Goal: Task Accomplishment & Management: Manage account settings

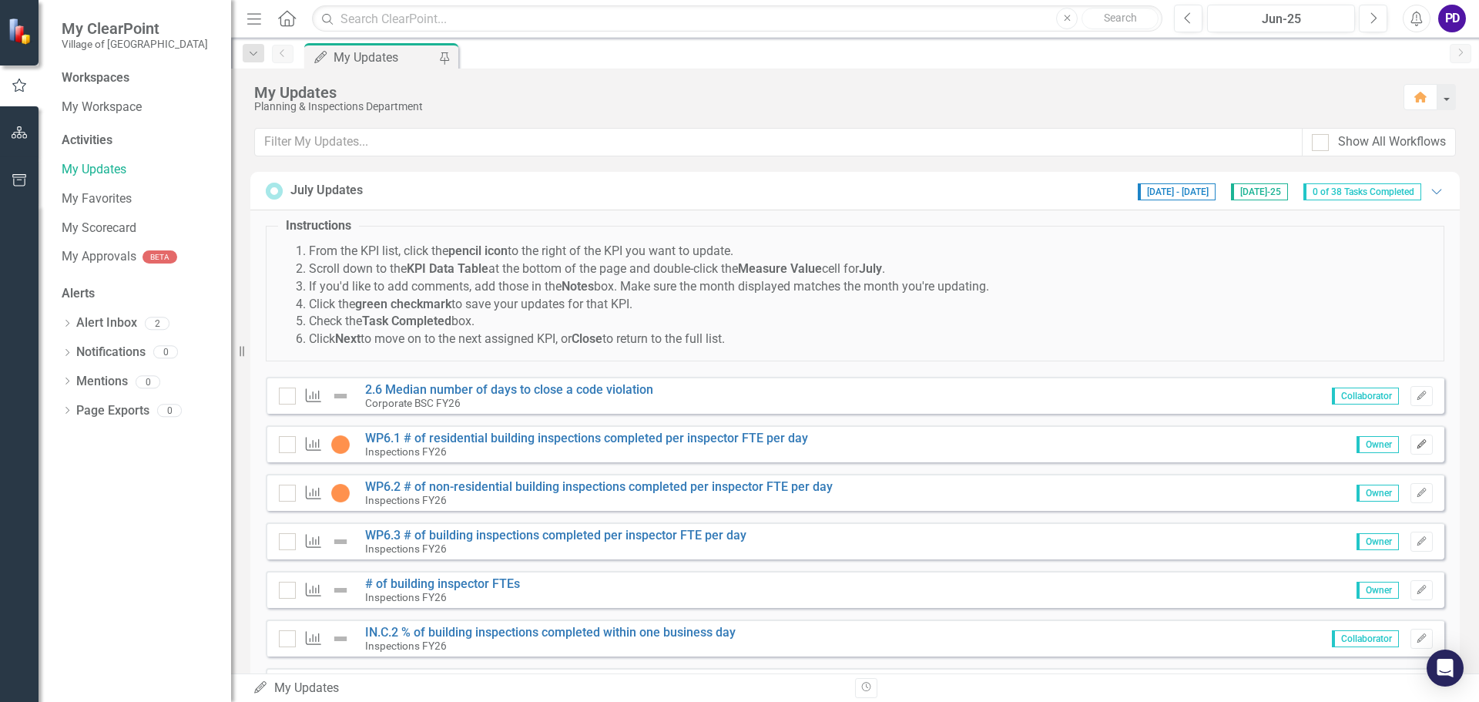
click at [1417, 445] on icon "button" at bounding box center [1421, 443] width 9 height 9
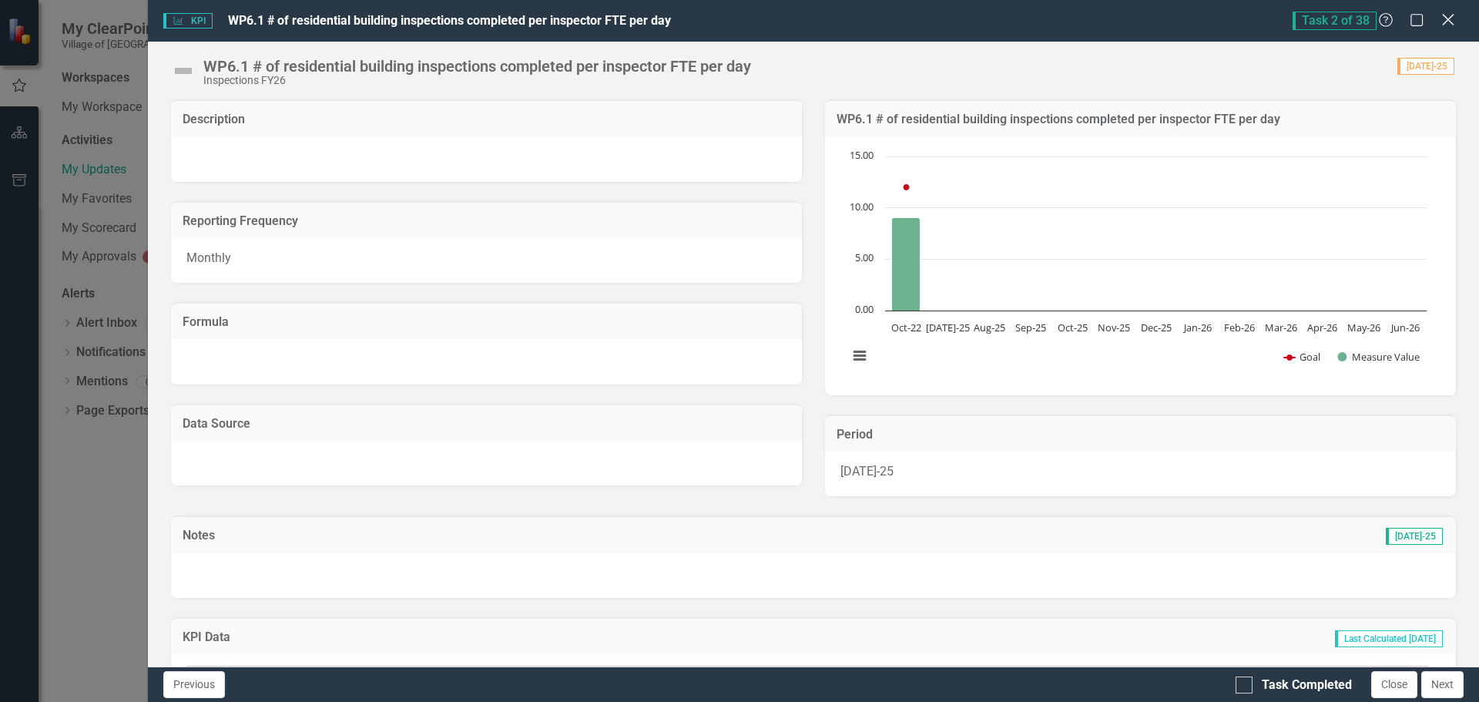
click at [1453, 12] on div "Close" at bounding box center [1447, 21] width 19 height 21
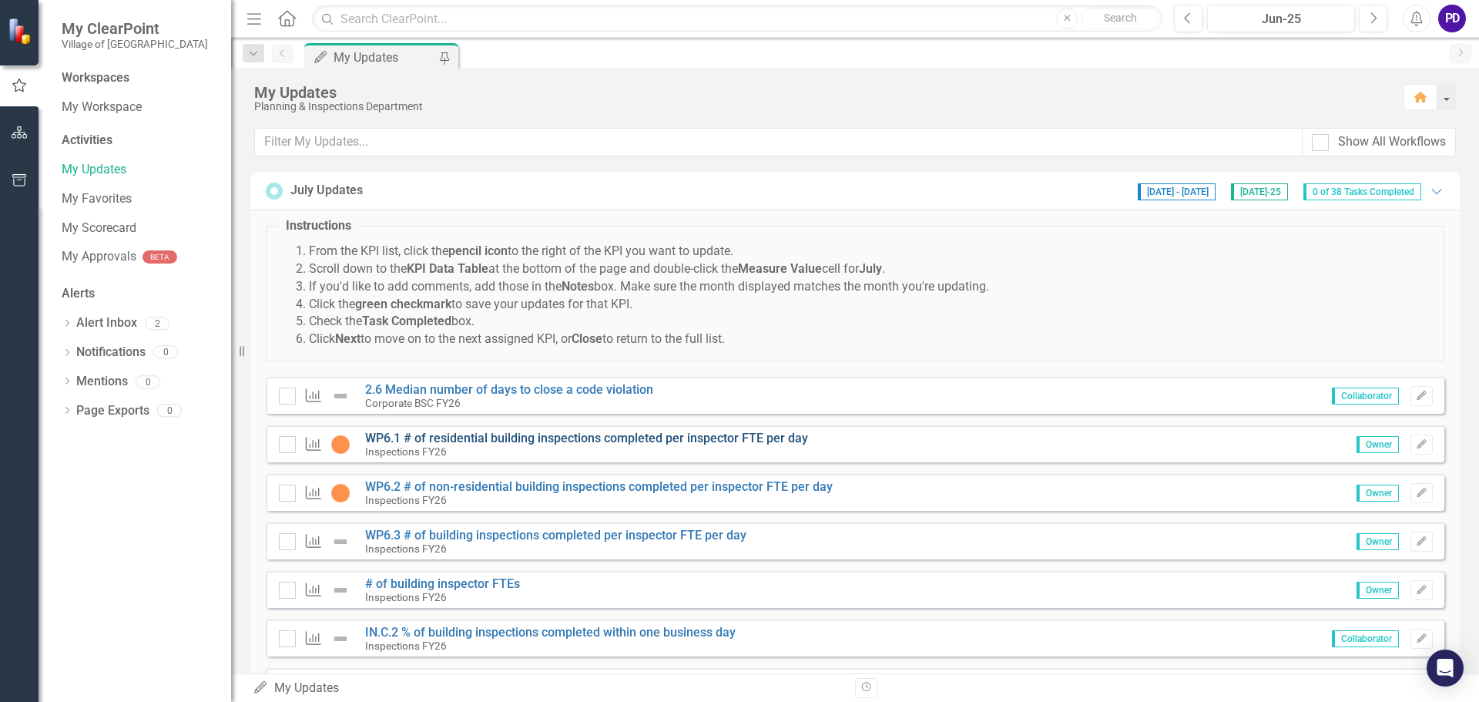
click at [382, 436] on link "WP6.1 # of residential building inspections completed per inspector FTE per day" at bounding box center [586, 438] width 443 height 15
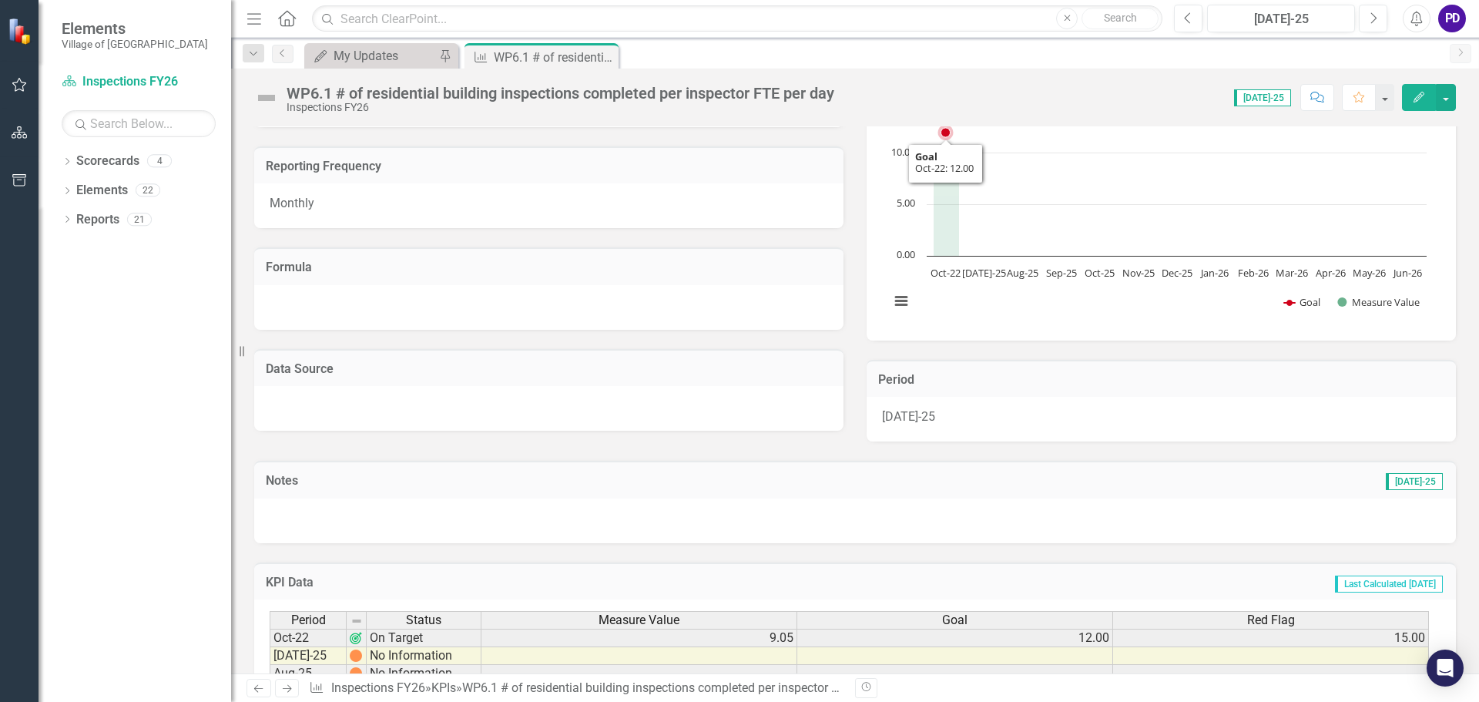
scroll to position [154, 0]
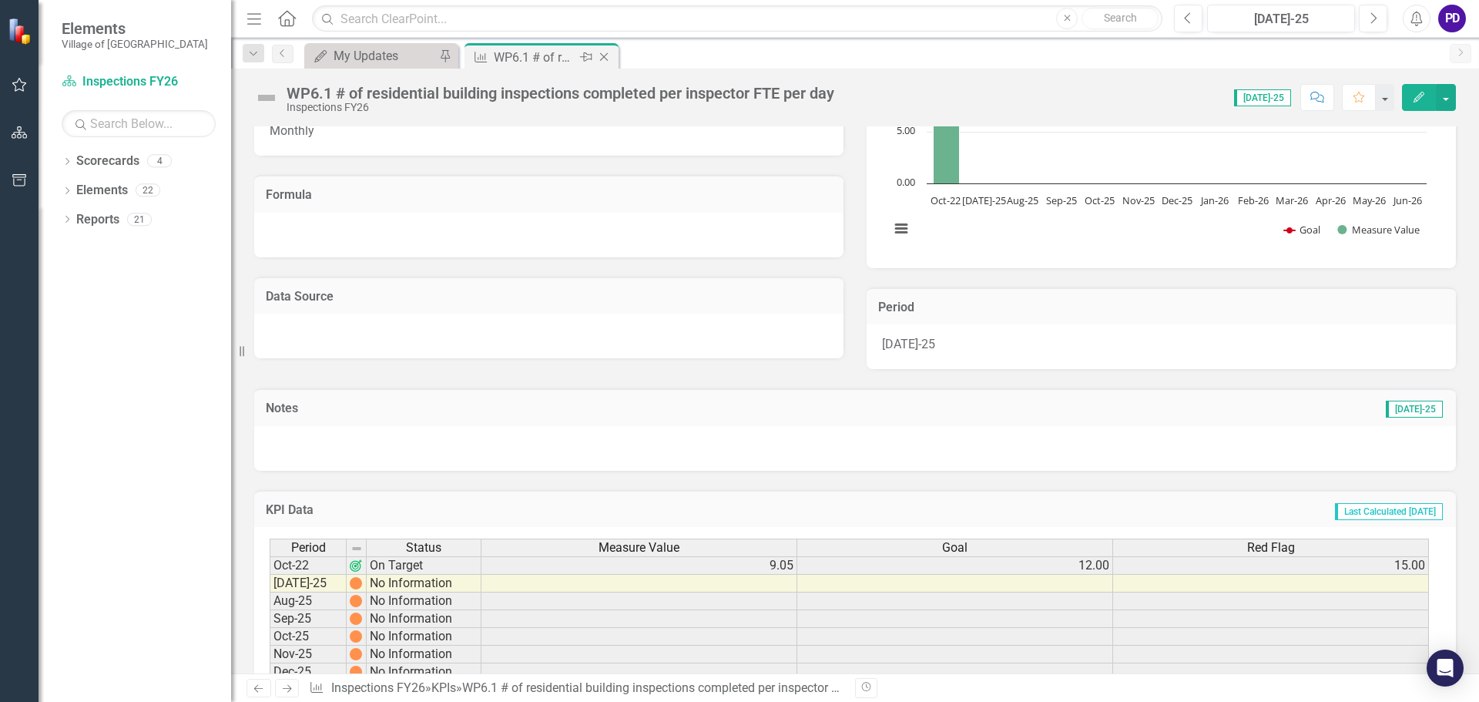
click at [606, 57] on icon "Close" at bounding box center [603, 57] width 15 height 12
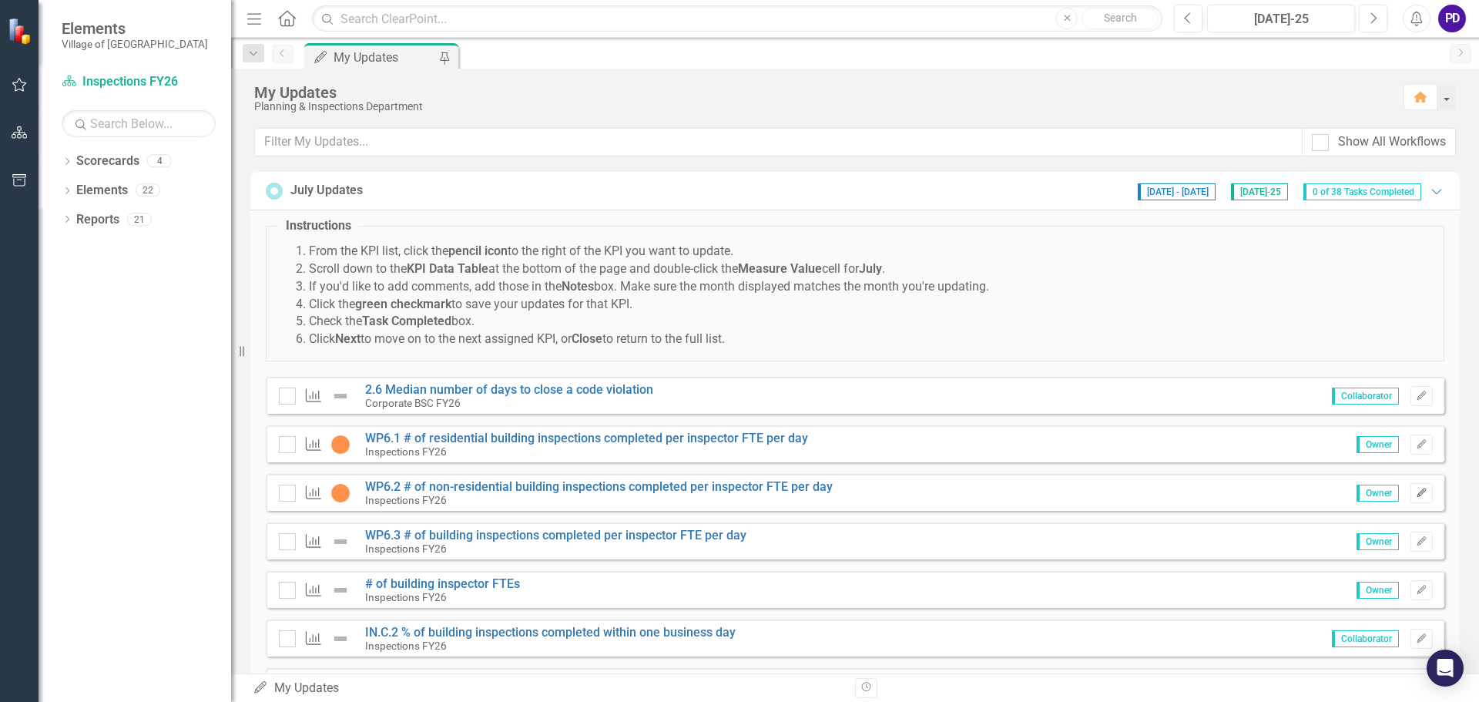
click at [1418, 496] on button "Edit" at bounding box center [1422, 493] width 22 height 20
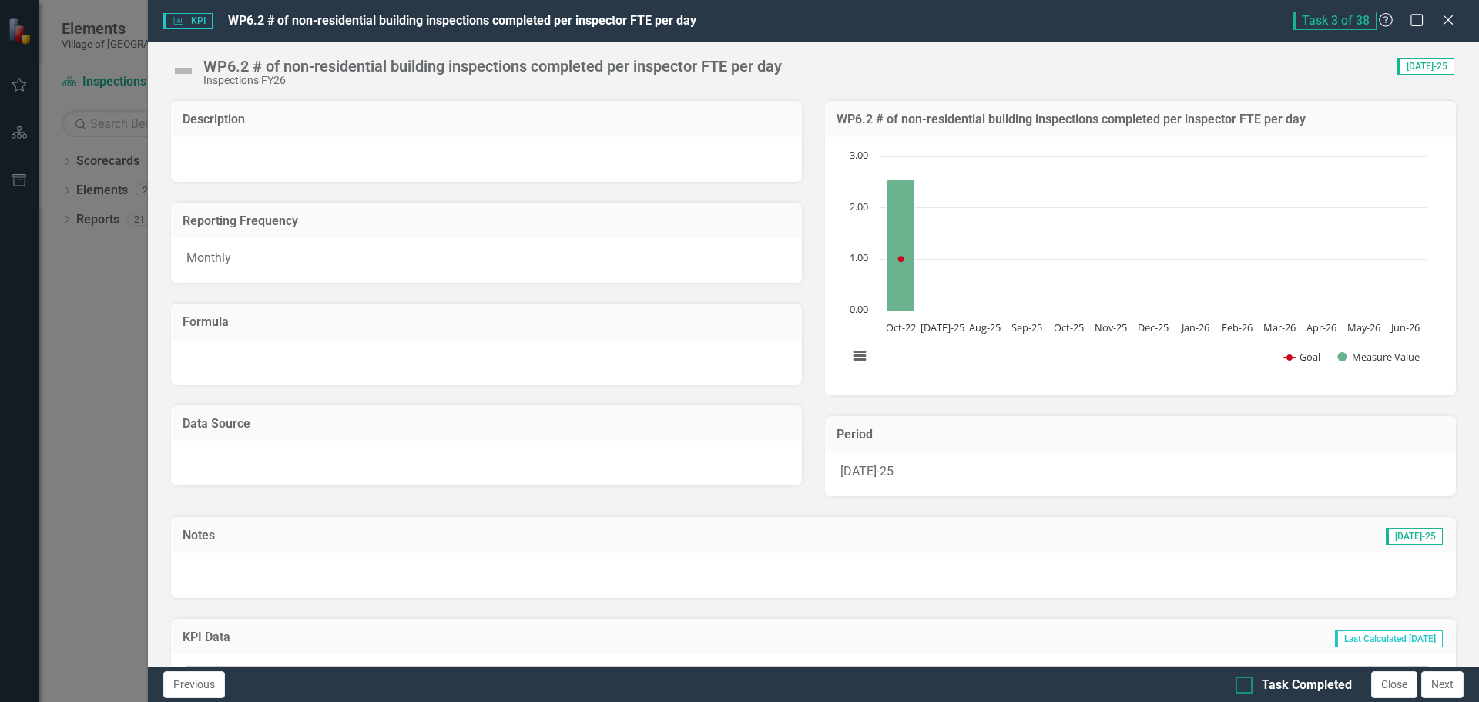
click at [1248, 686] on div at bounding box center [1244, 684] width 17 height 17
click at [1246, 686] on input "Task Completed" at bounding box center [1241, 681] width 10 height 10
checkbox input "true"
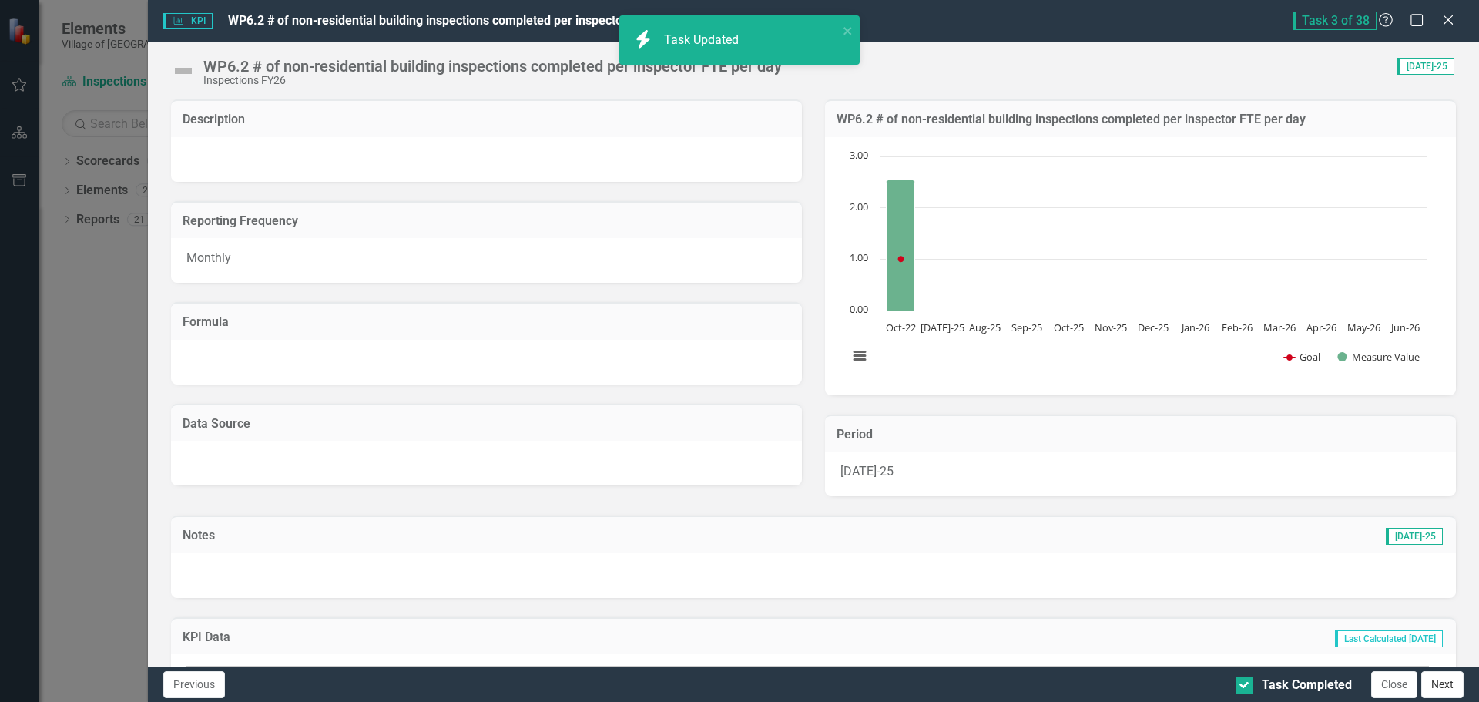
click at [1451, 687] on button "Next" at bounding box center [1443, 684] width 42 height 27
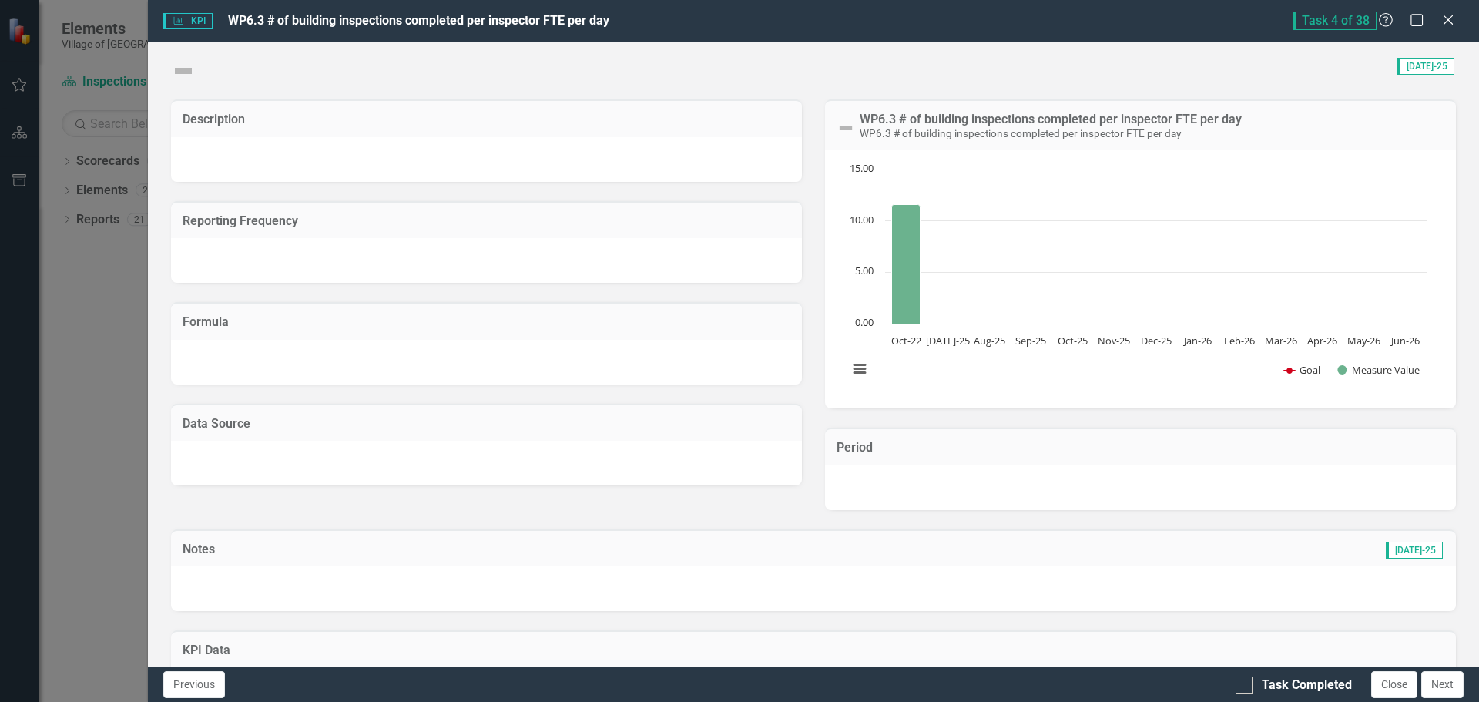
checkbox input "true"
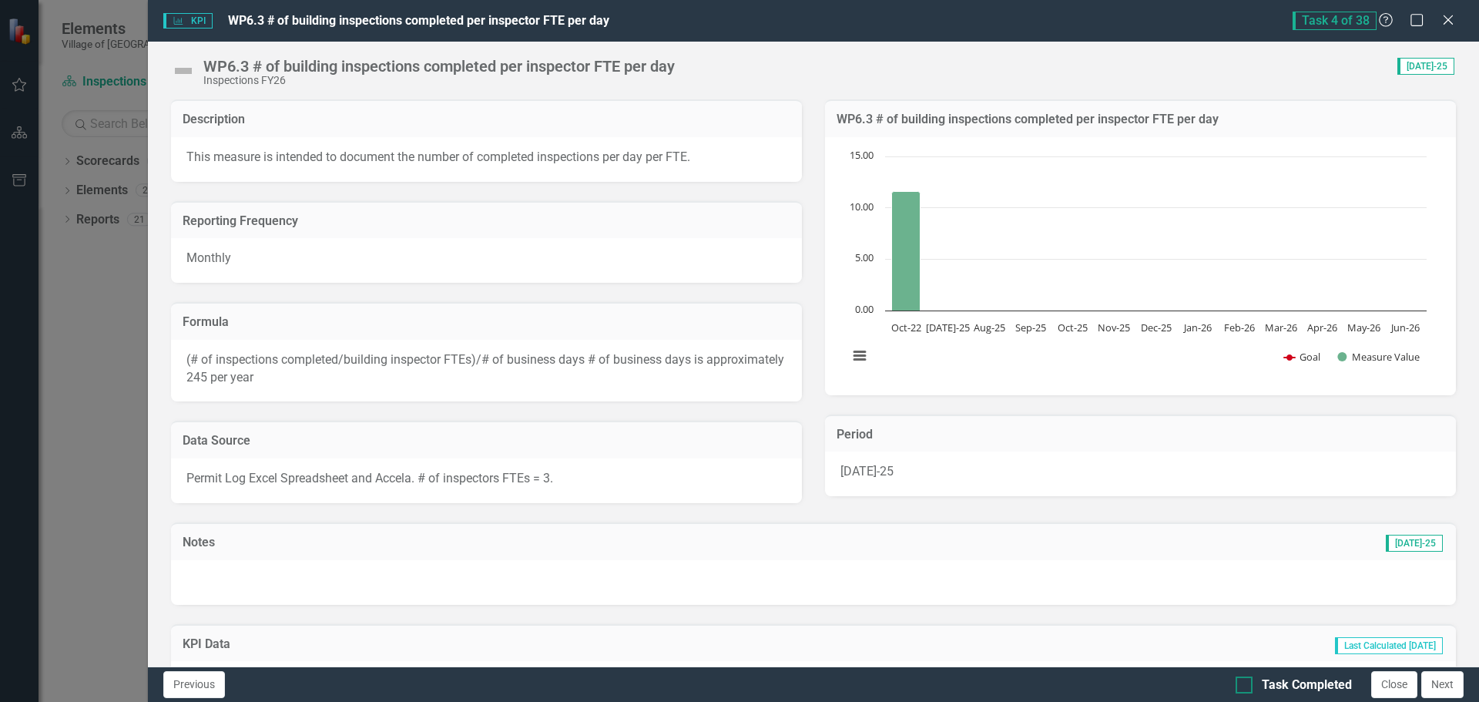
click at [1250, 686] on div at bounding box center [1244, 684] width 17 height 17
click at [1246, 686] on input "Task Completed" at bounding box center [1241, 681] width 10 height 10
checkbox input "true"
click at [1440, 686] on button "Next" at bounding box center [1443, 684] width 42 height 27
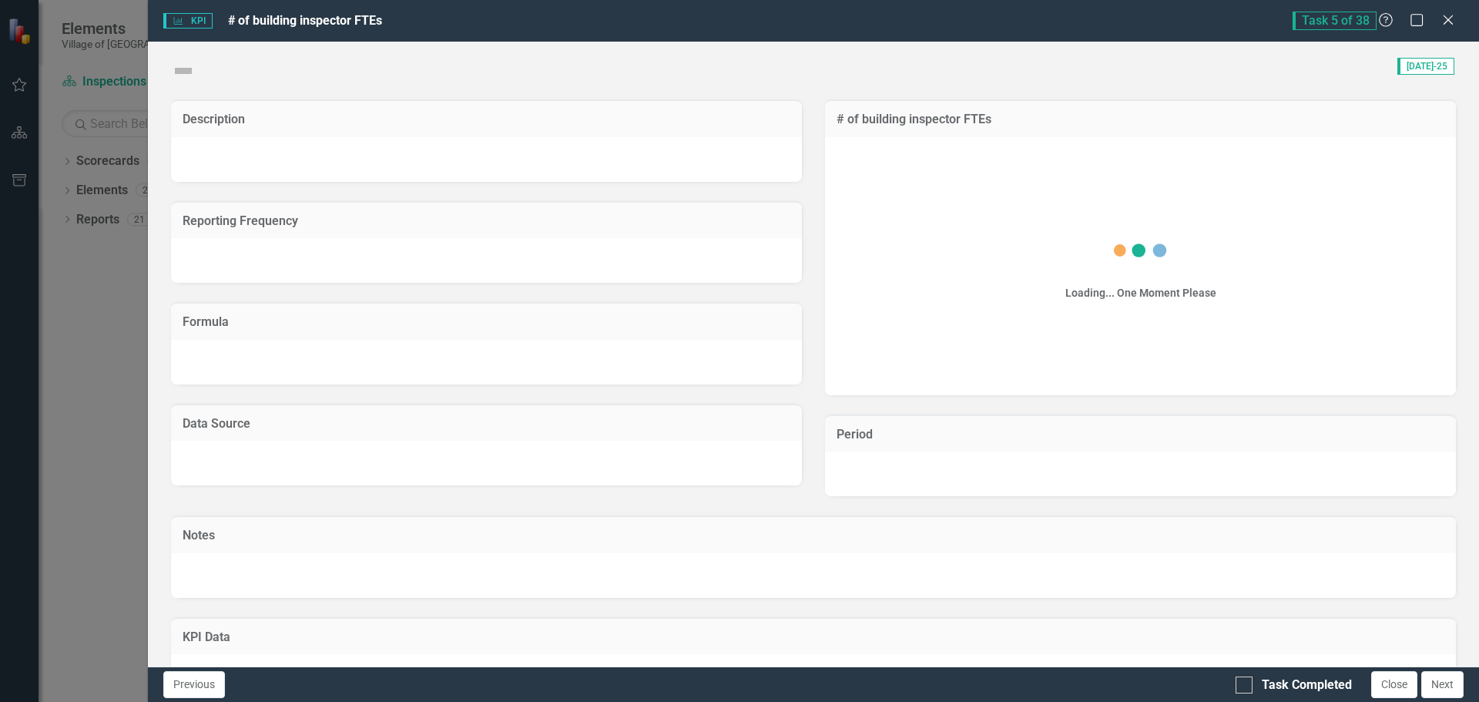
checkbox input "true"
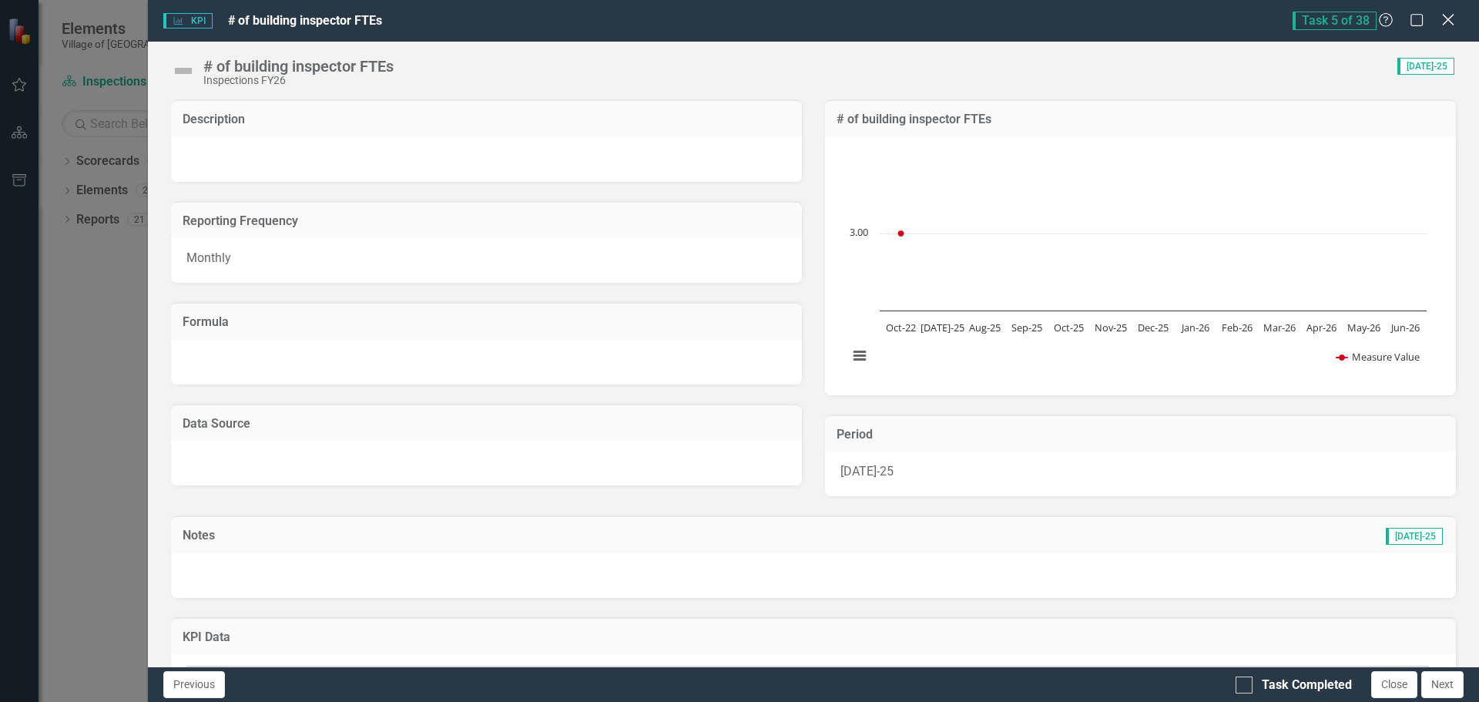
click at [1446, 18] on icon "Close" at bounding box center [1447, 19] width 19 height 15
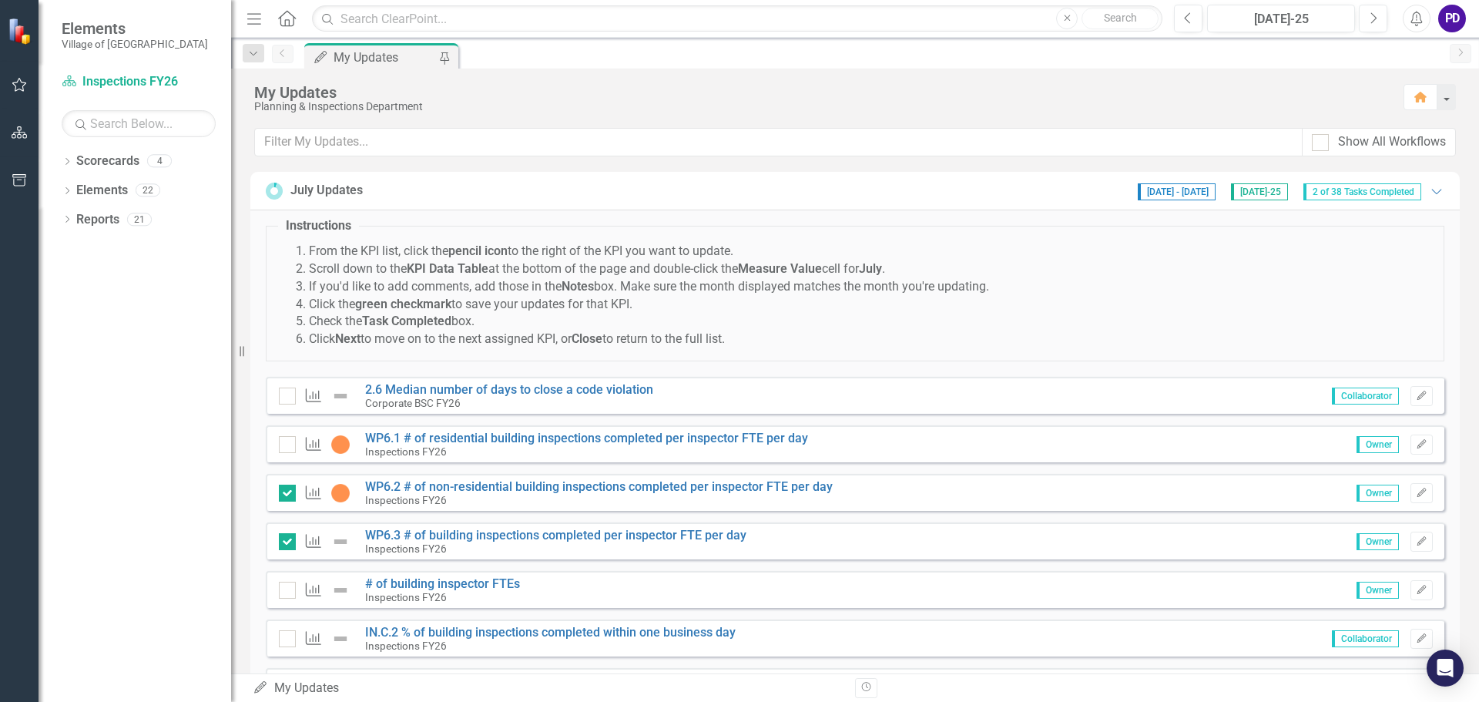
scroll to position [77, 0]
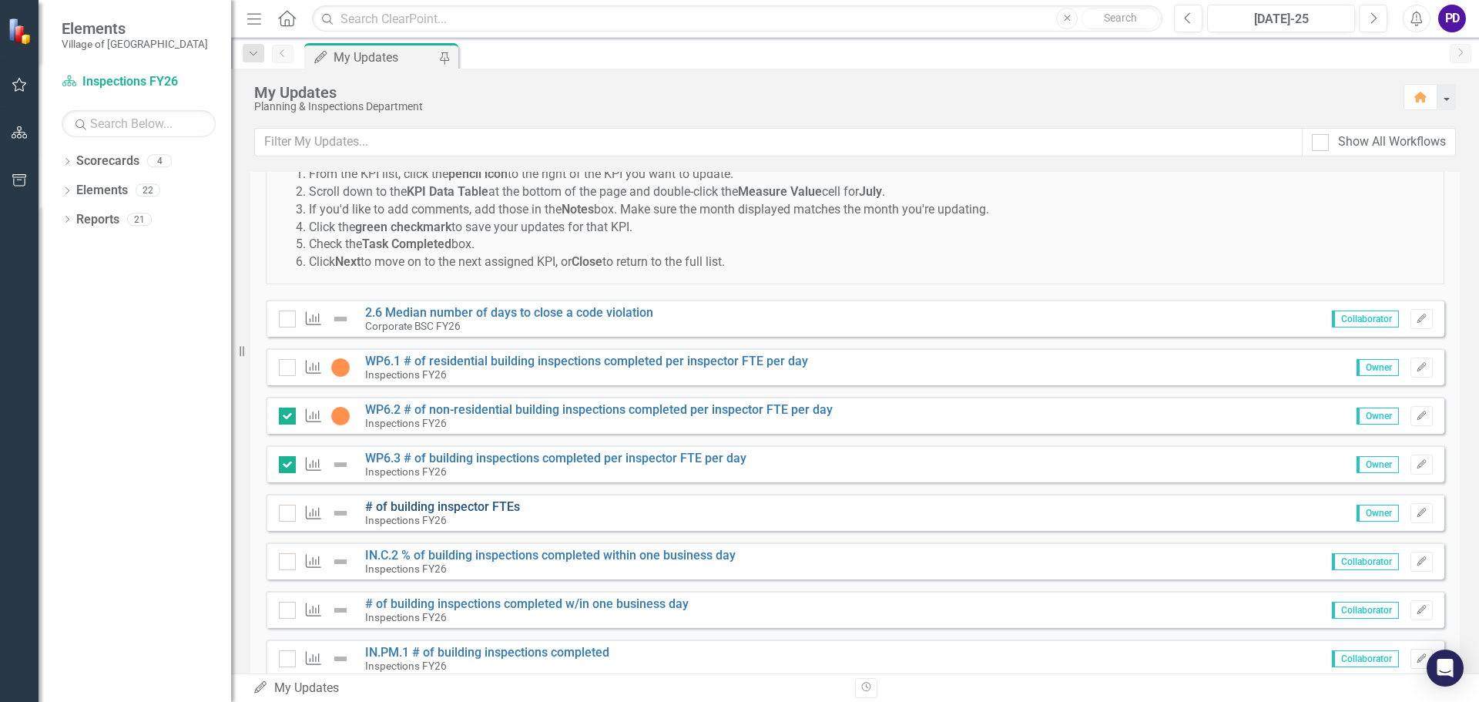
click at [484, 504] on link "# of building inspector FTEs" at bounding box center [442, 506] width 155 height 15
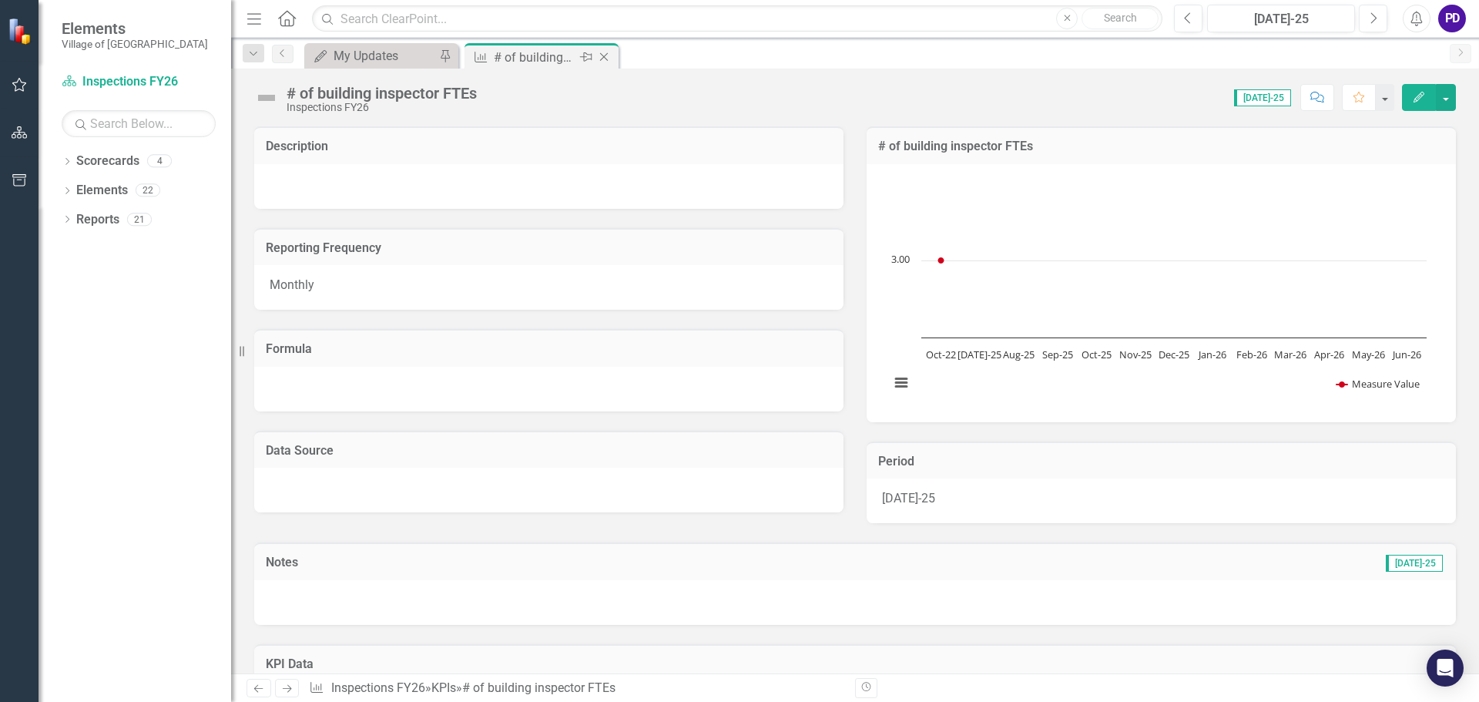
click at [542, 55] on div "# of building inspector FTEs" at bounding box center [535, 57] width 82 height 19
click at [364, 64] on div "My Updates" at bounding box center [385, 55] width 102 height 19
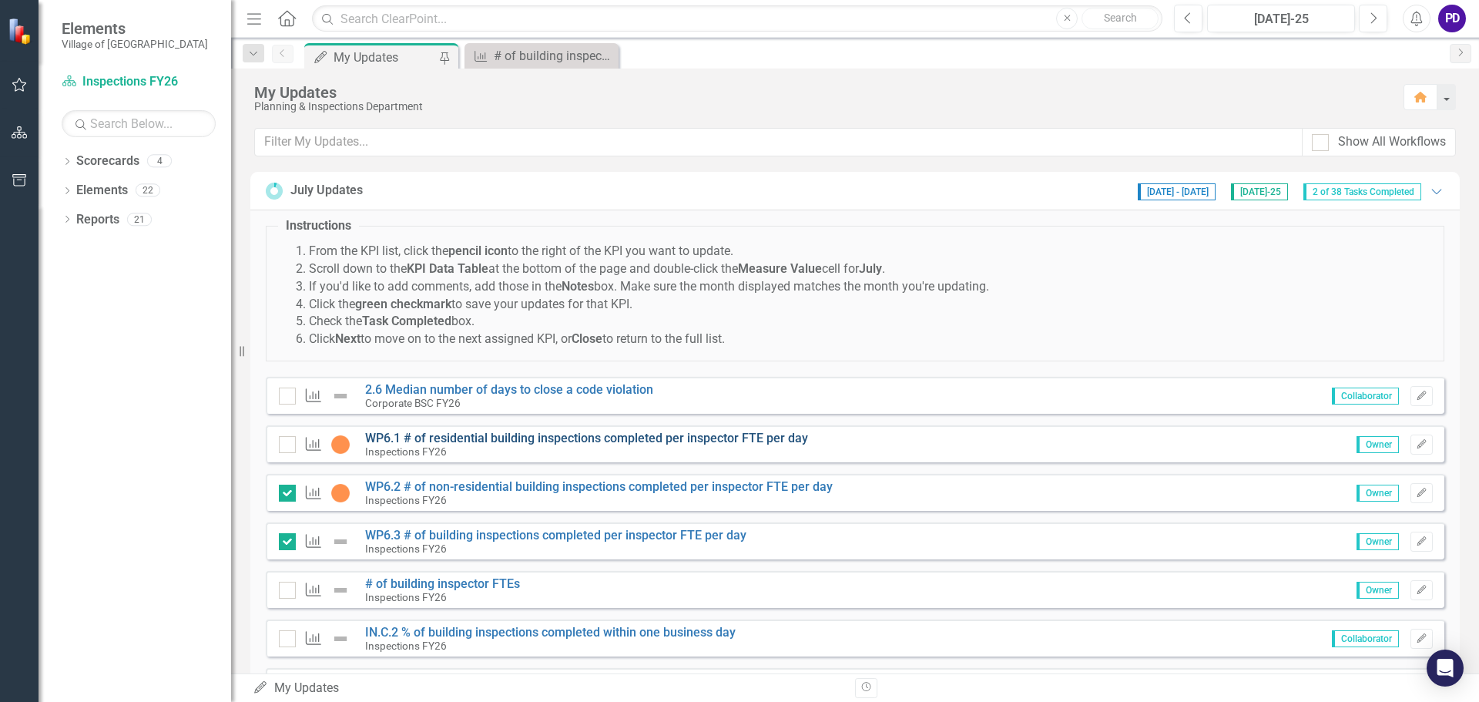
click at [418, 433] on link "WP6.1 # of residential building inspections completed per inspector FTE per day" at bounding box center [586, 438] width 443 height 15
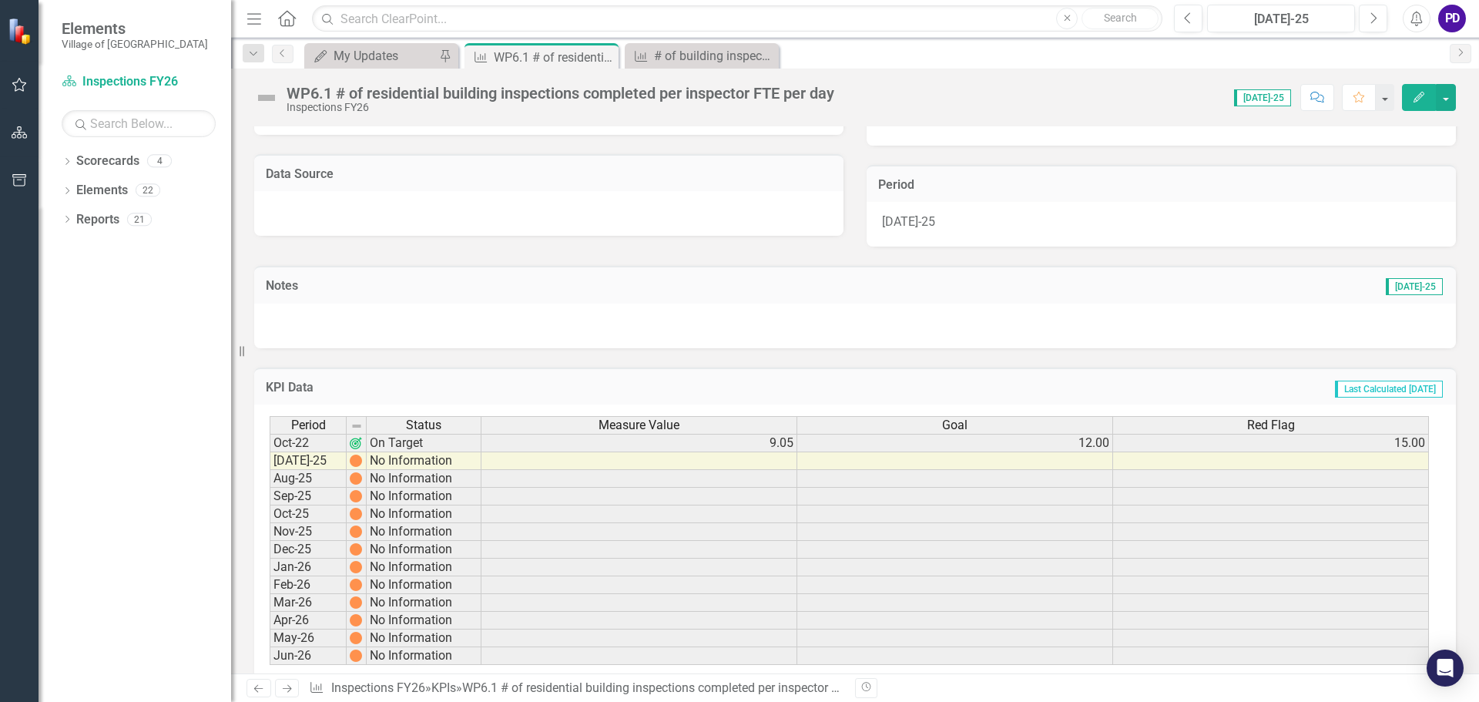
scroll to position [307, 0]
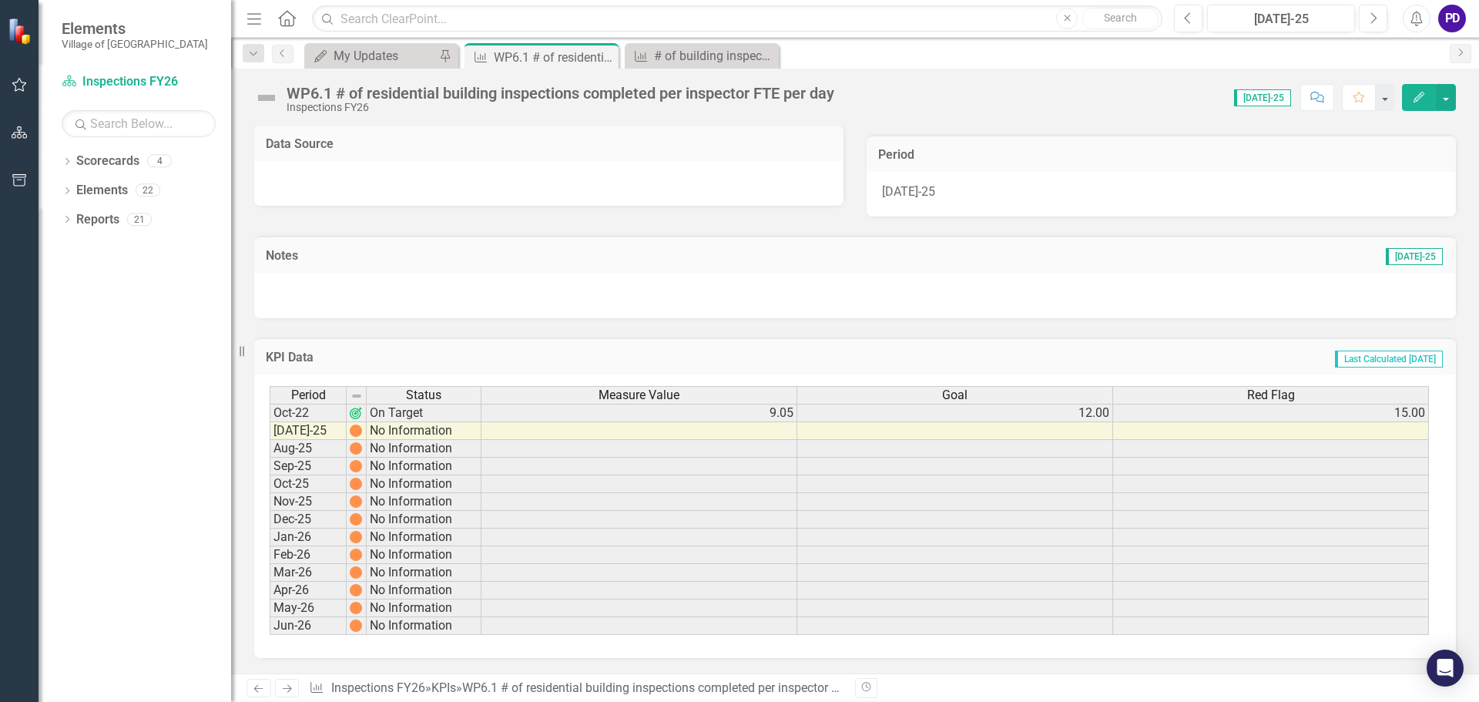
click at [512, 433] on td at bounding box center [640, 431] width 316 height 18
click at [607, 54] on icon at bounding box center [604, 57] width 8 height 8
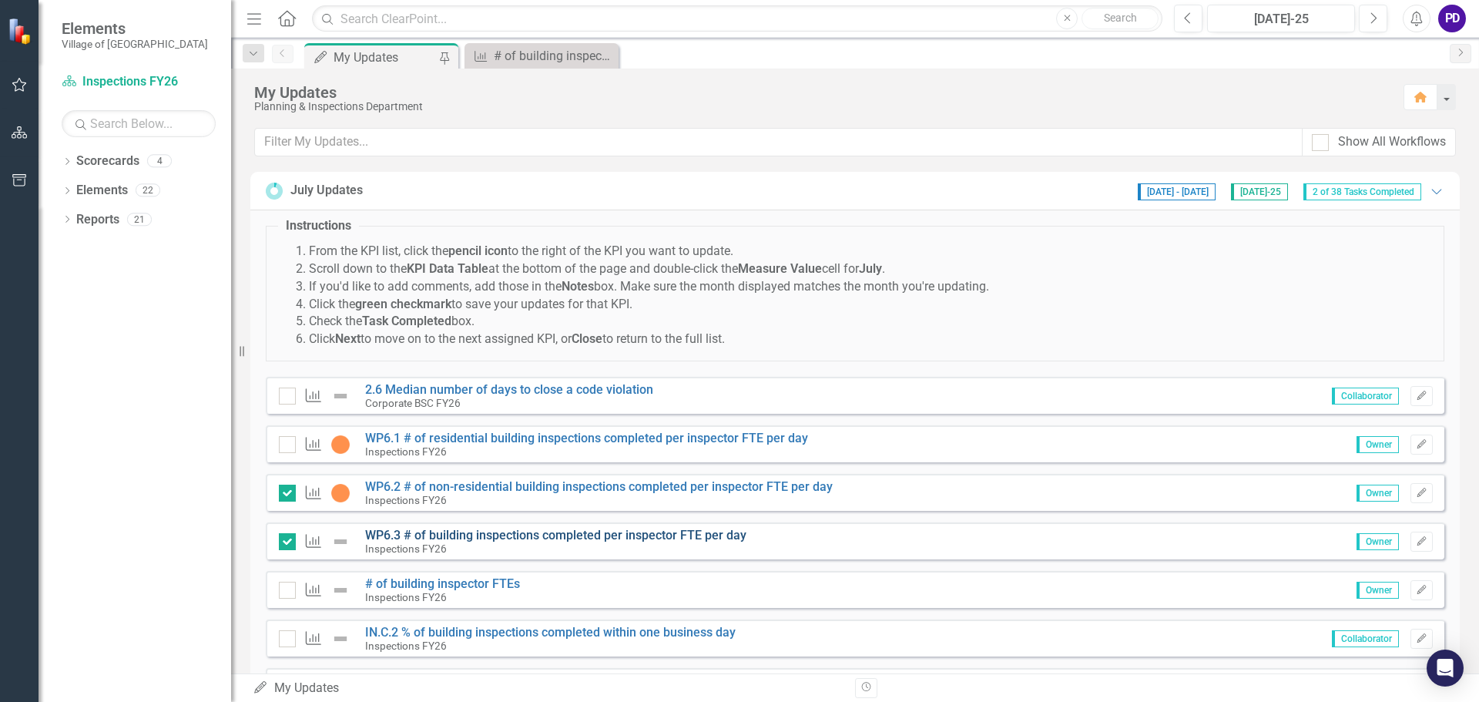
click at [428, 531] on link "WP6.3 # of building inspections completed per inspector FTE per day" at bounding box center [555, 535] width 381 height 15
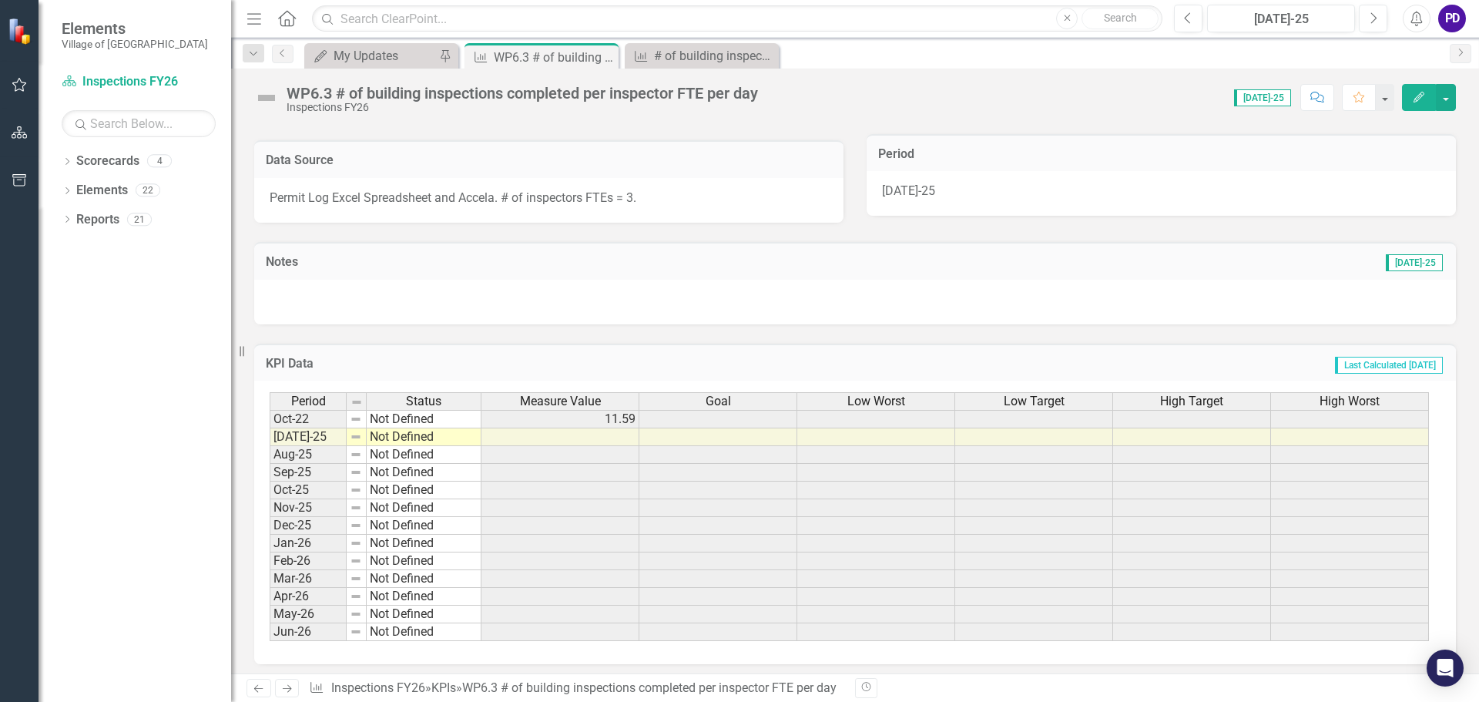
scroll to position [308, 0]
click at [566, 442] on td at bounding box center [561, 437] width 158 height 18
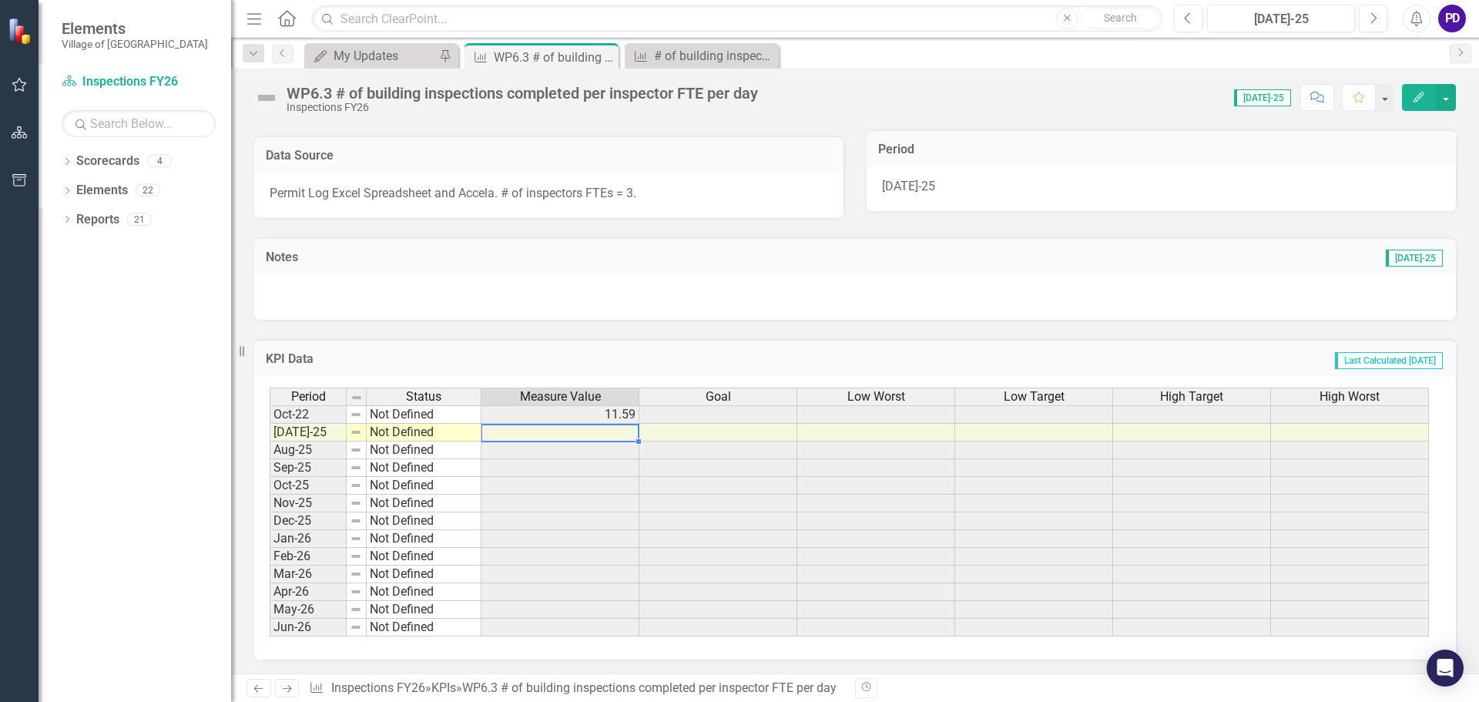
scroll to position [314, 0]
click at [603, 57] on icon "Close" at bounding box center [603, 57] width 15 height 12
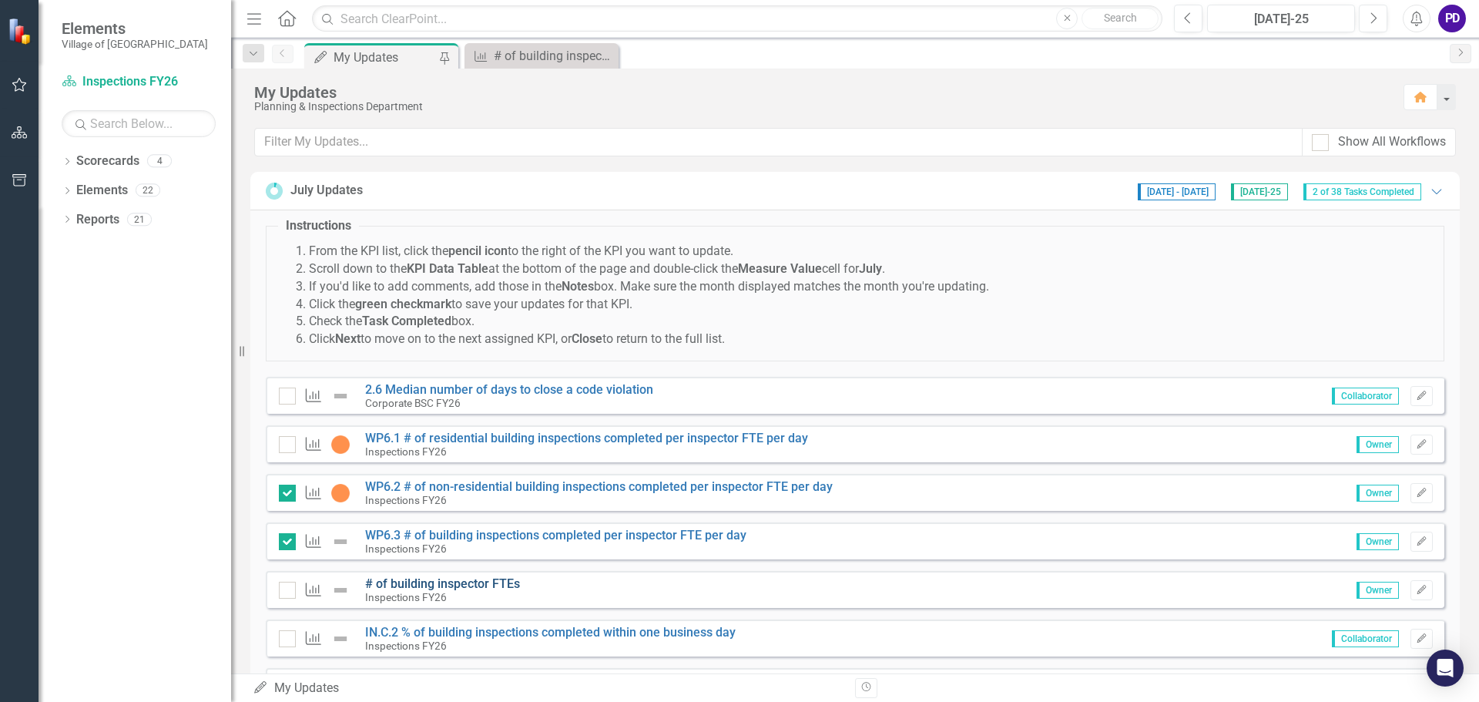
click at [394, 586] on link "# of building inspector FTEs" at bounding box center [442, 583] width 155 height 15
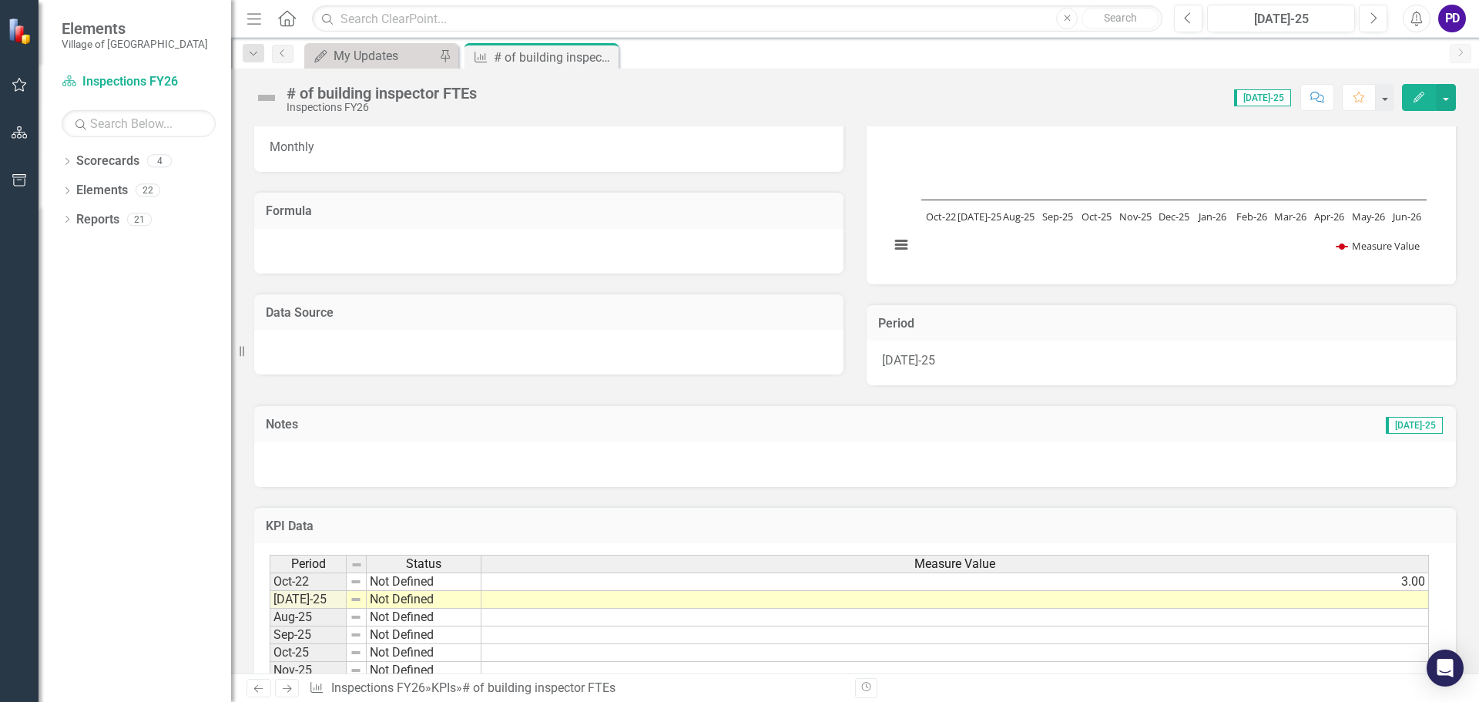
scroll to position [307, 0]
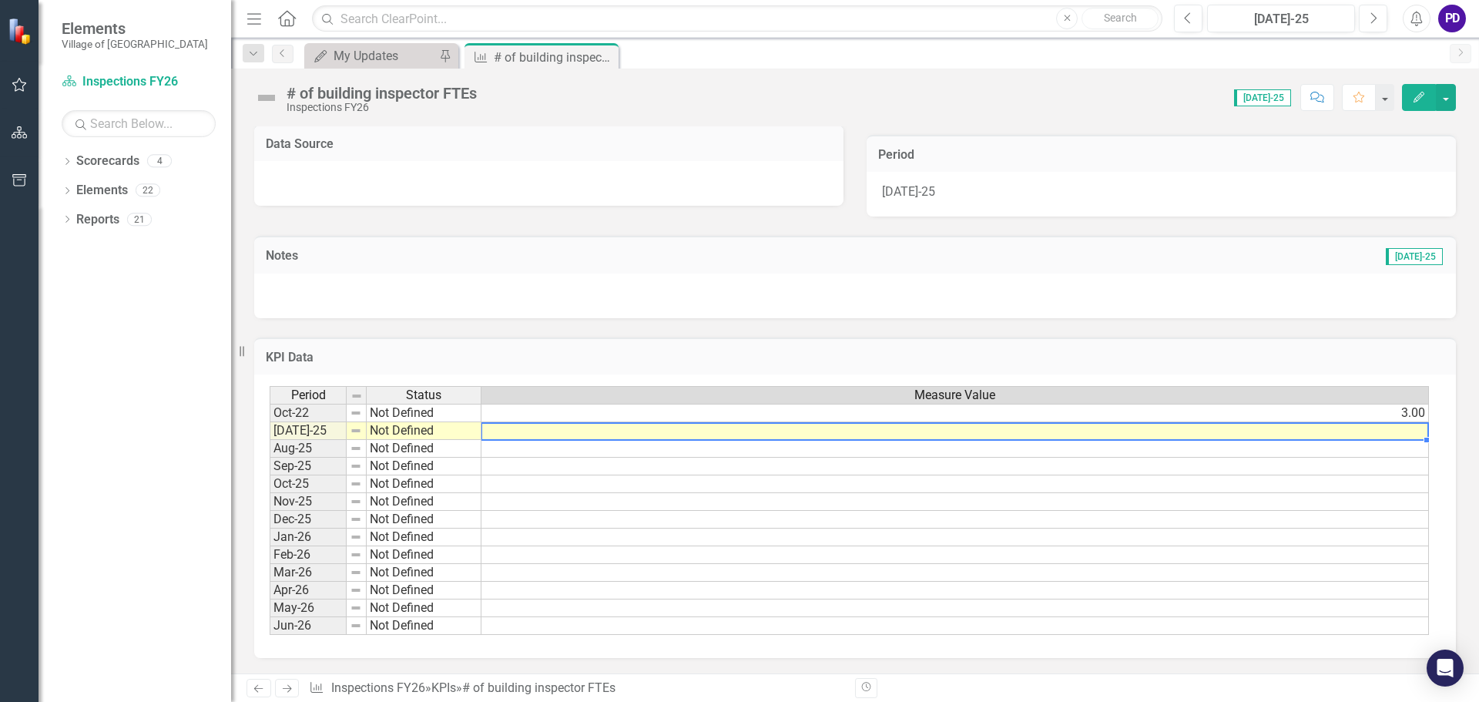
click at [562, 437] on td at bounding box center [956, 431] width 948 height 18
click at [1395, 435] on td at bounding box center [956, 431] width 948 height 18
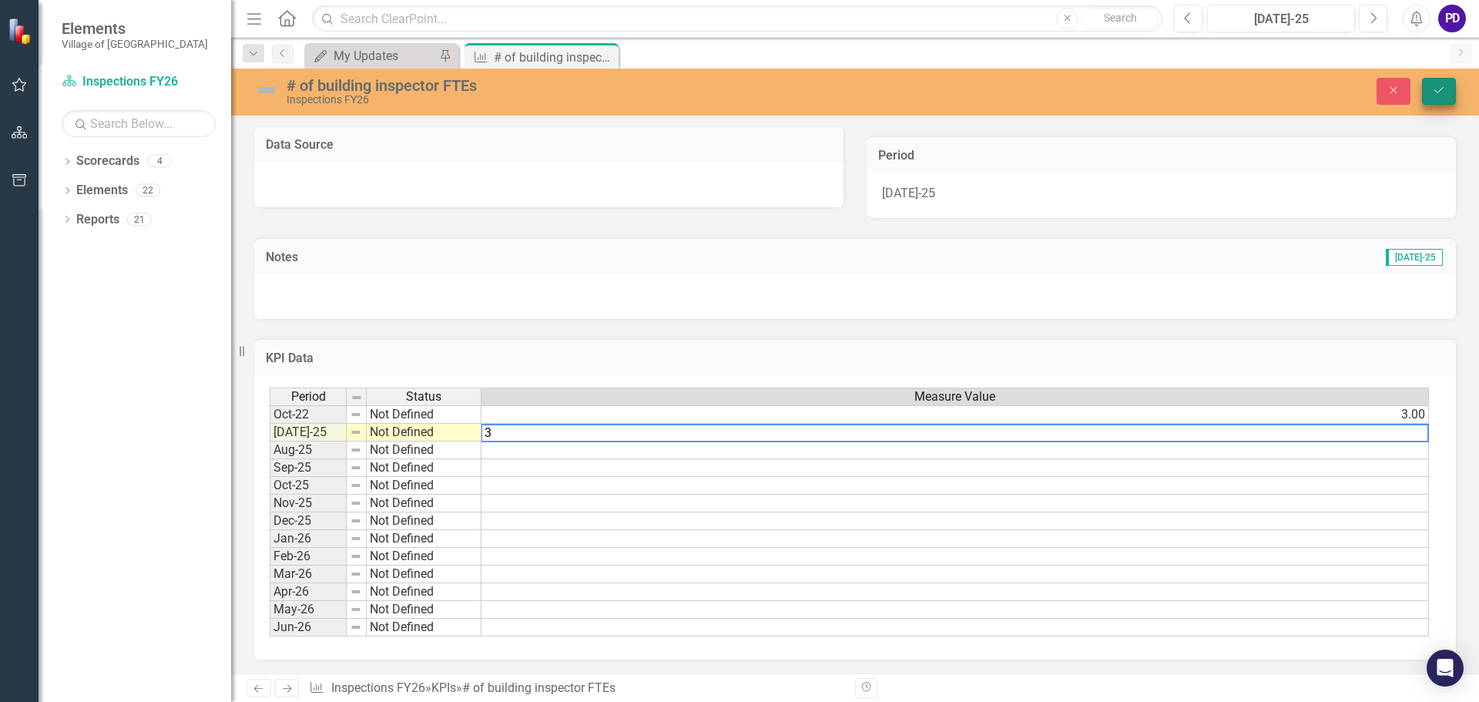
type textarea "3"
click at [1452, 82] on button "Save" at bounding box center [1439, 91] width 34 height 27
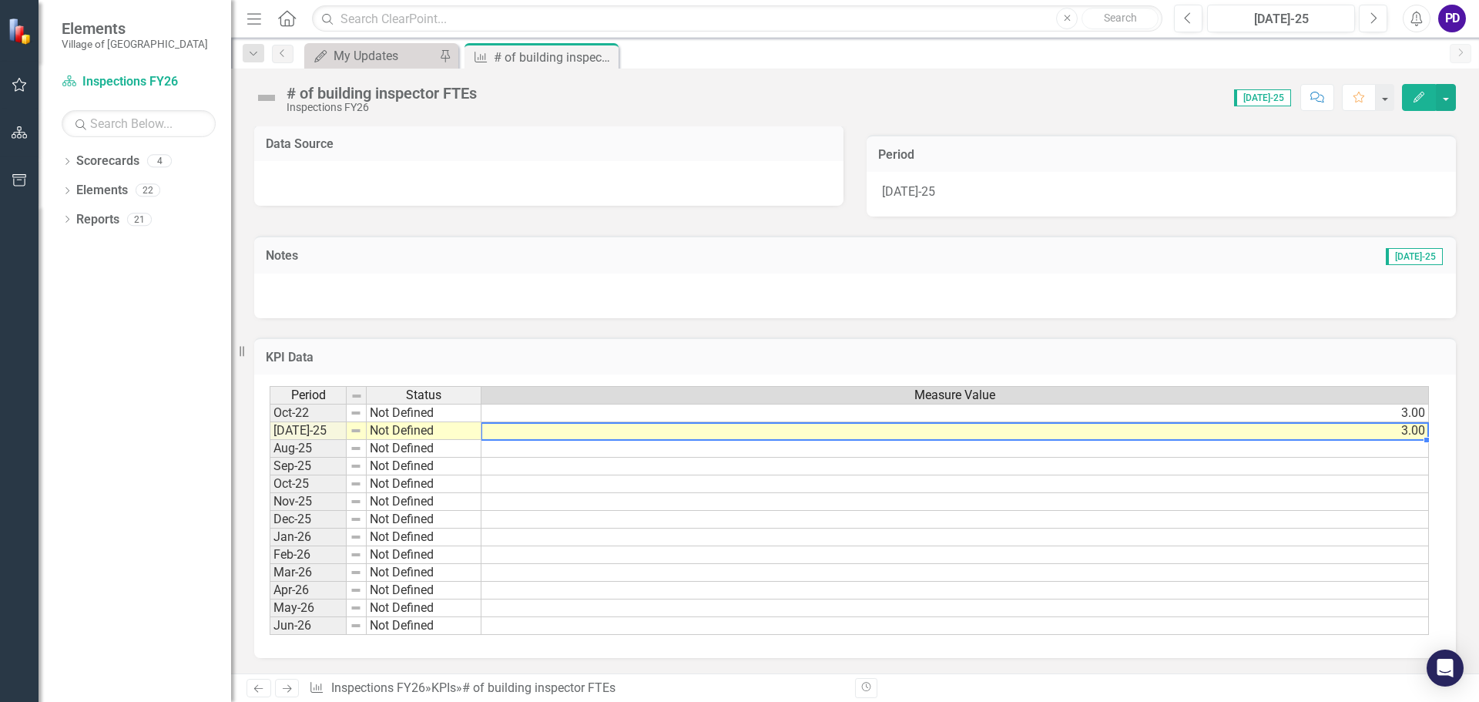
click at [1356, 434] on td "3.00" at bounding box center [956, 431] width 948 height 18
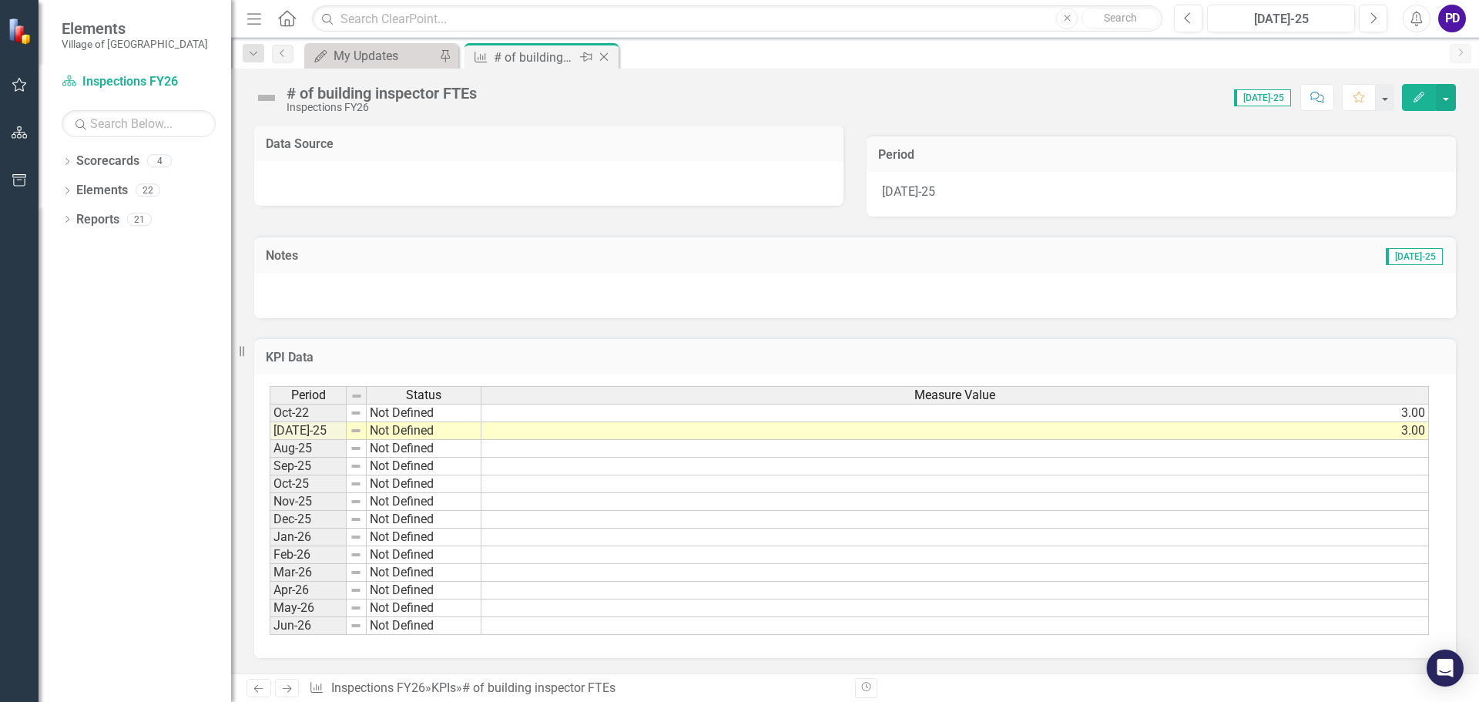
click at [603, 60] on icon "Close" at bounding box center [603, 57] width 15 height 12
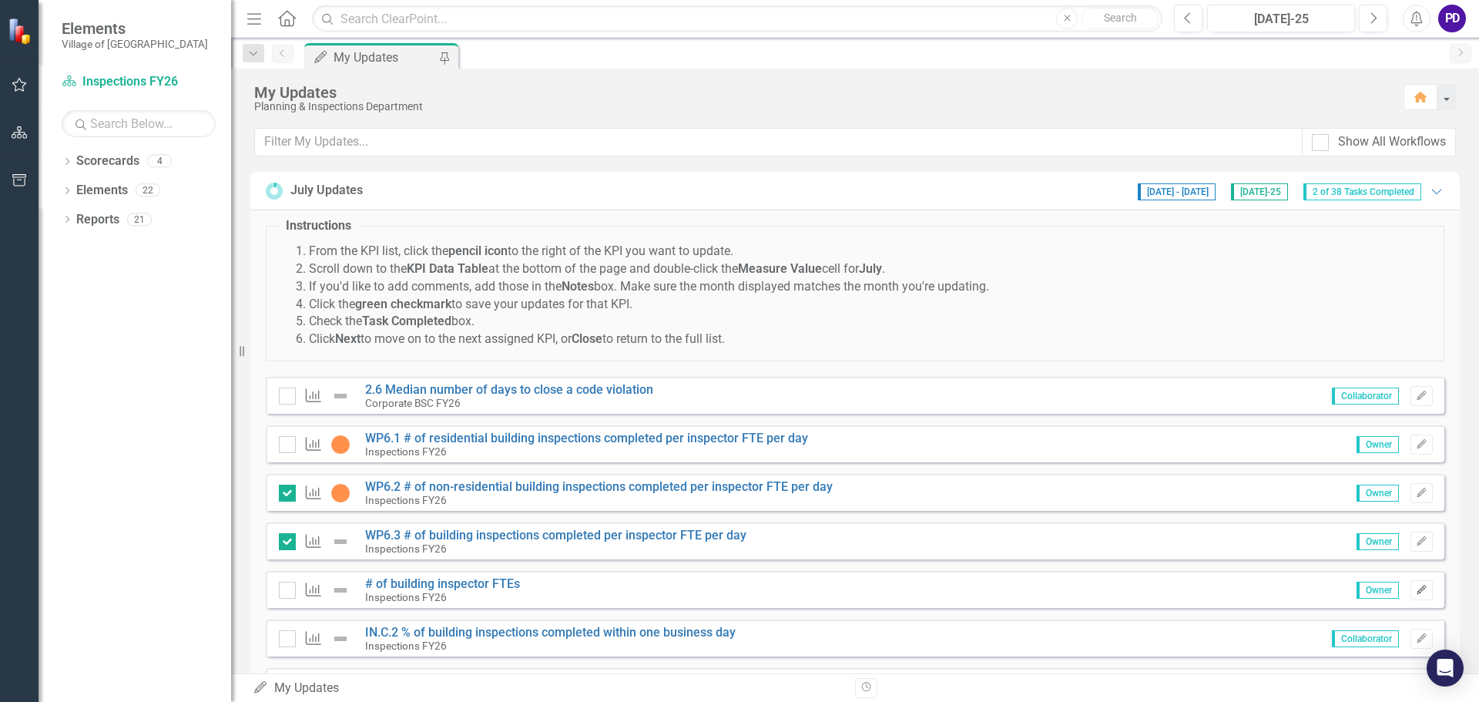
click at [1411, 598] on button "Edit" at bounding box center [1422, 590] width 22 height 20
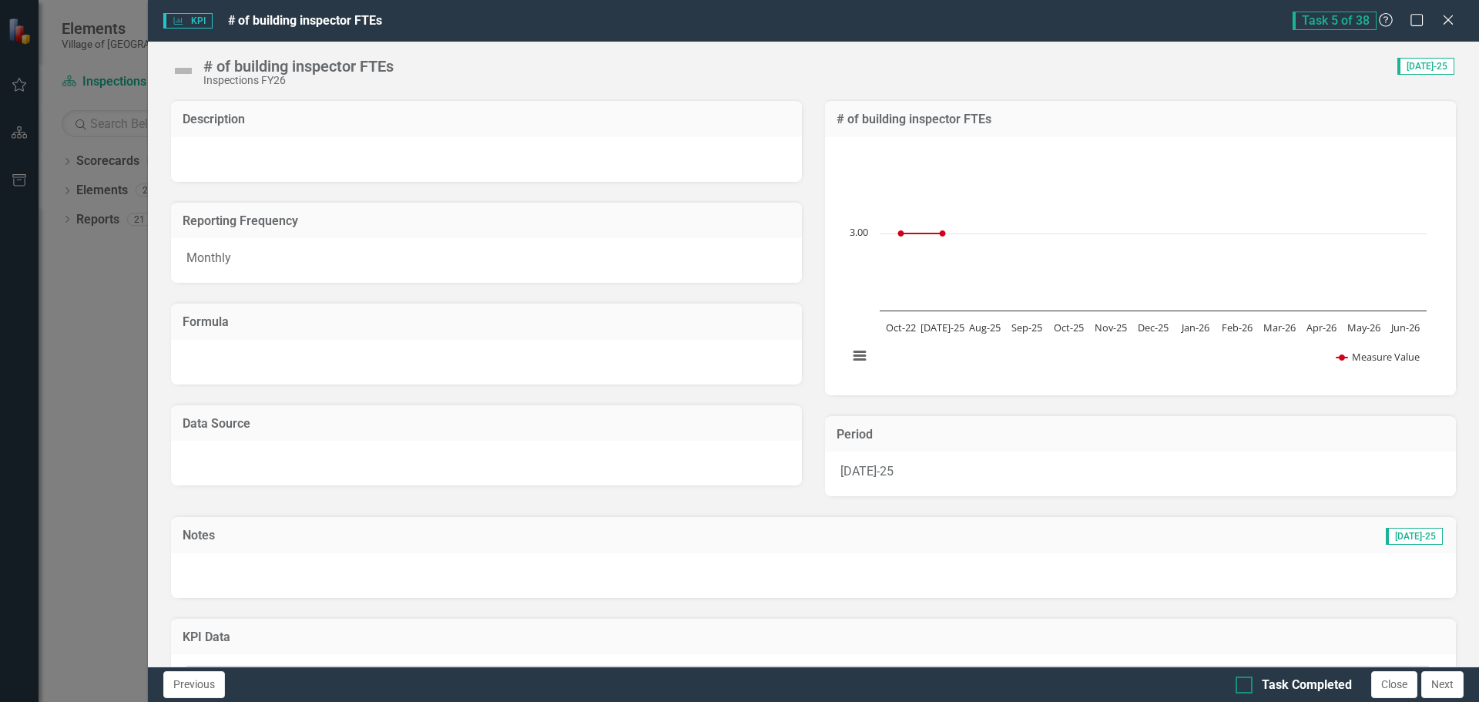
click at [1247, 686] on div at bounding box center [1244, 684] width 17 height 17
click at [1246, 686] on input "Task Completed" at bounding box center [1241, 681] width 10 height 10
checkbox input "true"
click at [1433, 685] on button "Next" at bounding box center [1443, 684] width 42 height 27
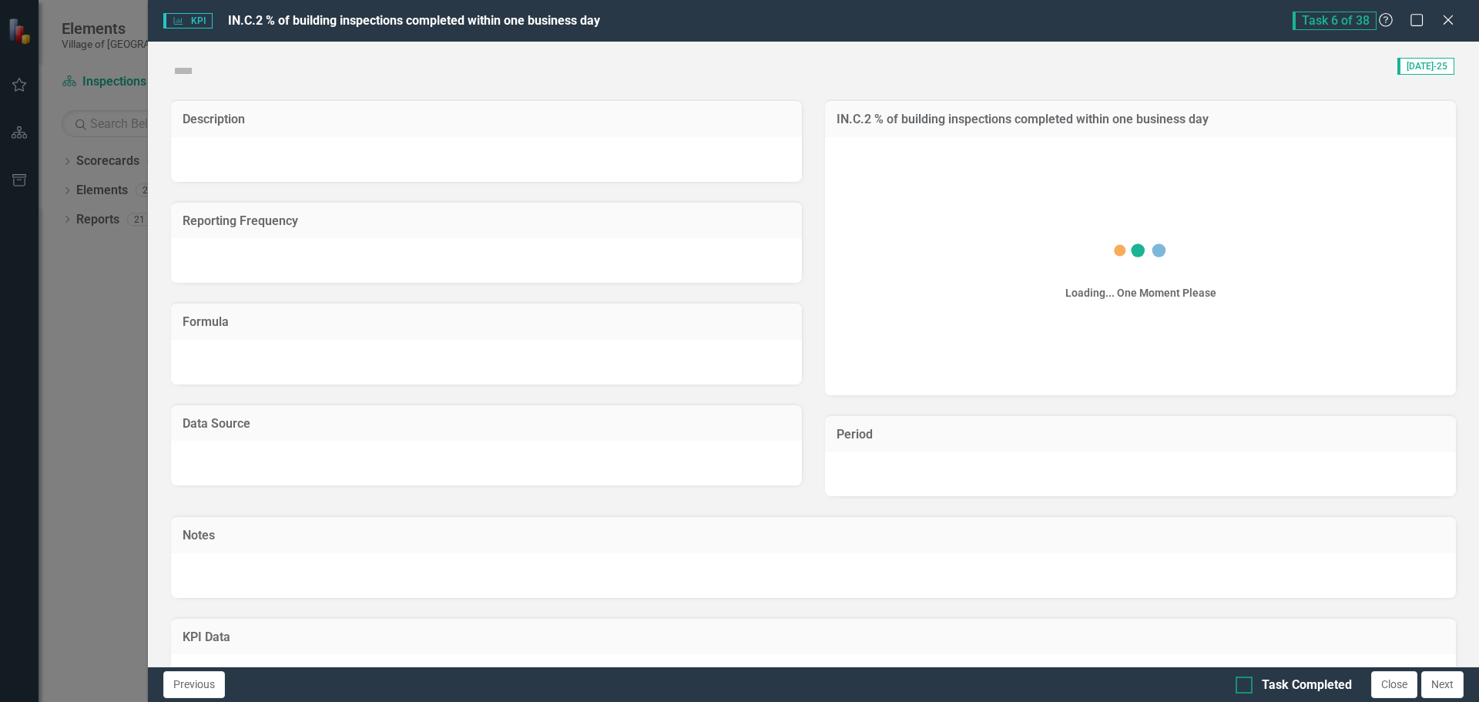
checkbox input "true"
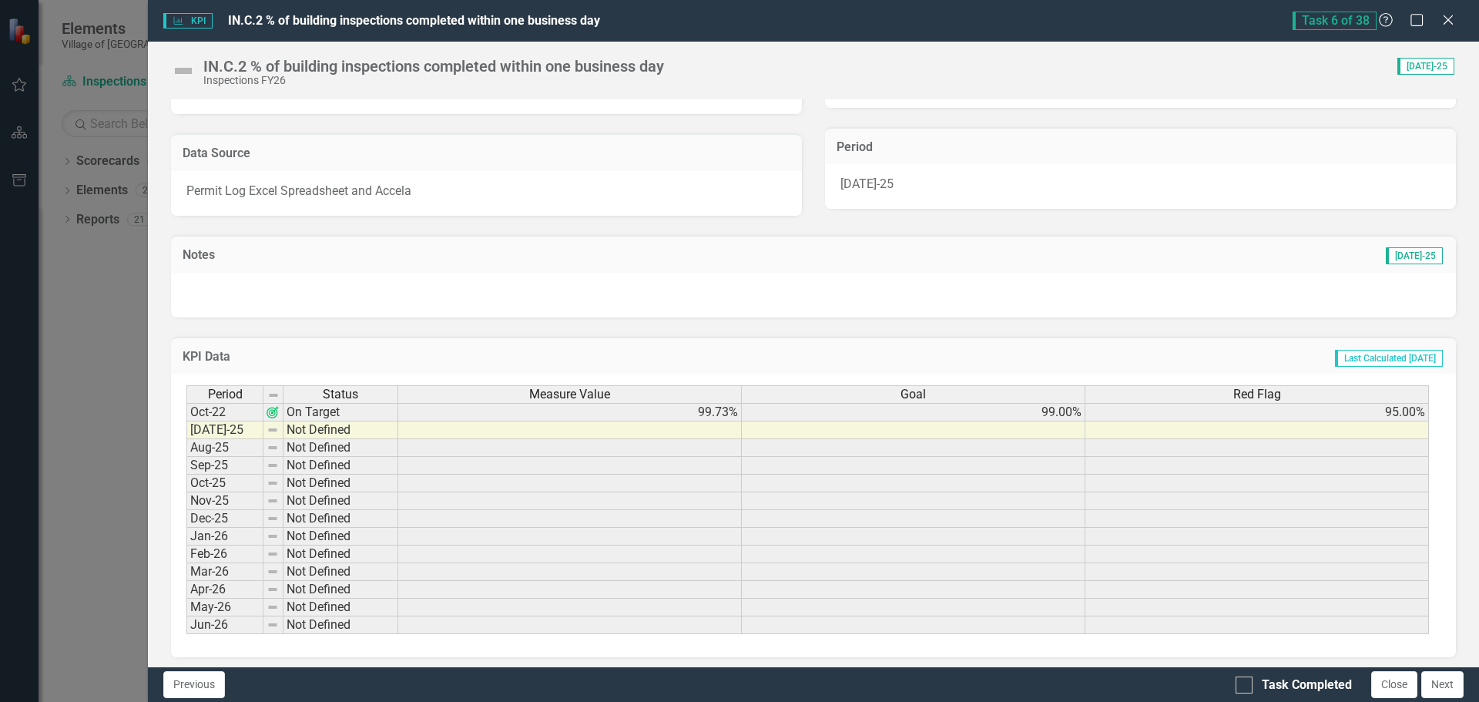
scroll to position [294, 0]
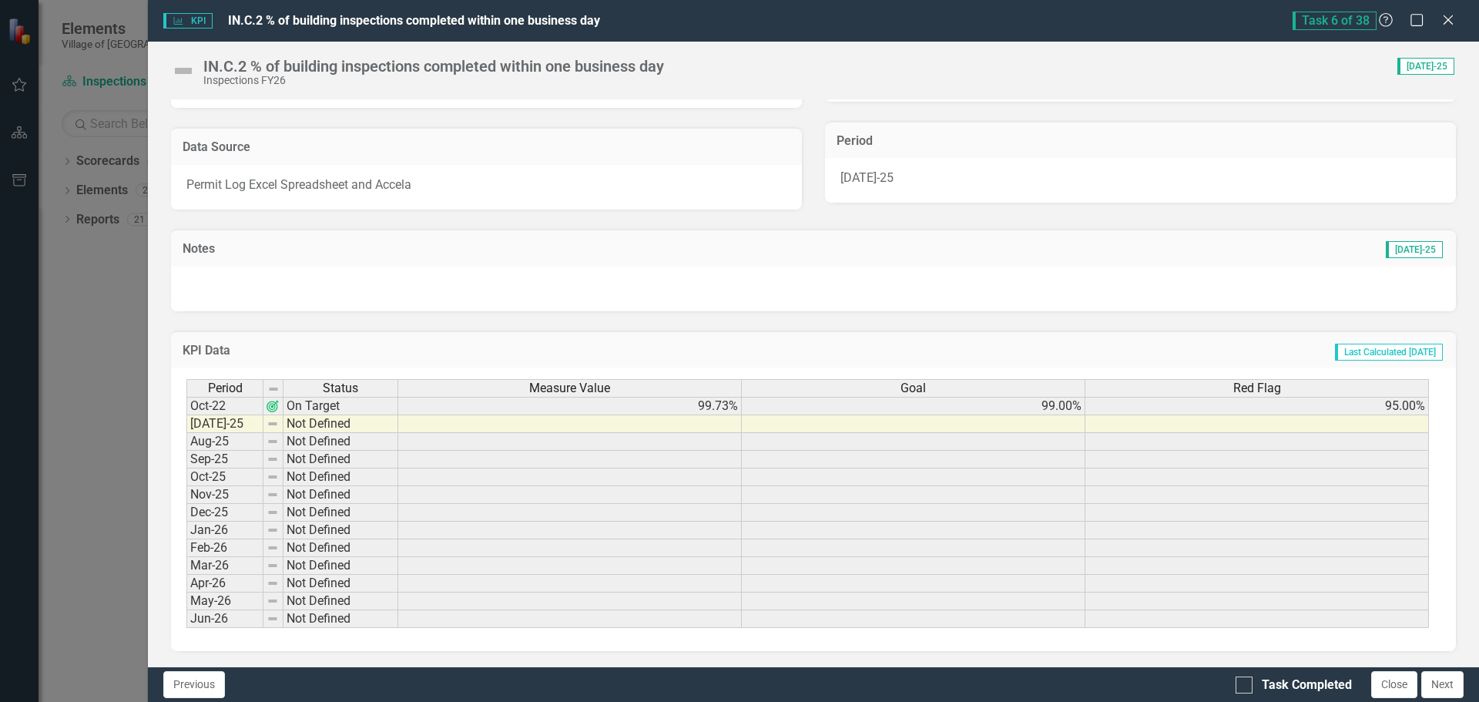
click at [1321, 431] on td at bounding box center [1258, 424] width 344 height 18
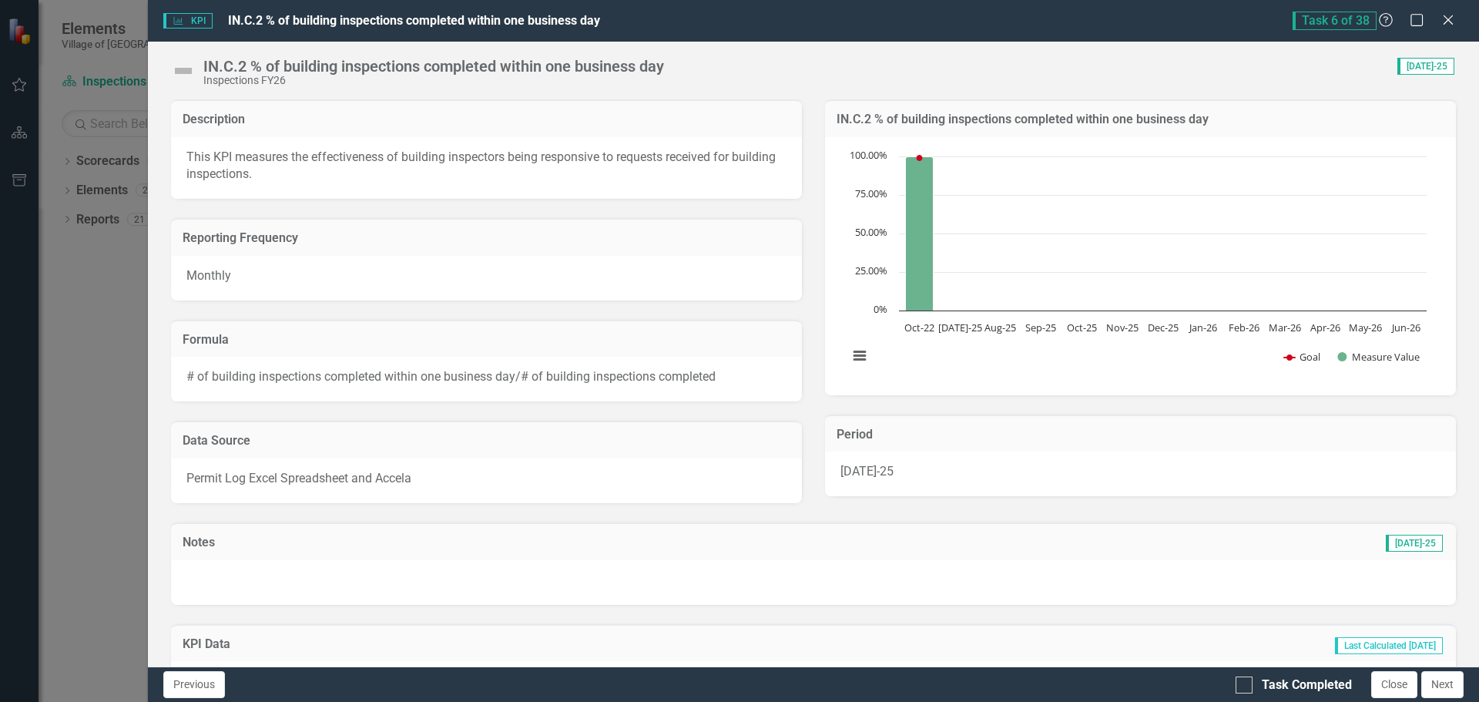
scroll to position [154, 0]
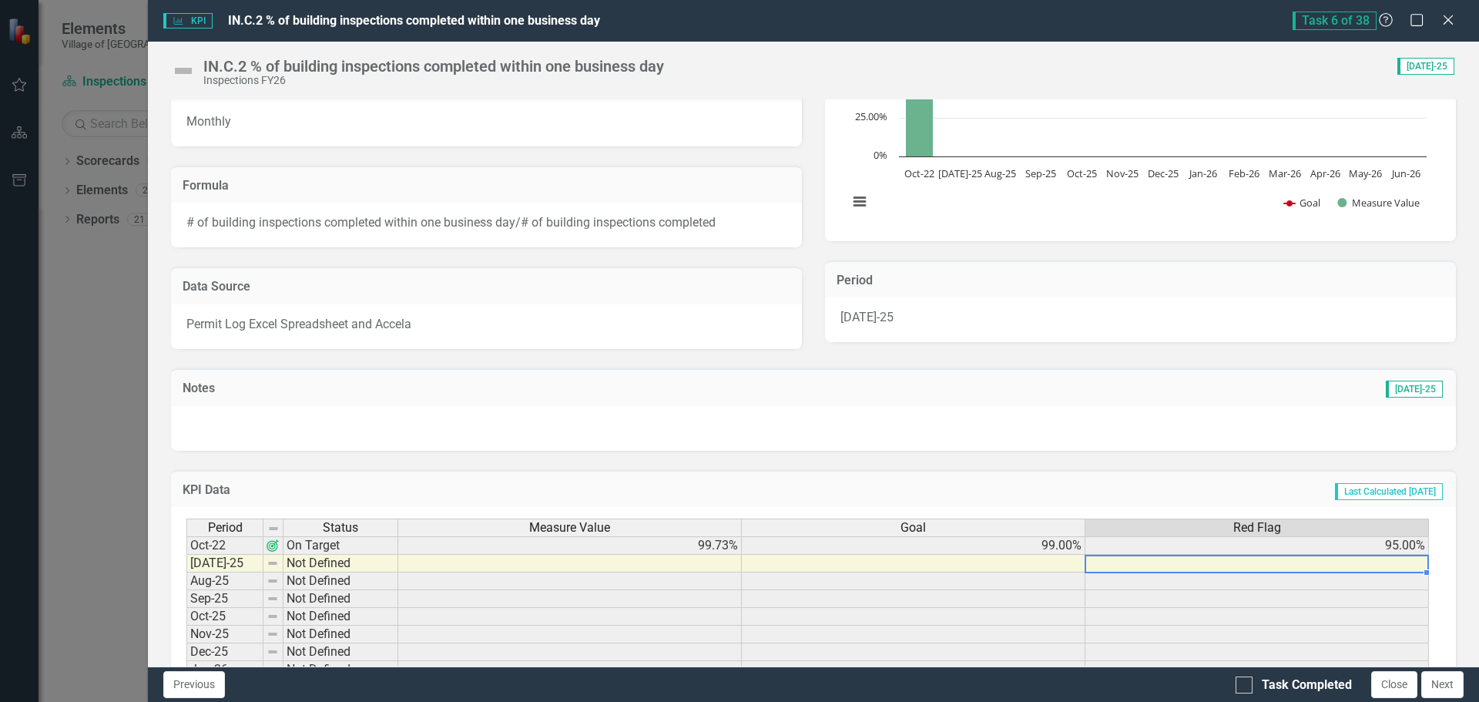
click at [1338, 559] on td at bounding box center [1258, 564] width 344 height 18
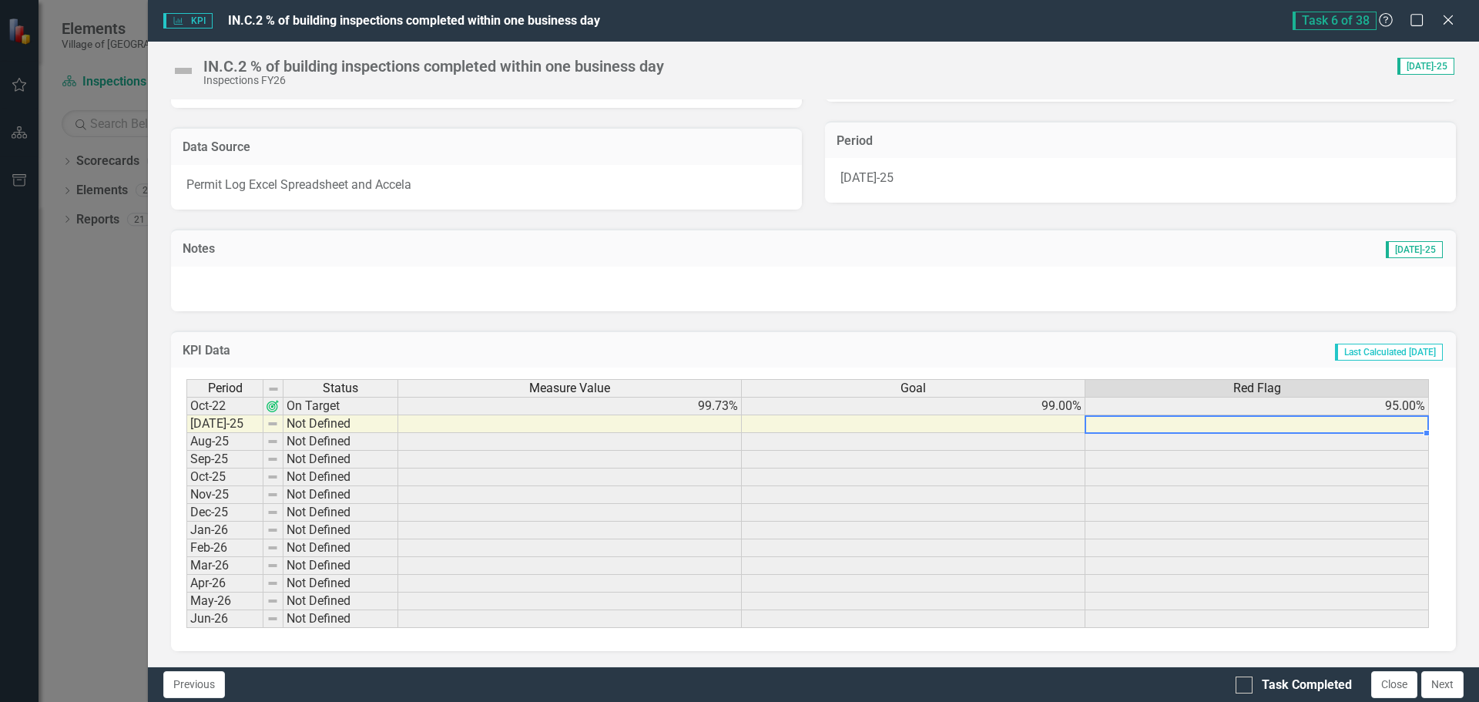
scroll to position [139, 0]
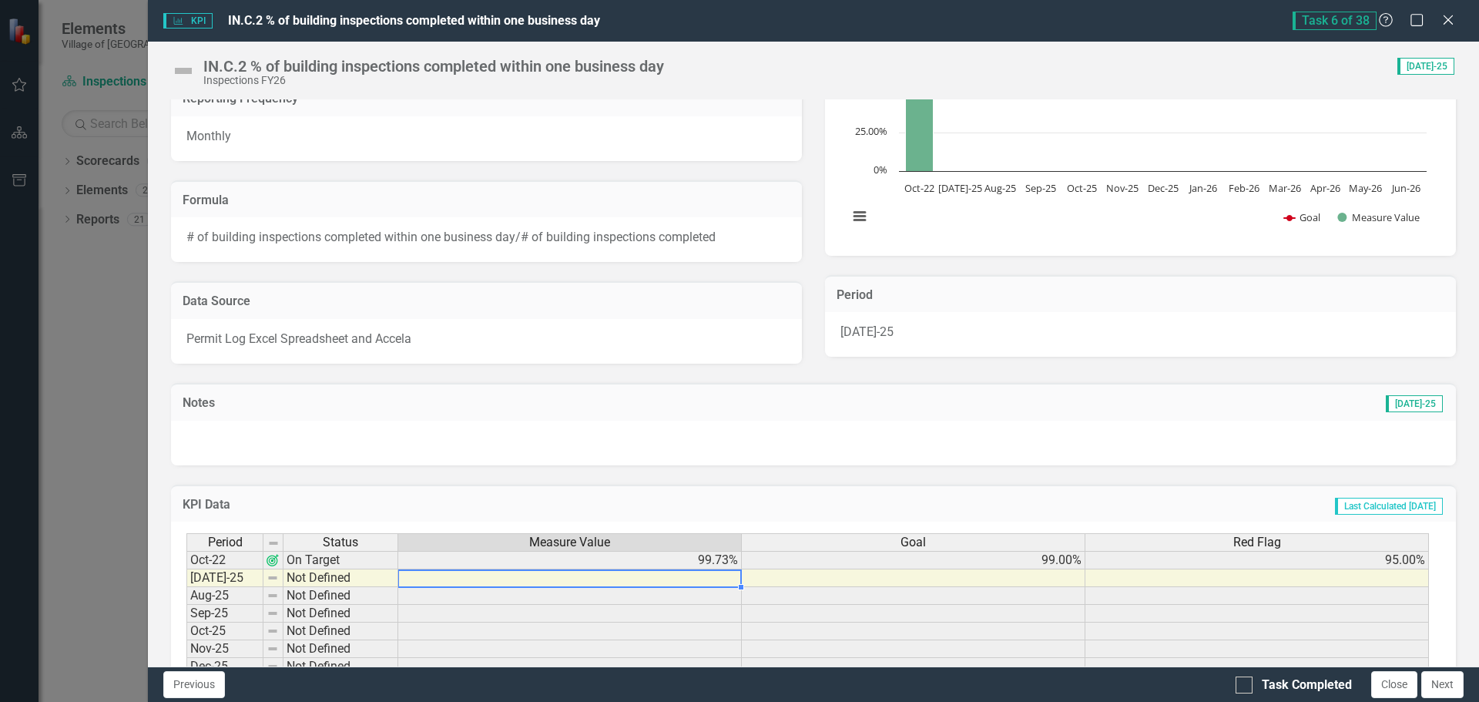
click at [636, 582] on td at bounding box center [570, 578] width 344 height 18
click at [1243, 689] on div at bounding box center [1244, 684] width 17 height 17
click at [1243, 686] on input "Task Completed" at bounding box center [1241, 681] width 10 height 10
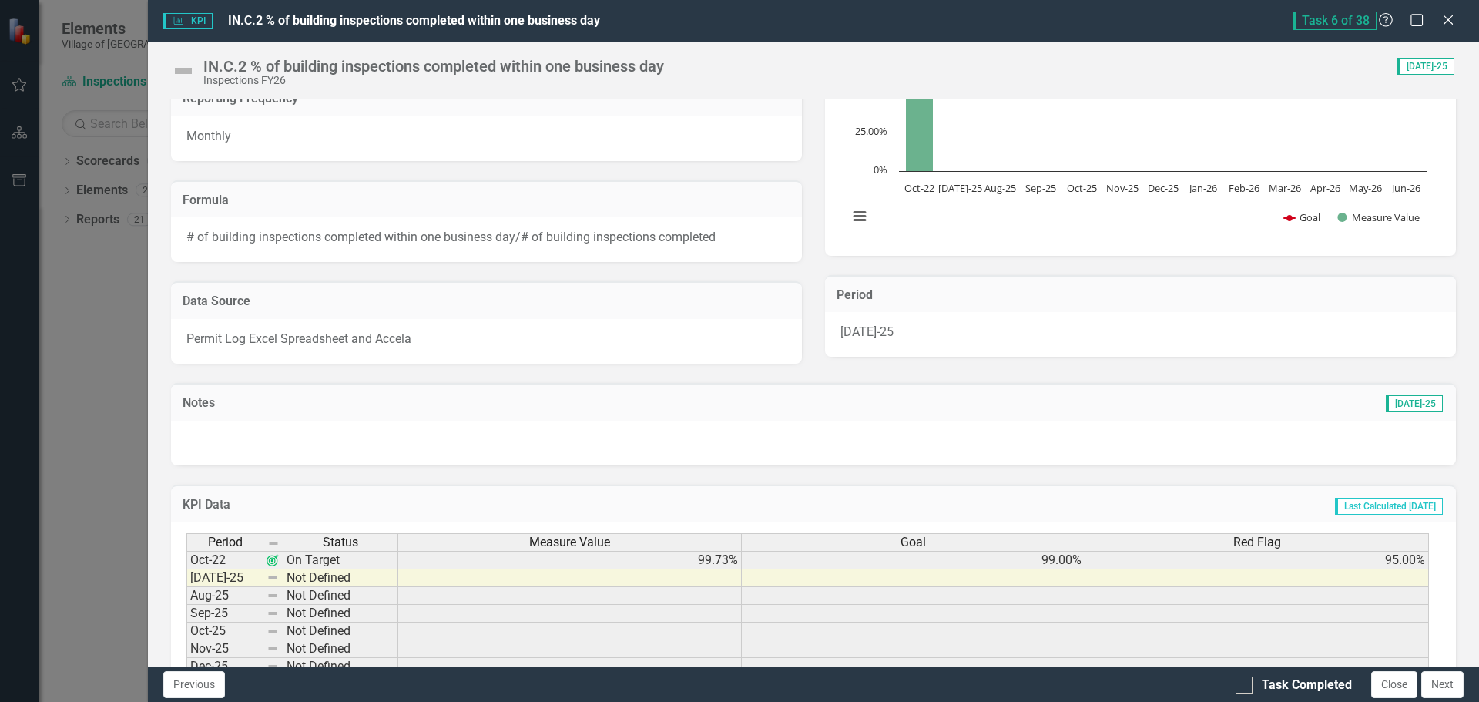
checkbox input "true"
click at [1457, 685] on button "Next" at bounding box center [1443, 684] width 42 height 27
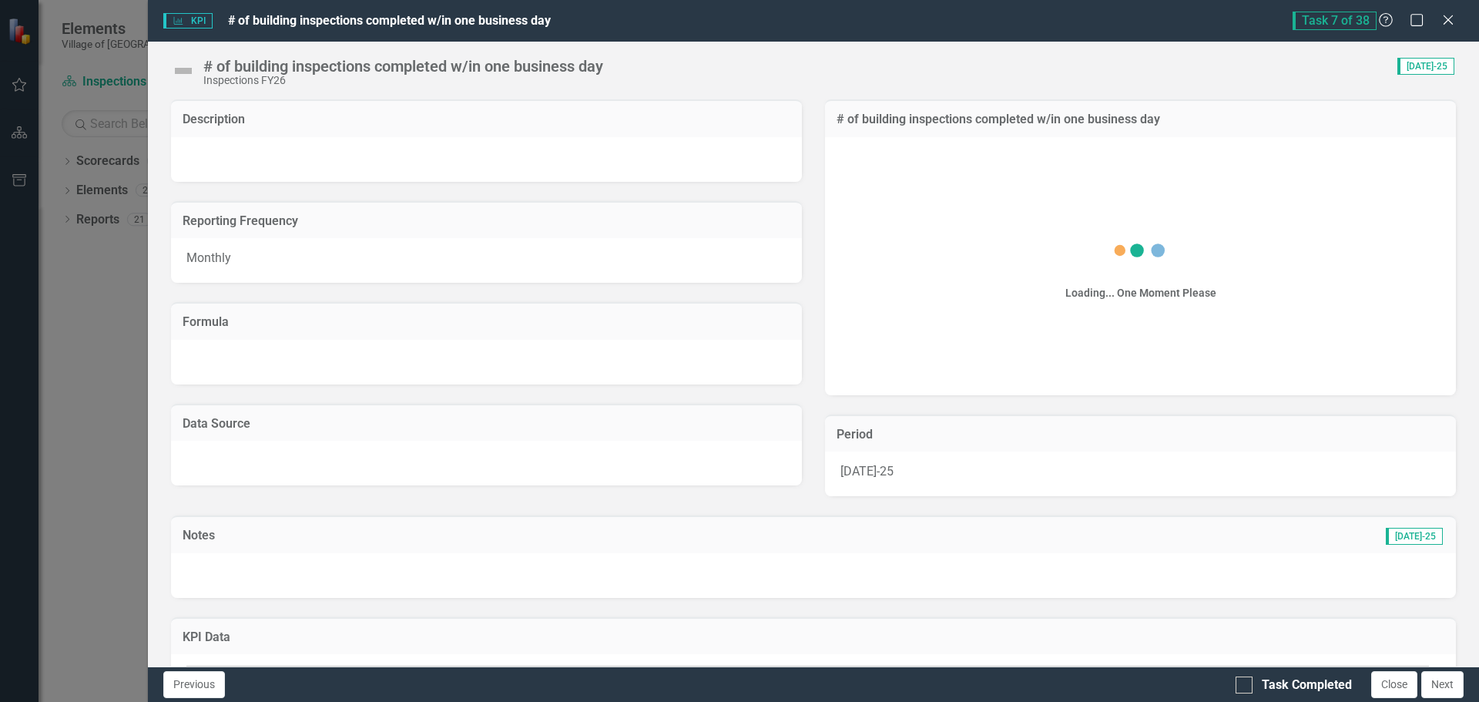
checkbox input "true"
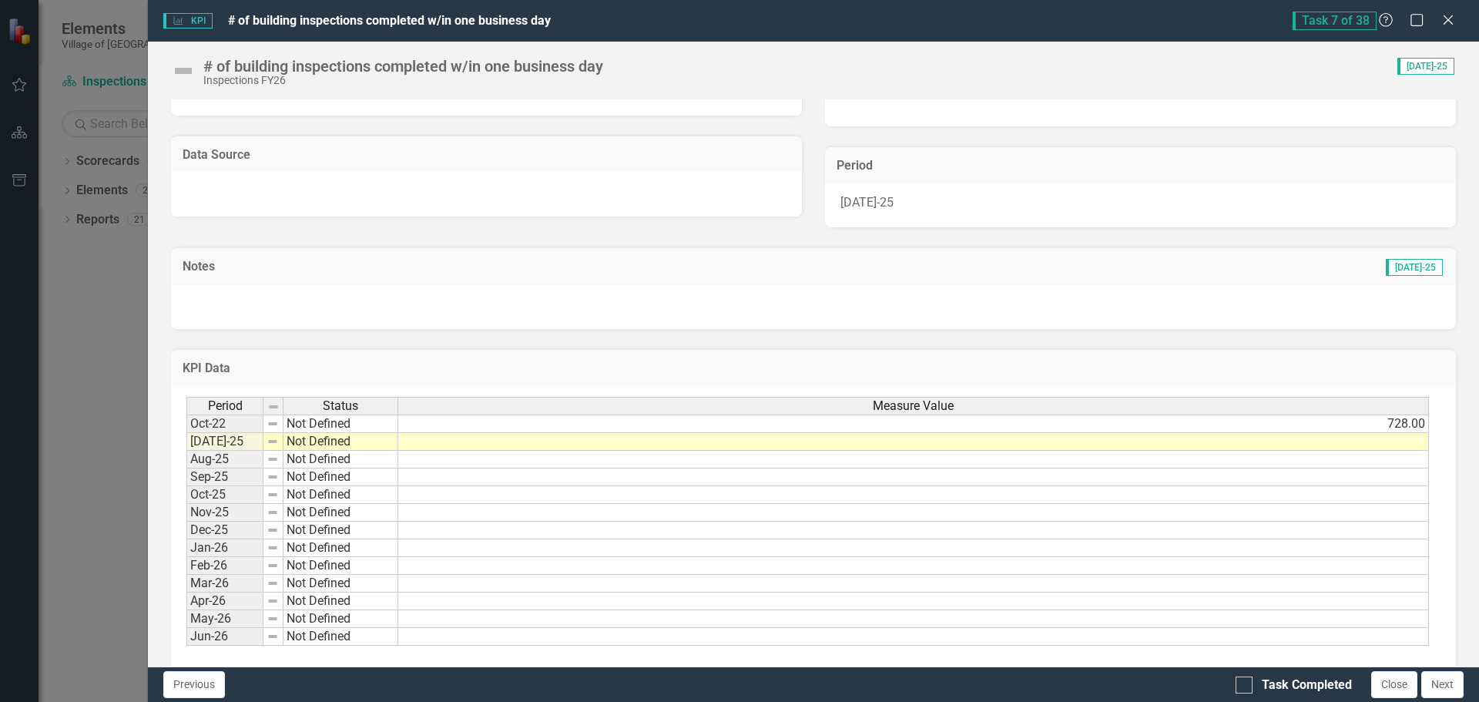
scroll to position [287, 0]
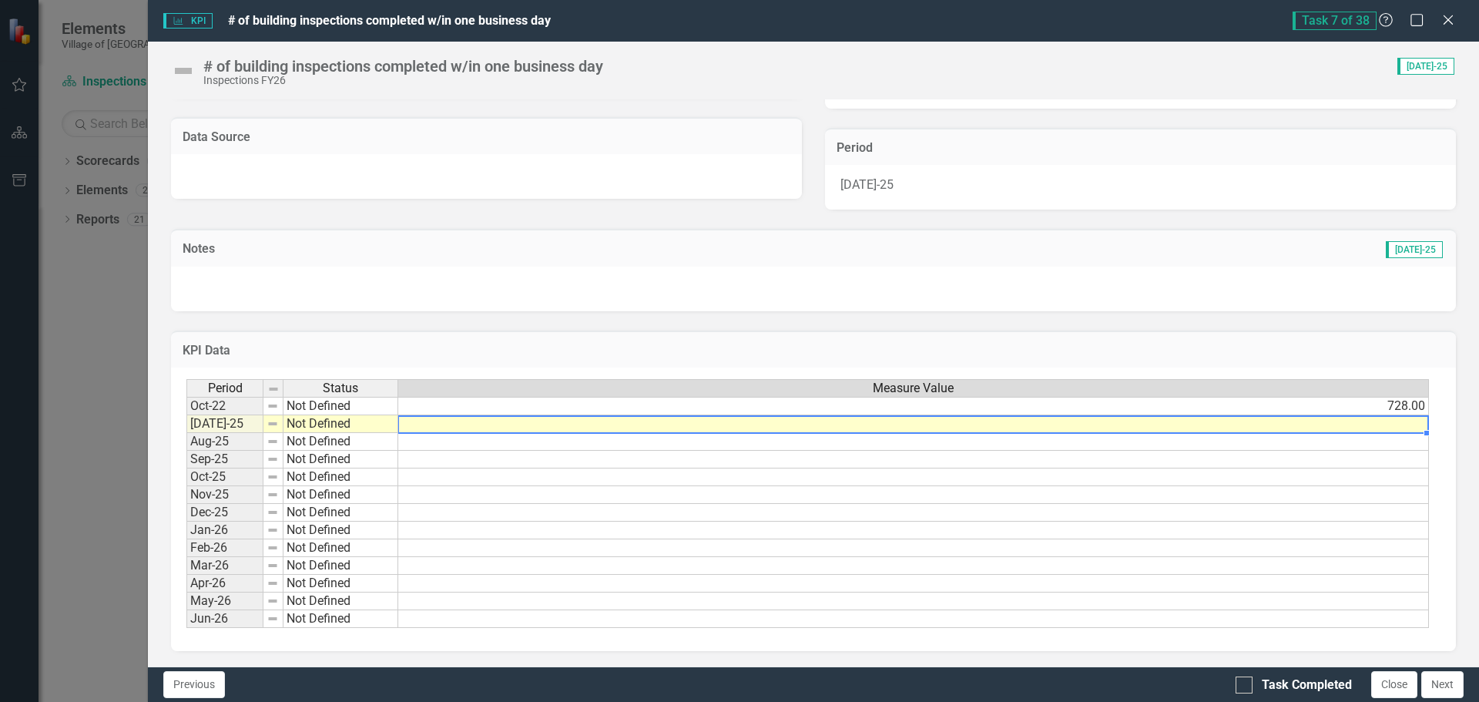
click at [1342, 429] on td at bounding box center [913, 424] width 1031 height 18
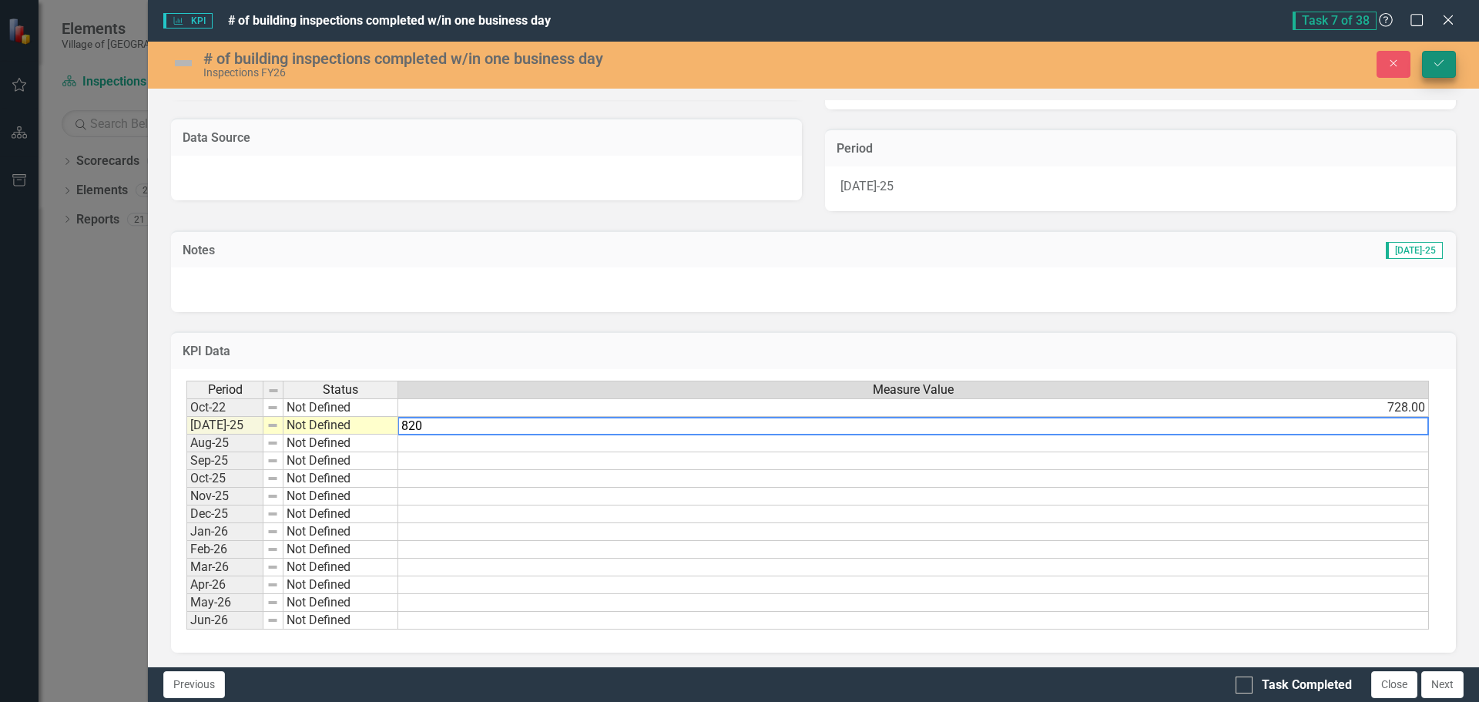
type textarea "820"
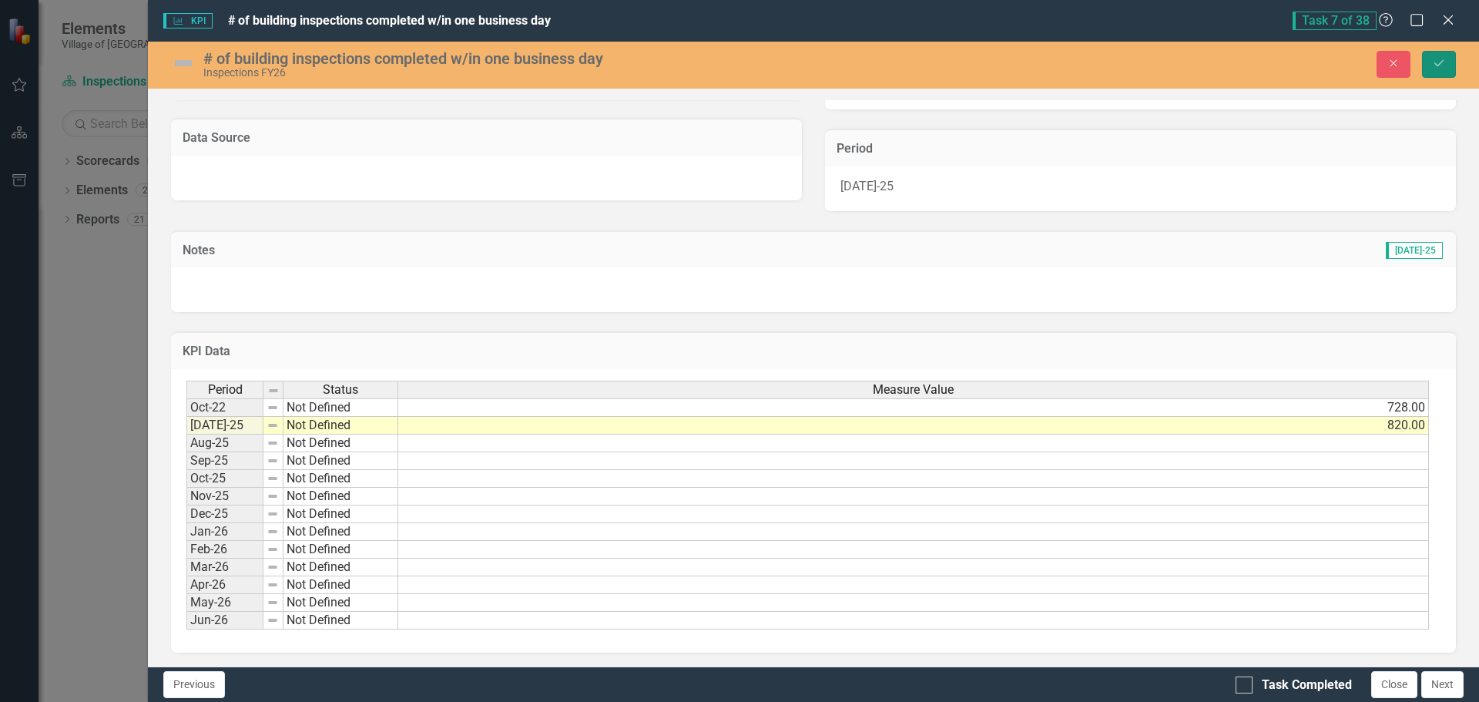
click at [1429, 62] on button "Save" at bounding box center [1439, 64] width 34 height 27
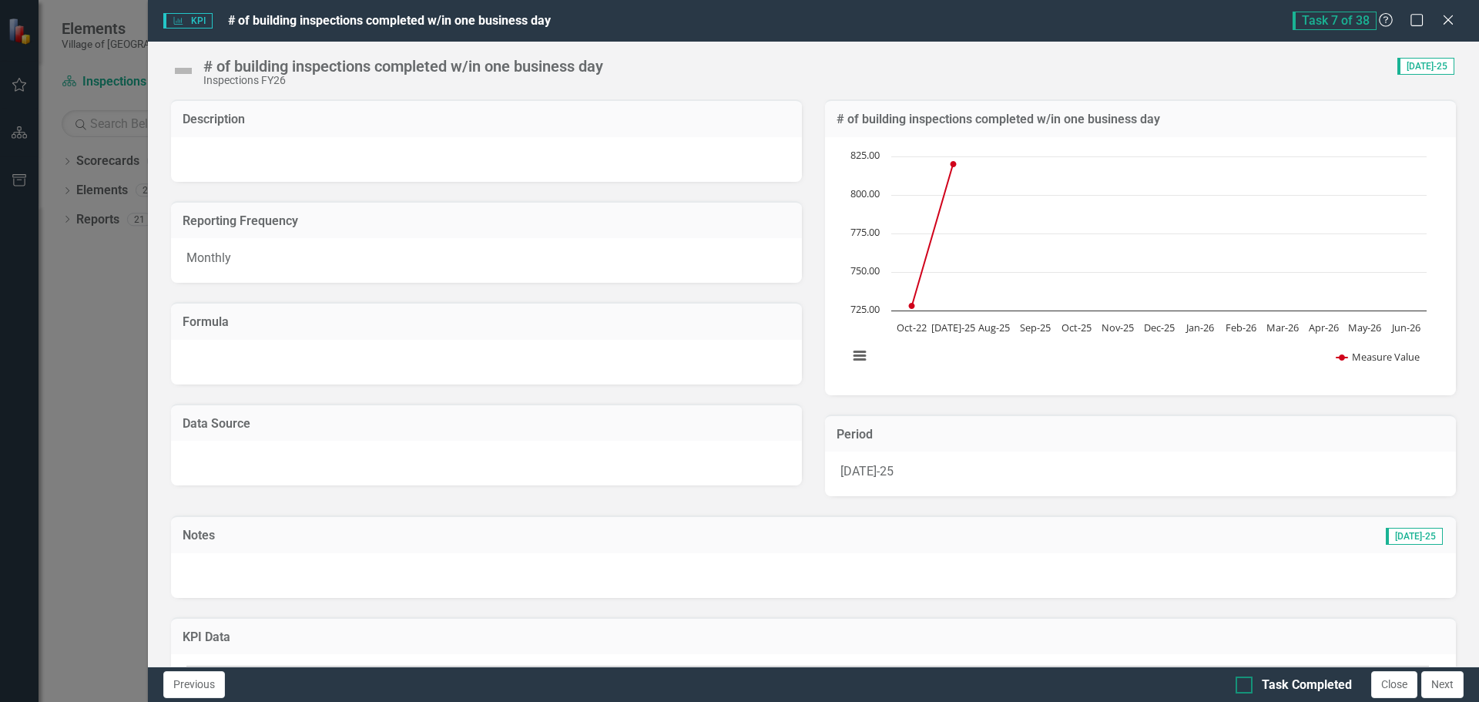
click at [1245, 686] on div at bounding box center [1244, 684] width 17 height 17
click at [1245, 686] on input "Task Completed" at bounding box center [1241, 681] width 10 height 10
click at [1240, 686] on div at bounding box center [1244, 684] width 17 height 17
click at [1240, 686] on input "Task Completed" at bounding box center [1241, 681] width 10 height 10
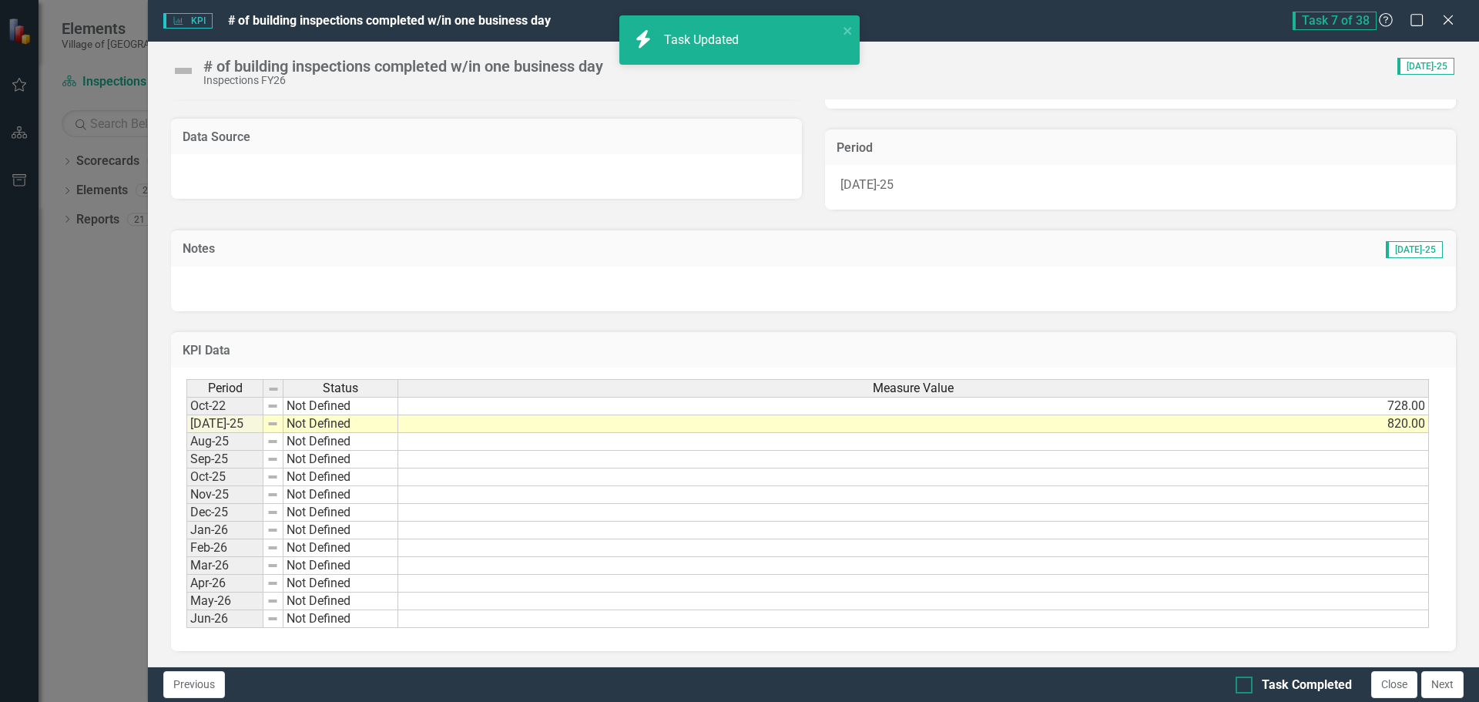
click at [1246, 688] on div at bounding box center [1244, 684] width 17 height 17
click at [1246, 686] on input "Task Completed" at bounding box center [1241, 681] width 10 height 10
checkbox input "true"
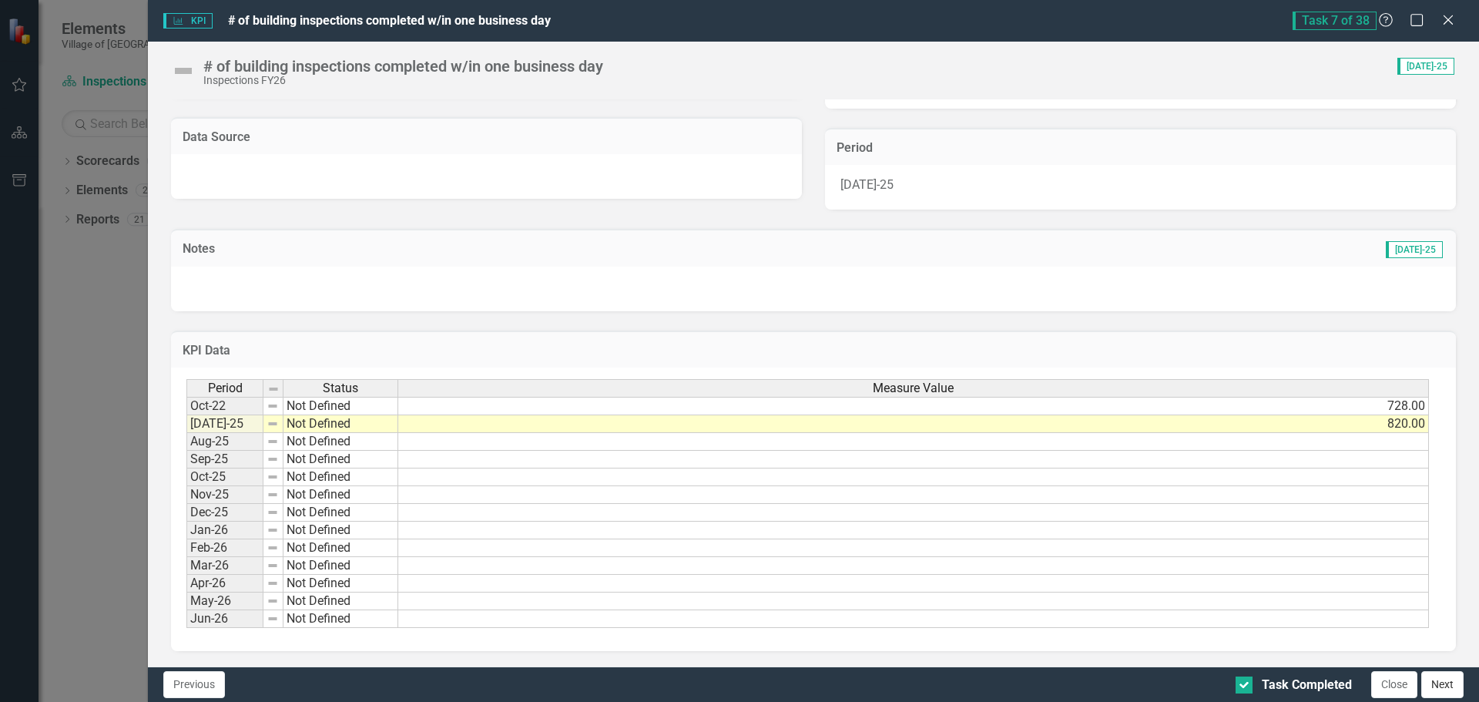
click at [1444, 682] on button "Next" at bounding box center [1443, 684] width 42 height 27
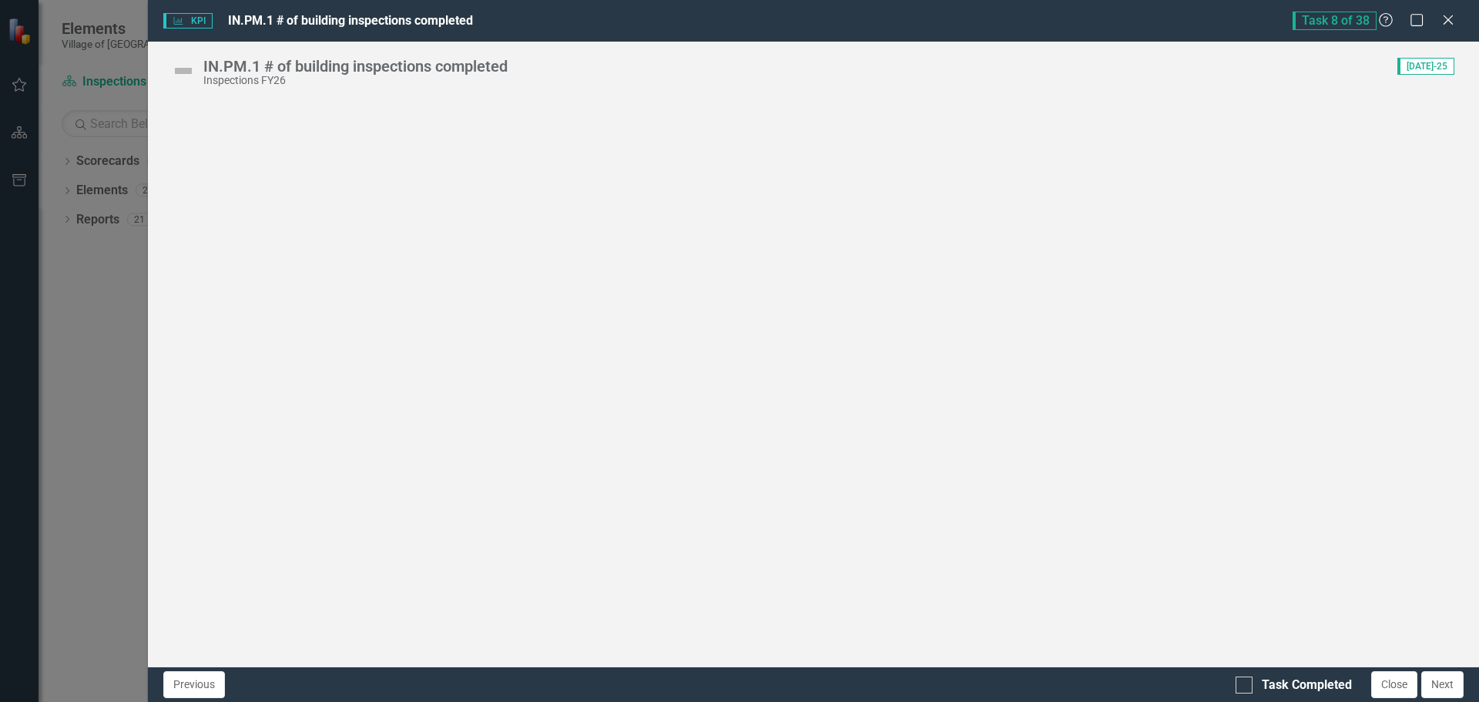
checkbox input "true"
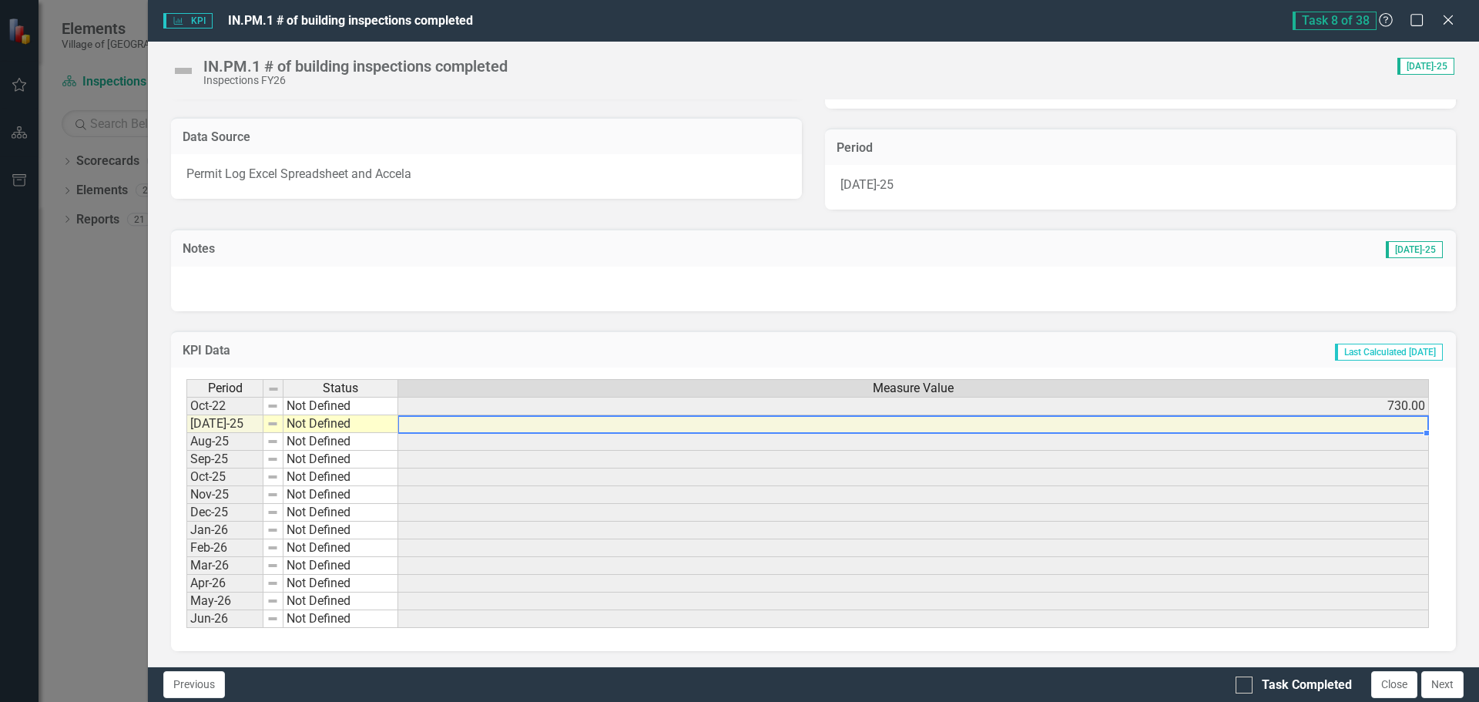
click at [1364, 429] on td at bounding box center [913, 424] width 1031 height 18
click at [764, 429] on td at bounding box center [913, 424] width 1031 height 18
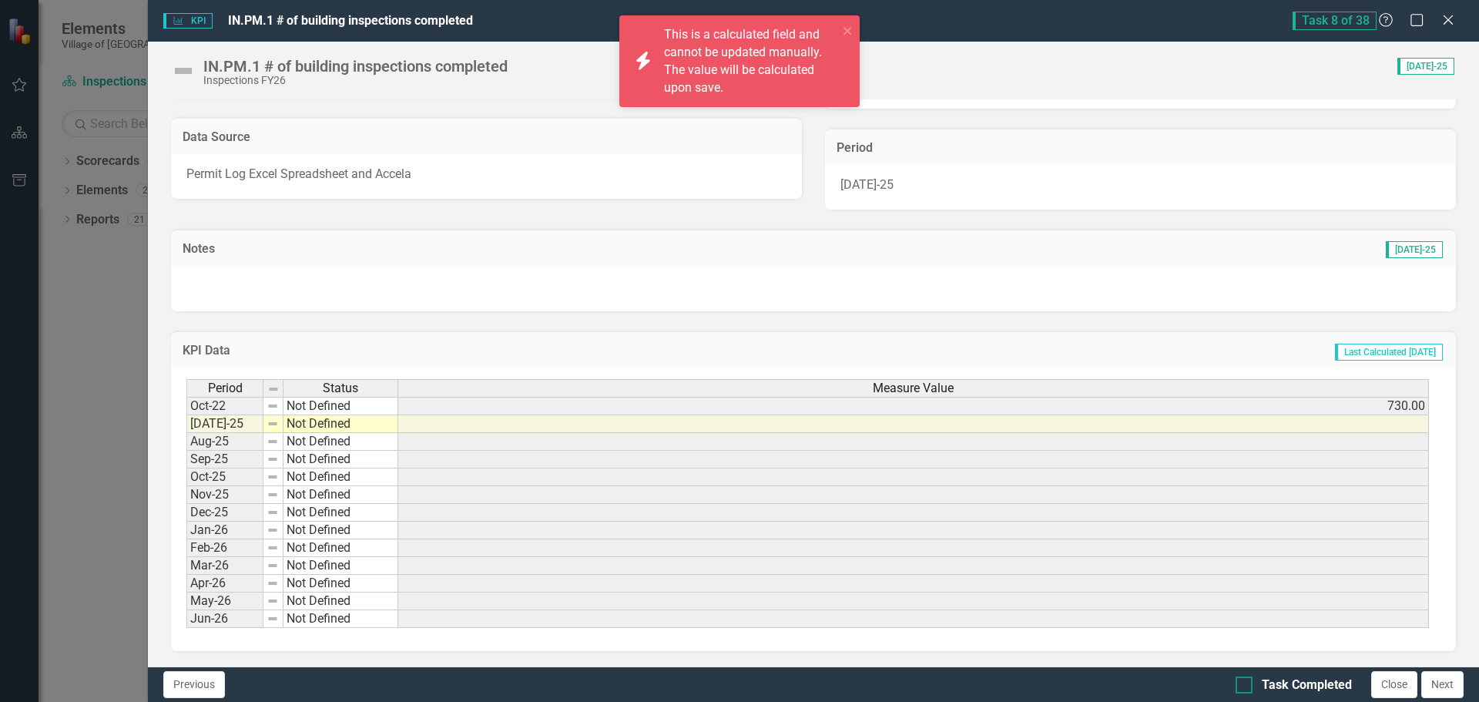
click at [1243, 683] on input "Task Completed" at bounding box center [1241, 681] width 10 height 10
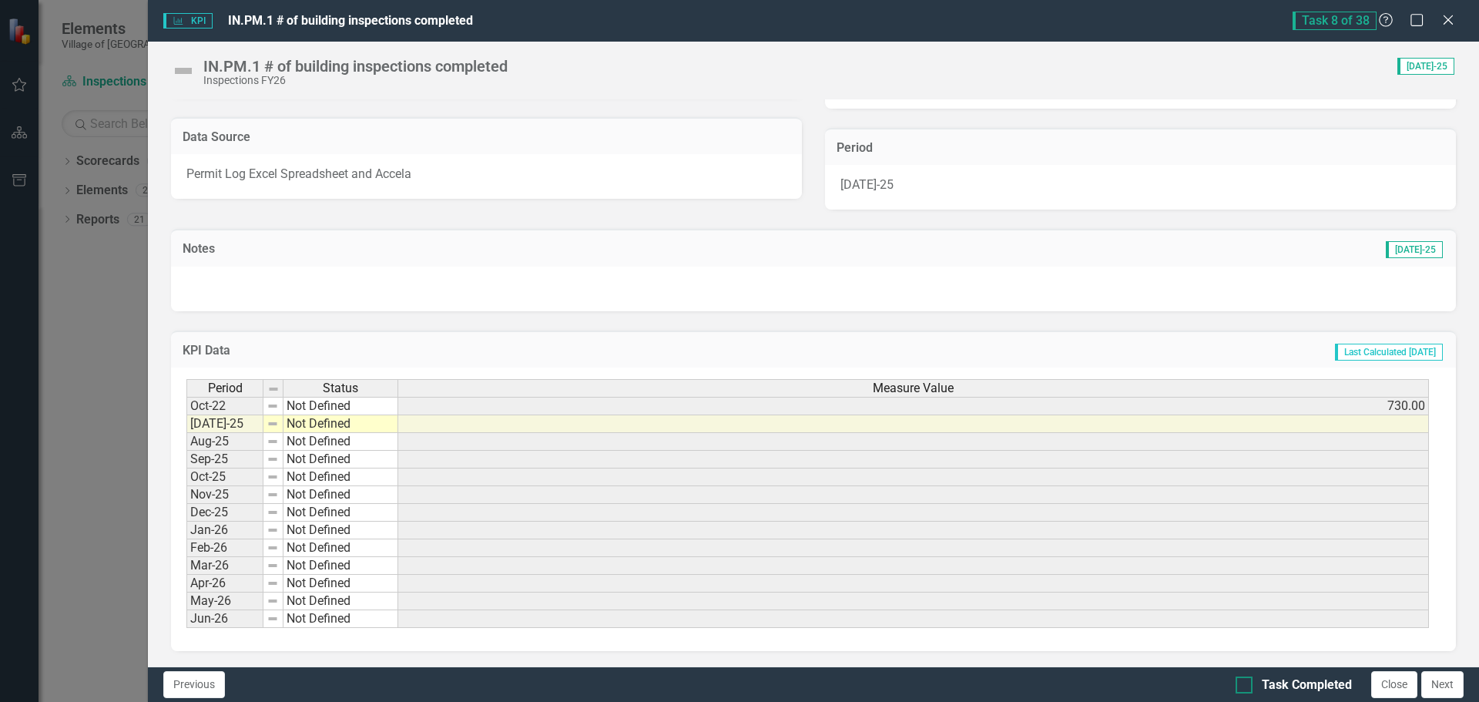
checkbox input "true"
click at [1444, 686] on button "Next" at bounding box center [1443, 684] width 42 height 27
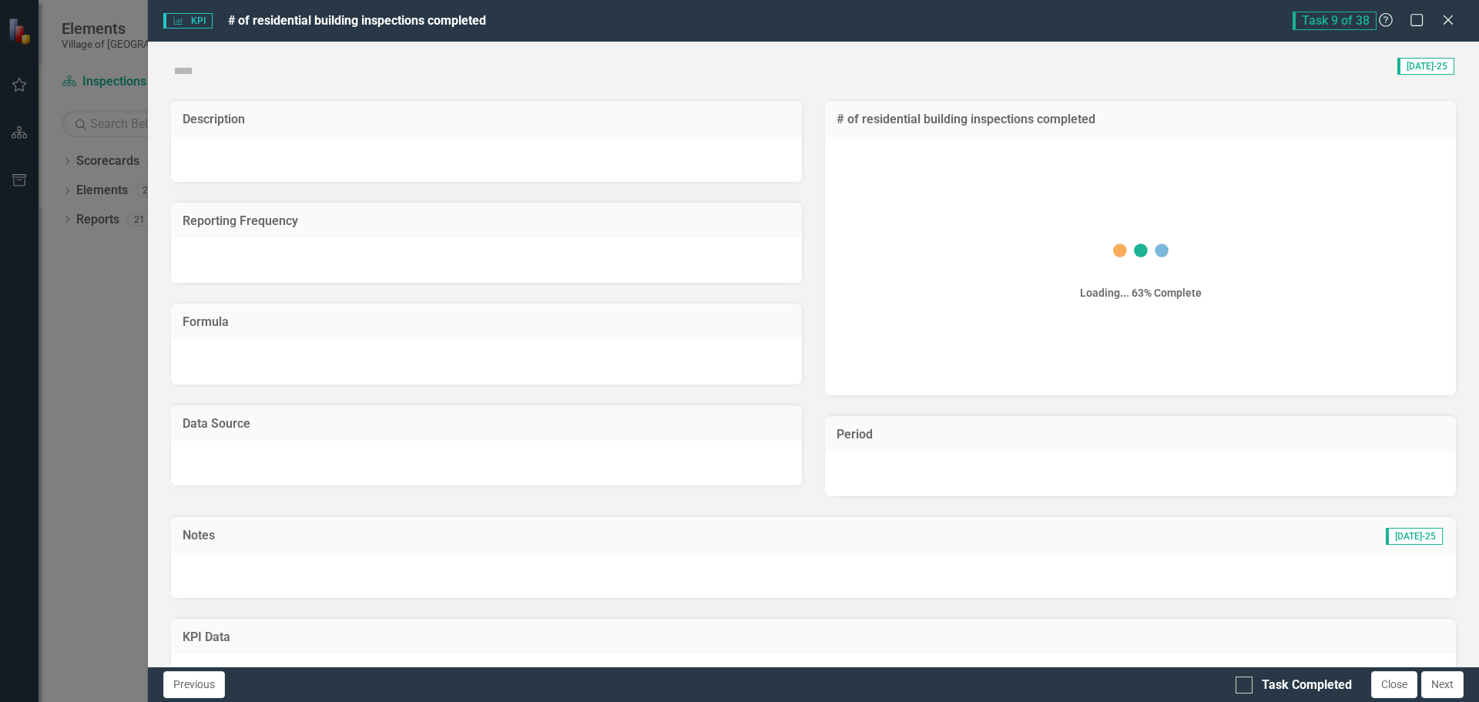
checkbox input "true"
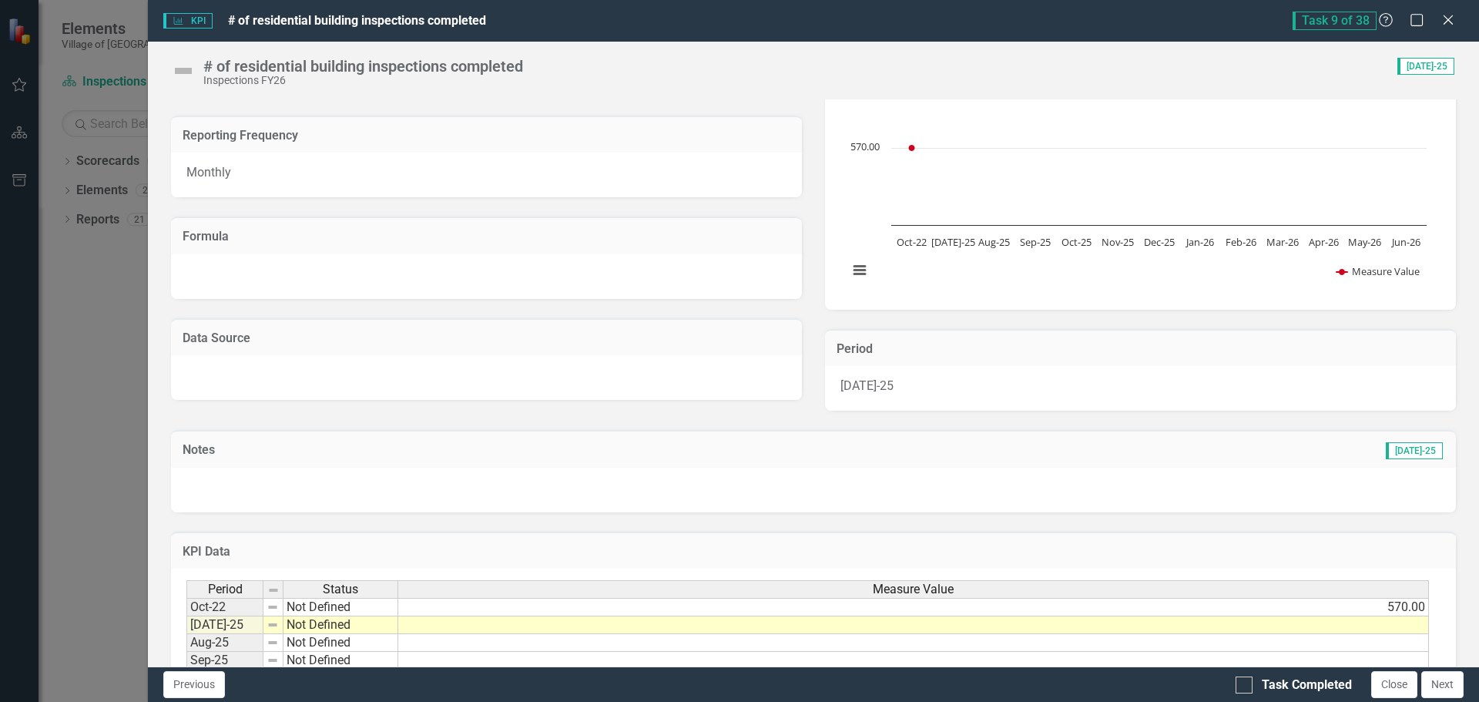
scroll to position [154, 0]
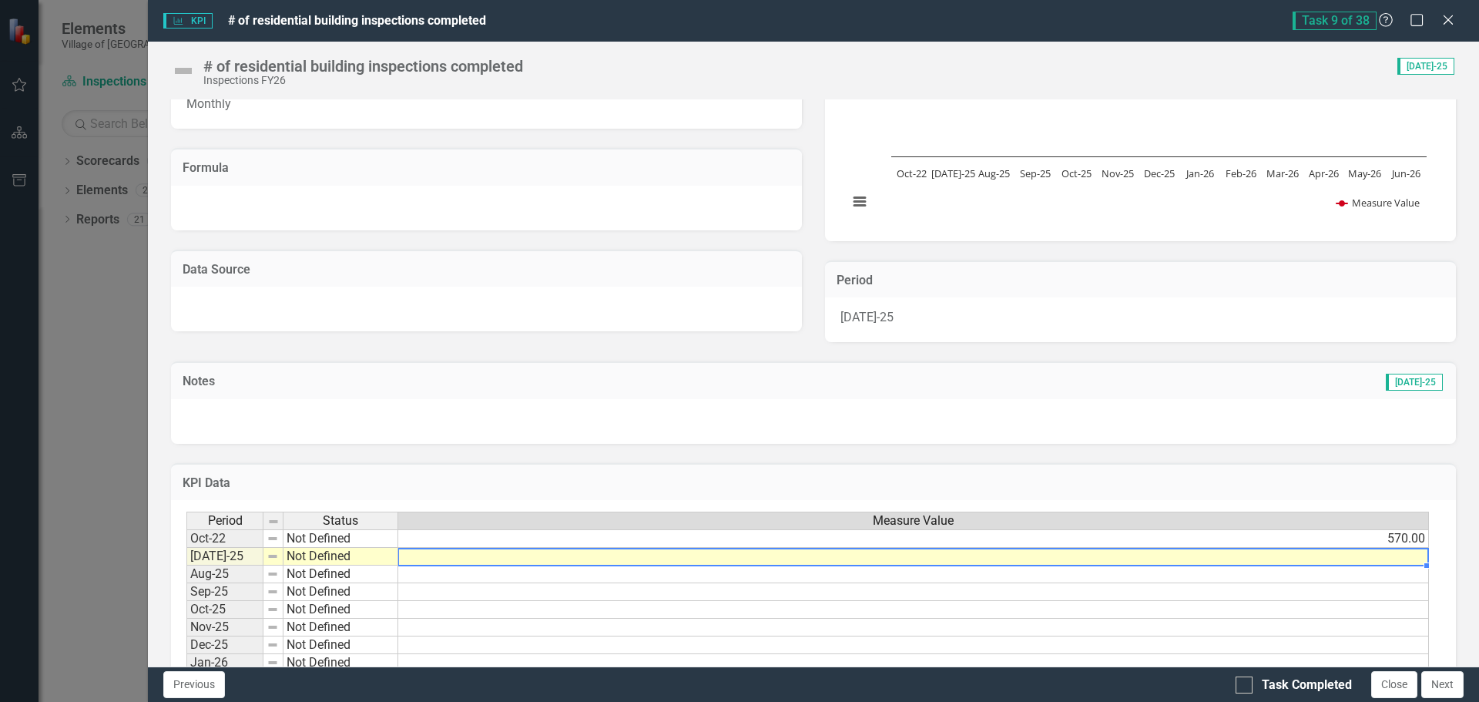
click at [1402, 556] on td at bounding box center [913, 557] width 1031 height 18
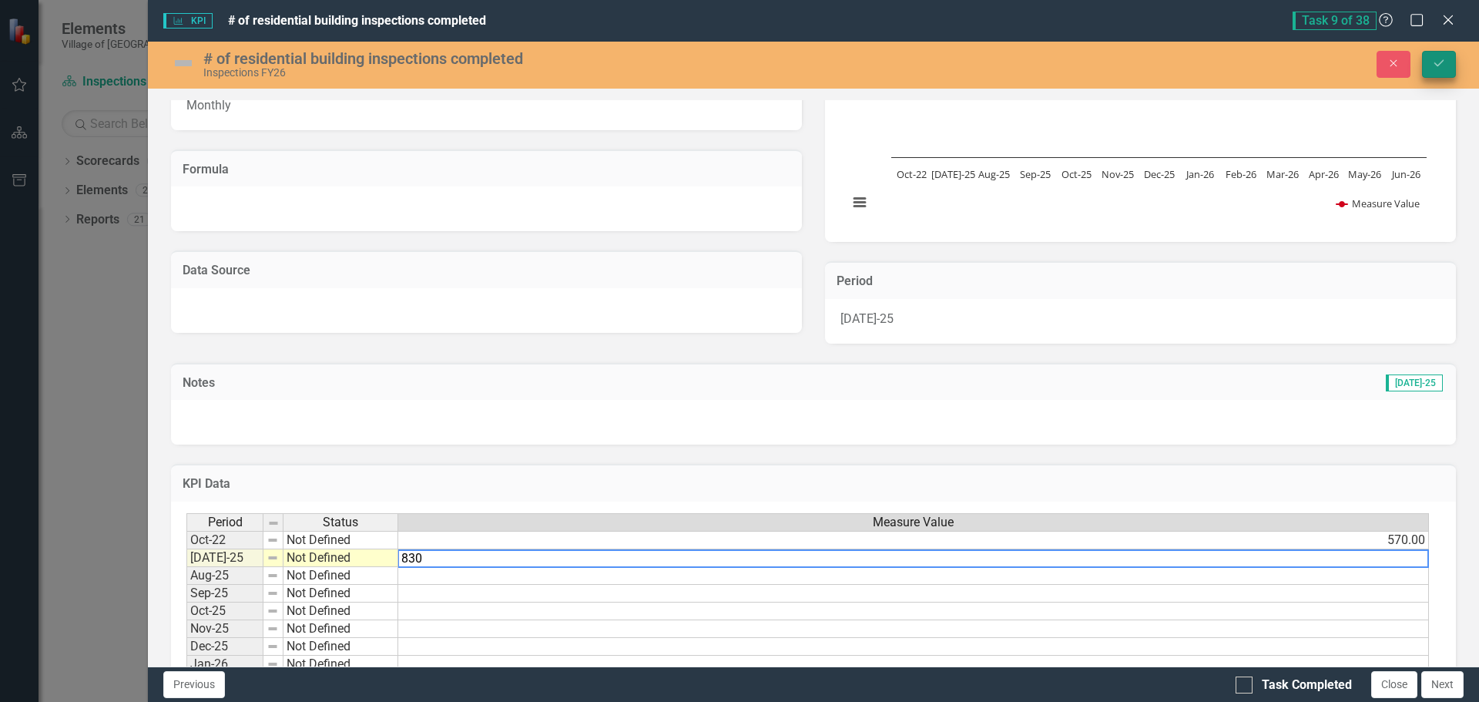
type textarea "830"
click at [1445, 60] on icon "Save" at bounding box center [1439, 63] width 14 height 11
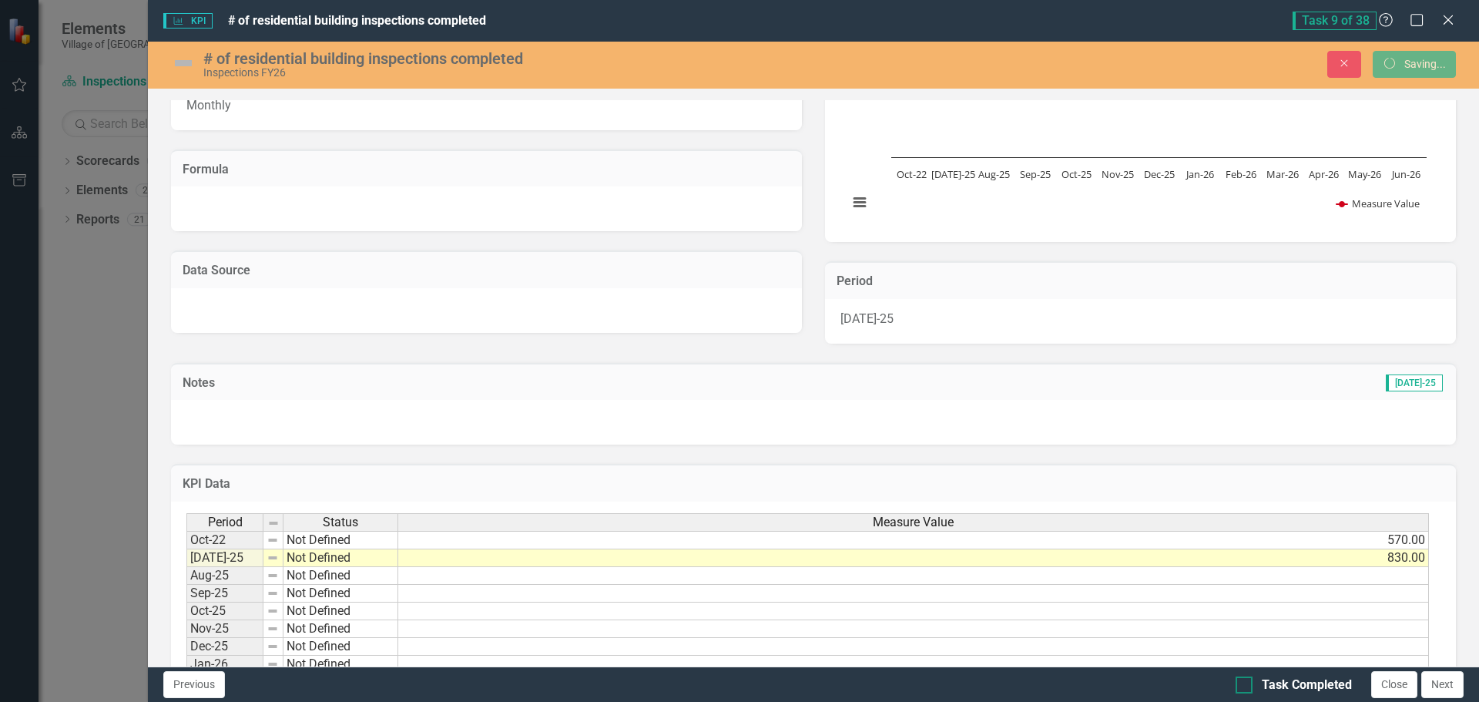
click at [1236, 685] on input "Task Completed" at bounding box center [1241, 681] width 10 height 10
checkbox input "true"
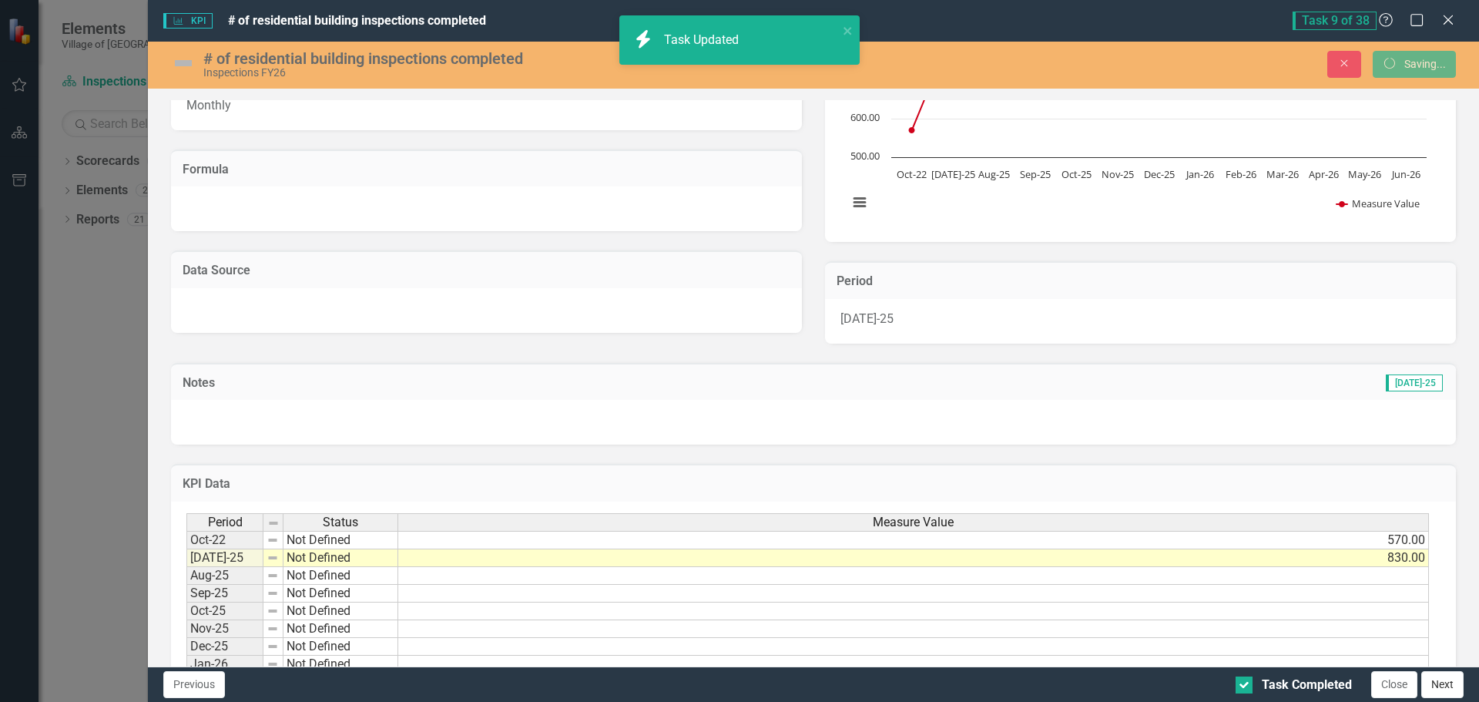
click at [1449, 679] on button "Next" at bounding box center [1443, 684] width 42 height 27
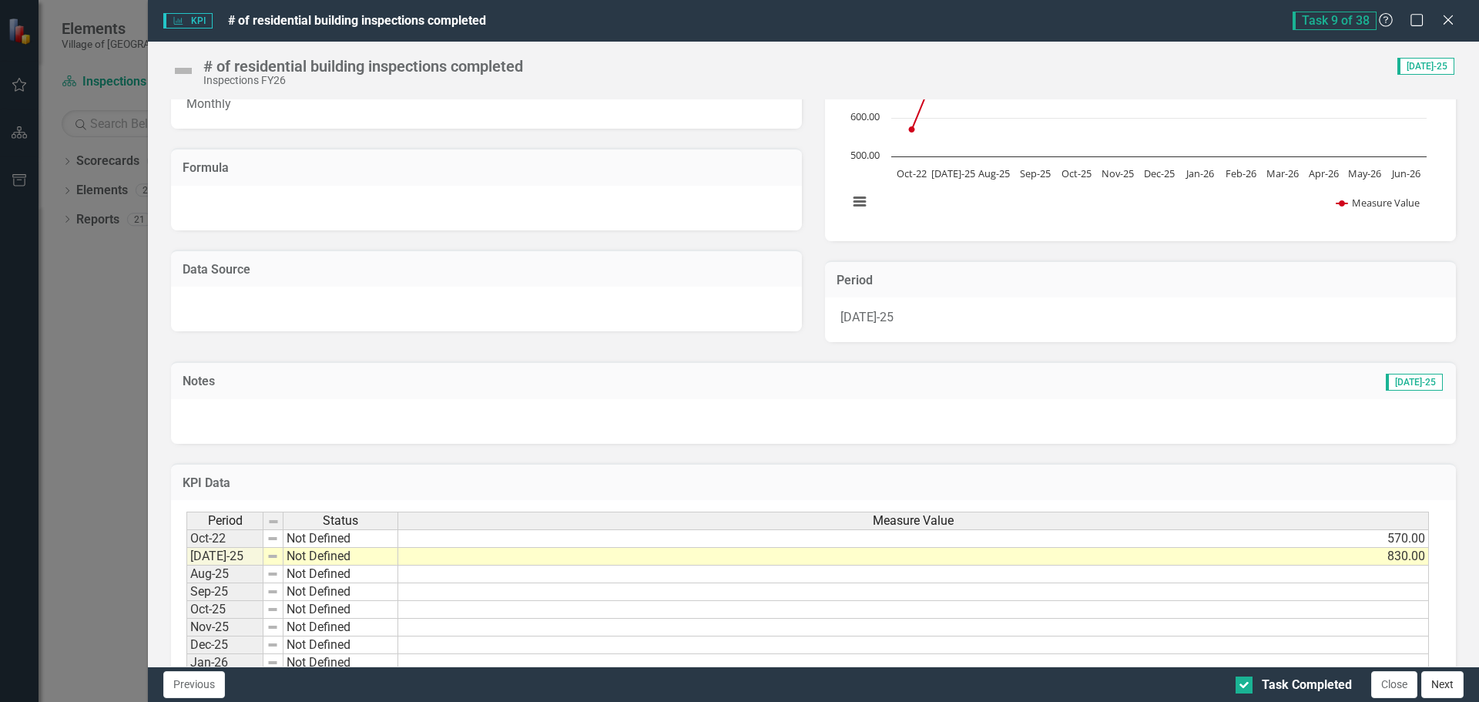
click at [1452, 686] on button "Next" at bounding box center [1443, 684] width 42 height 27
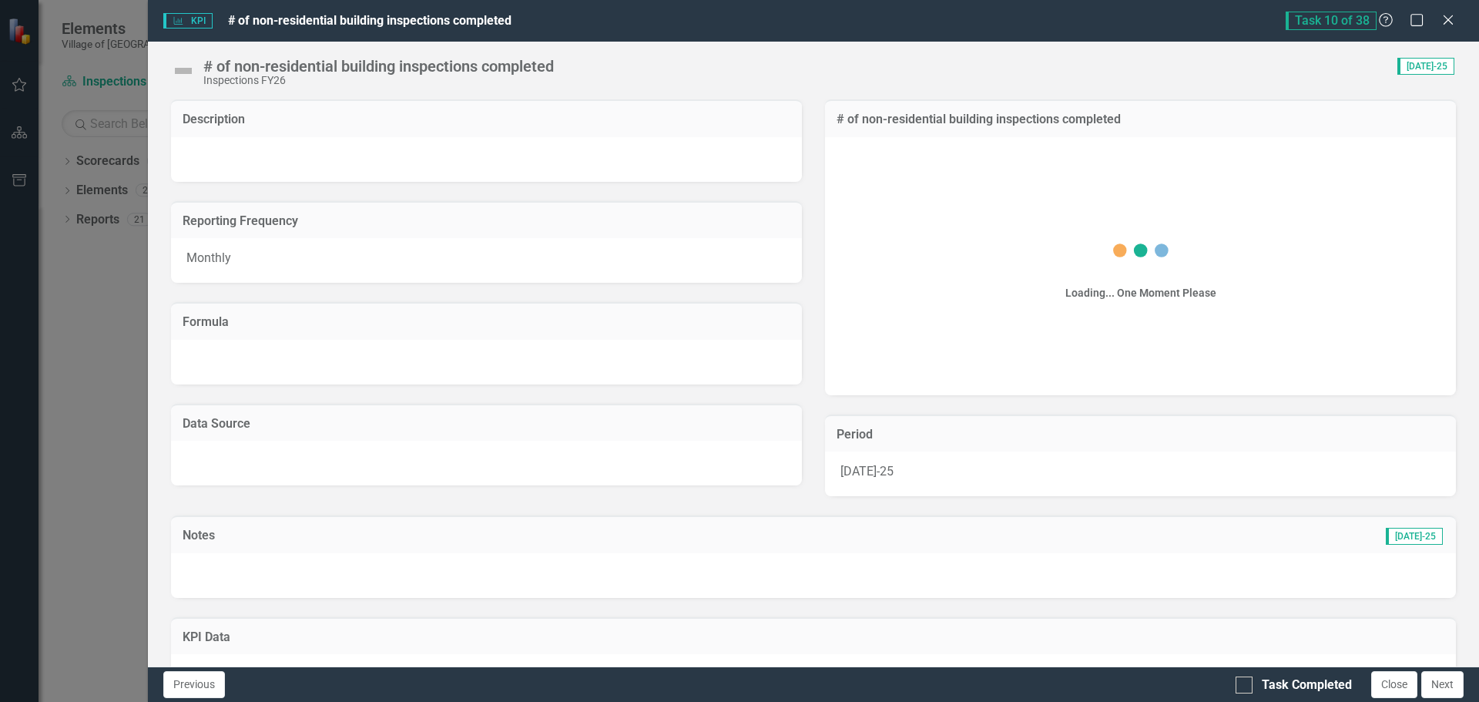
checkbox input "true"
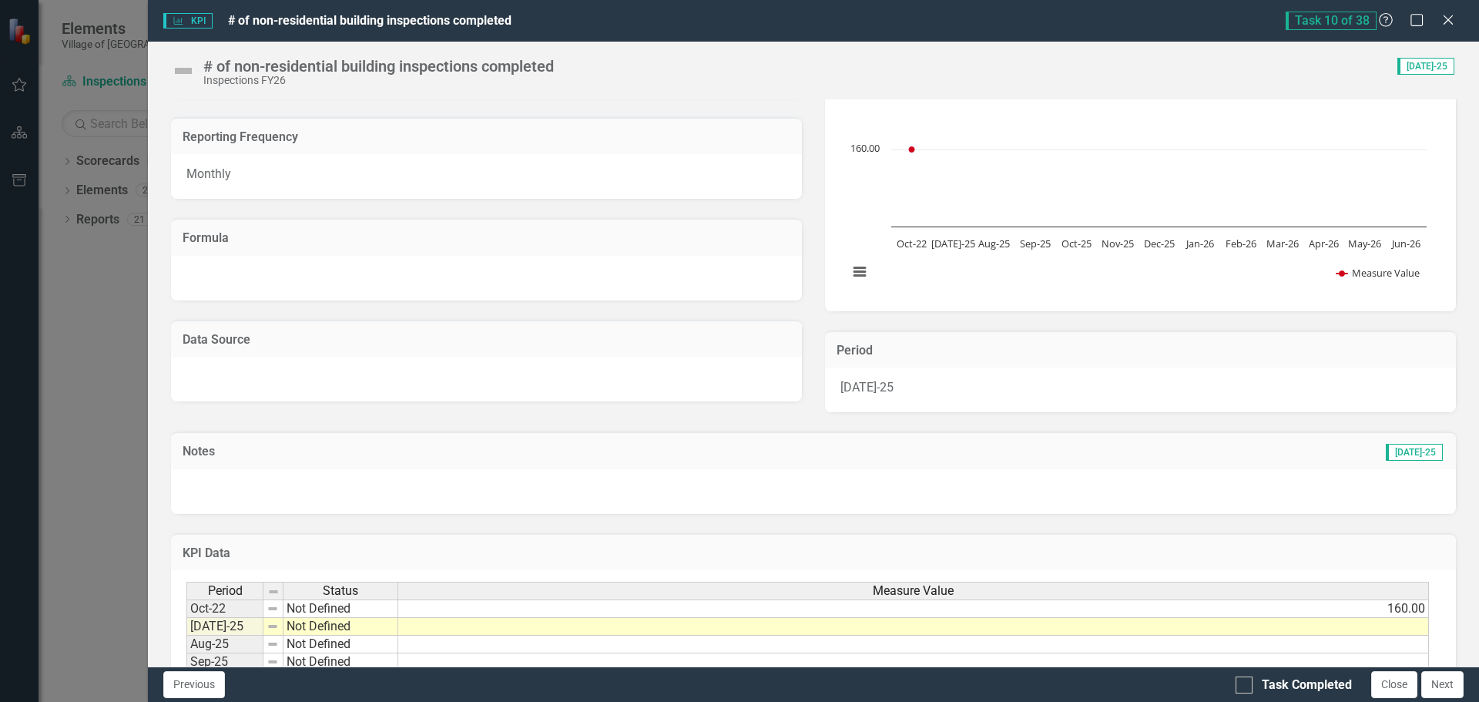
scroll to position [231, 0]
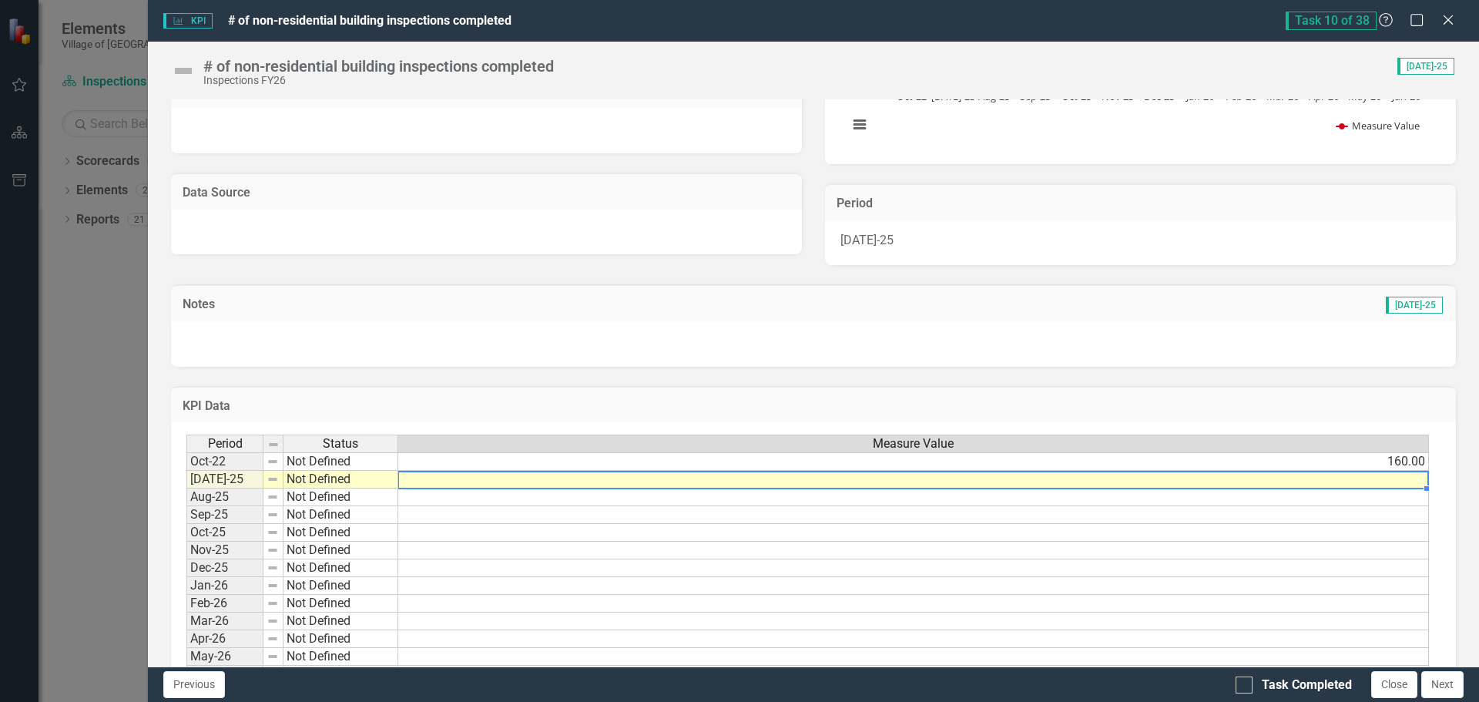
click at [1391, 481] on td at bounding box center [913, 480] width 1031 height 18
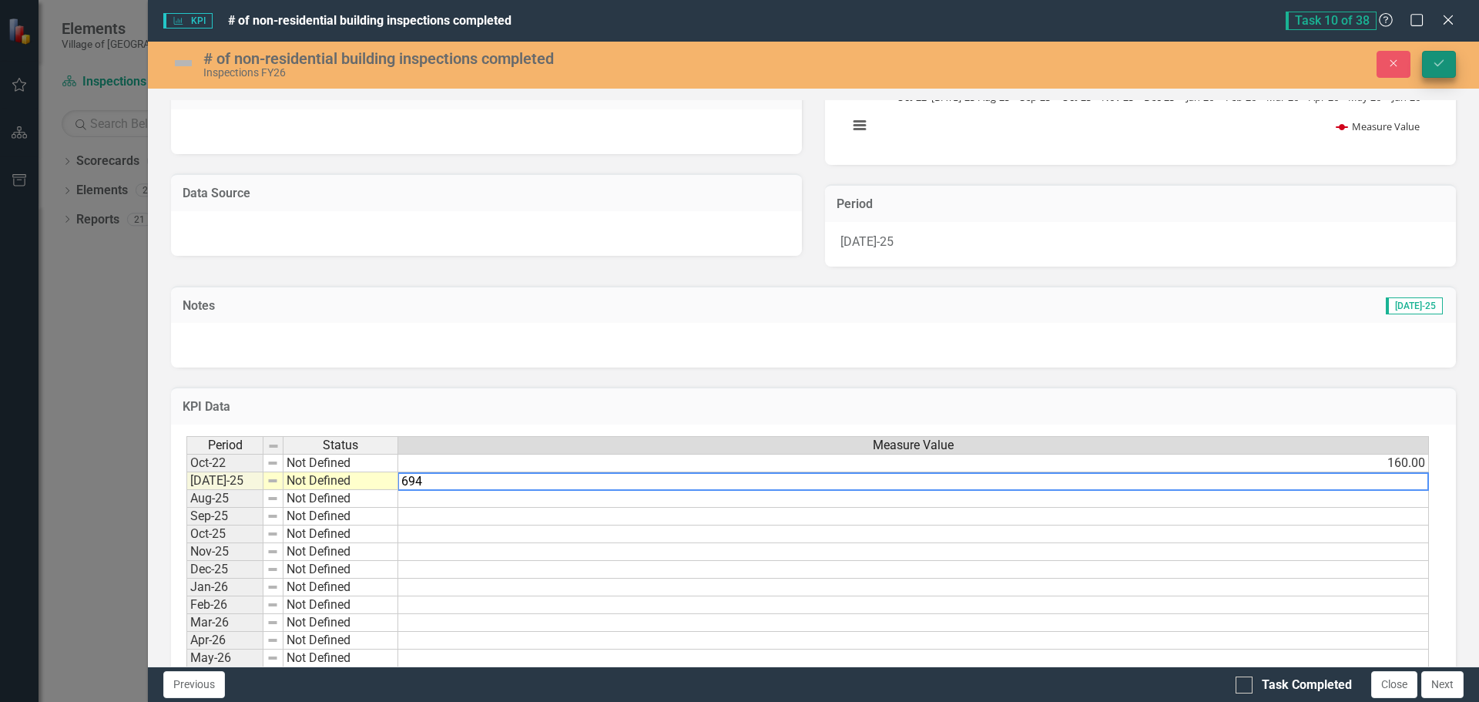
type textarea "694"
click at [1446, 51] on button "Save" at bounding box center [1439, 64] width 34 height 27
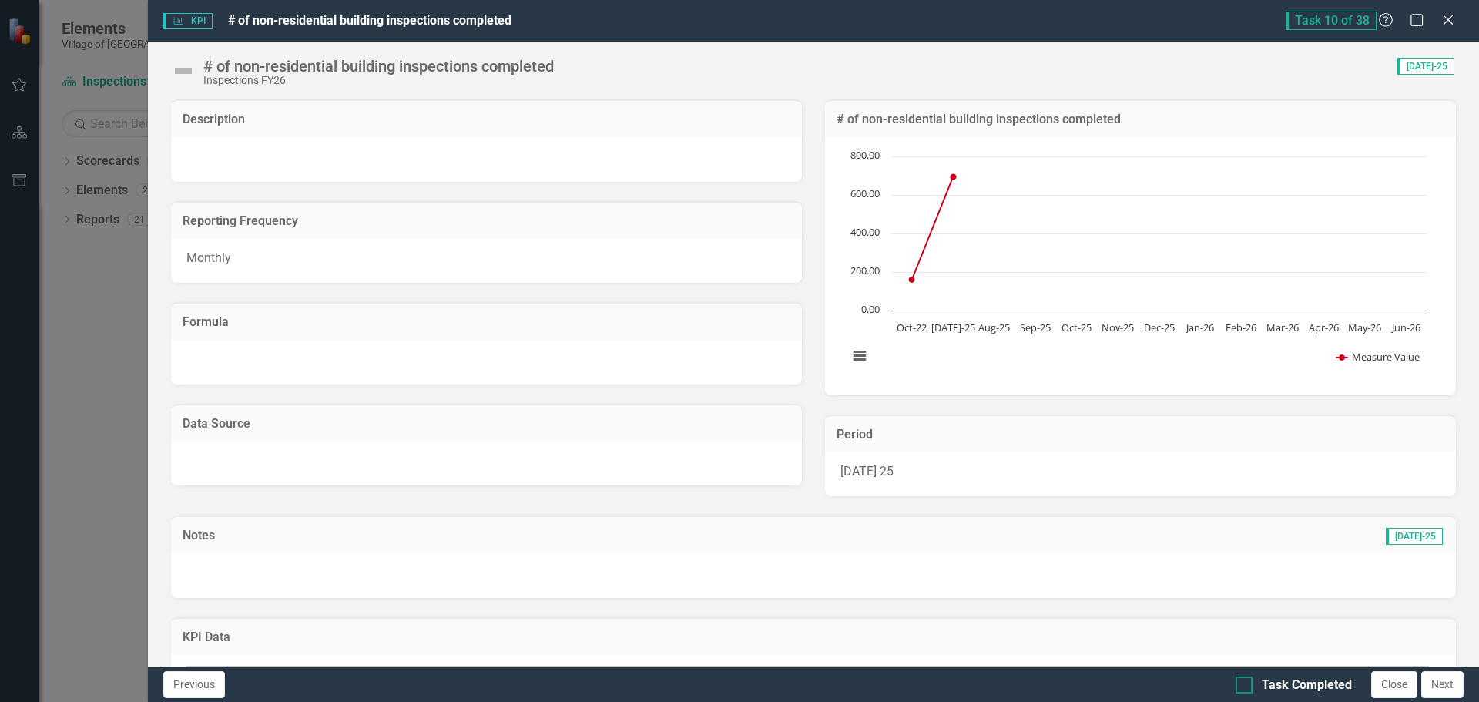
scroll to position [154, 0]
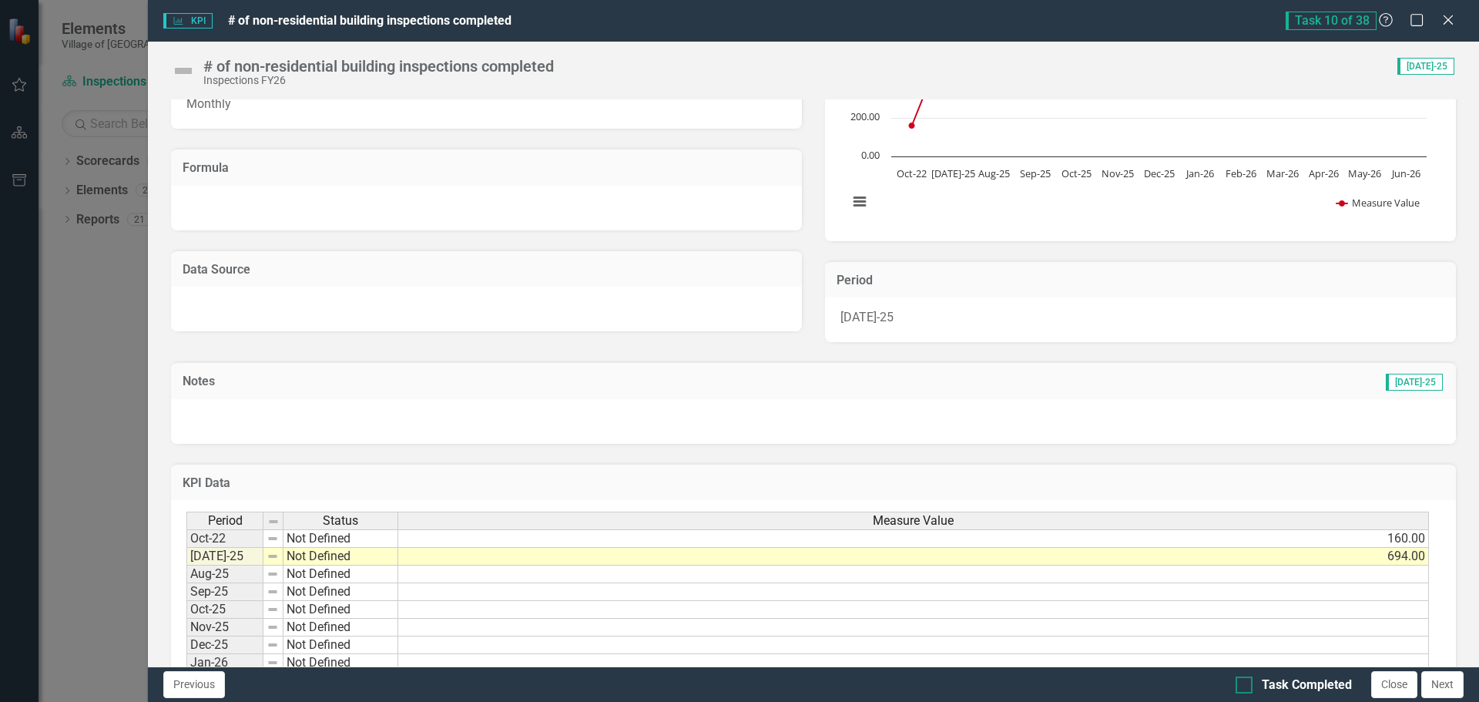
click at [1244, 680] on input "Task Completed" at bounding box center [1241, 681] width 10 height 10
checkbox input "true"
click at [1443, 683] on button "Next" at bounding box center [1443, 684] width 42 height 27
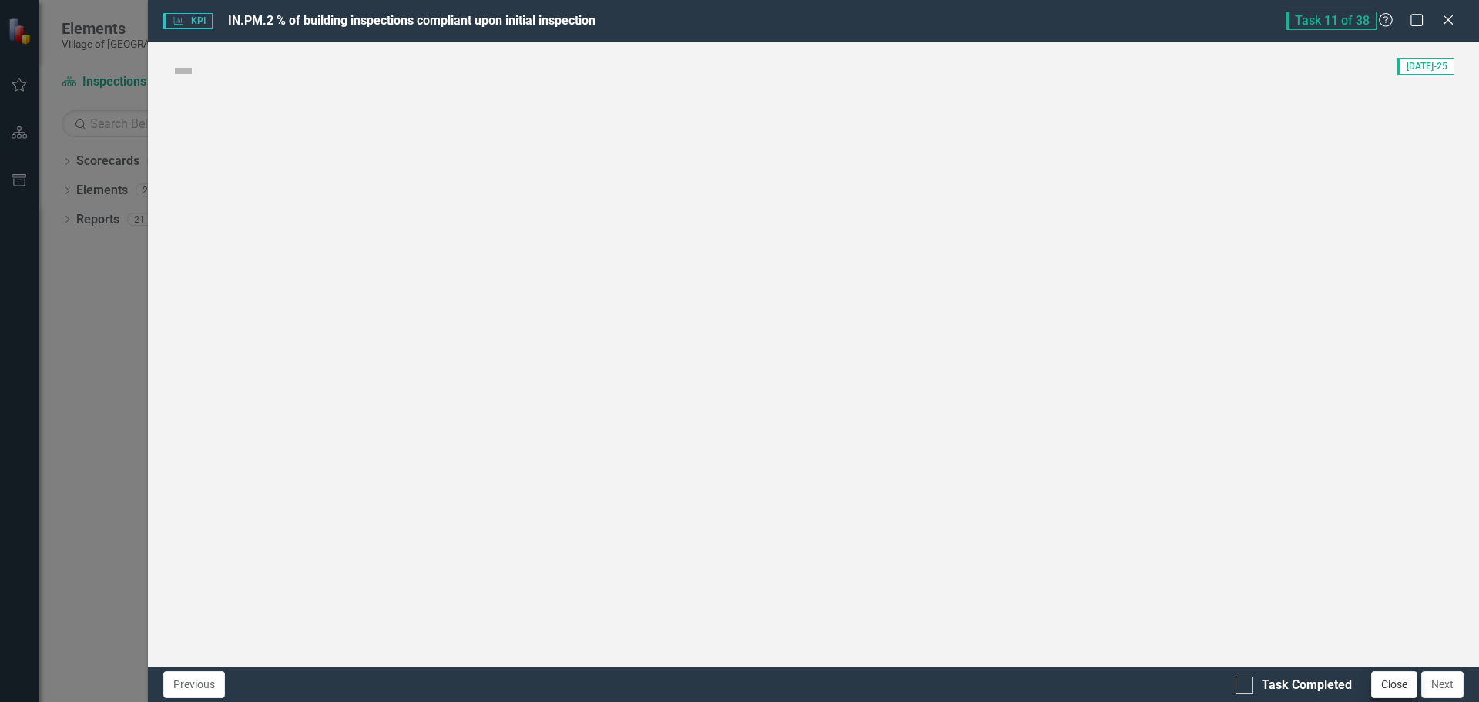
checkbox input "true"
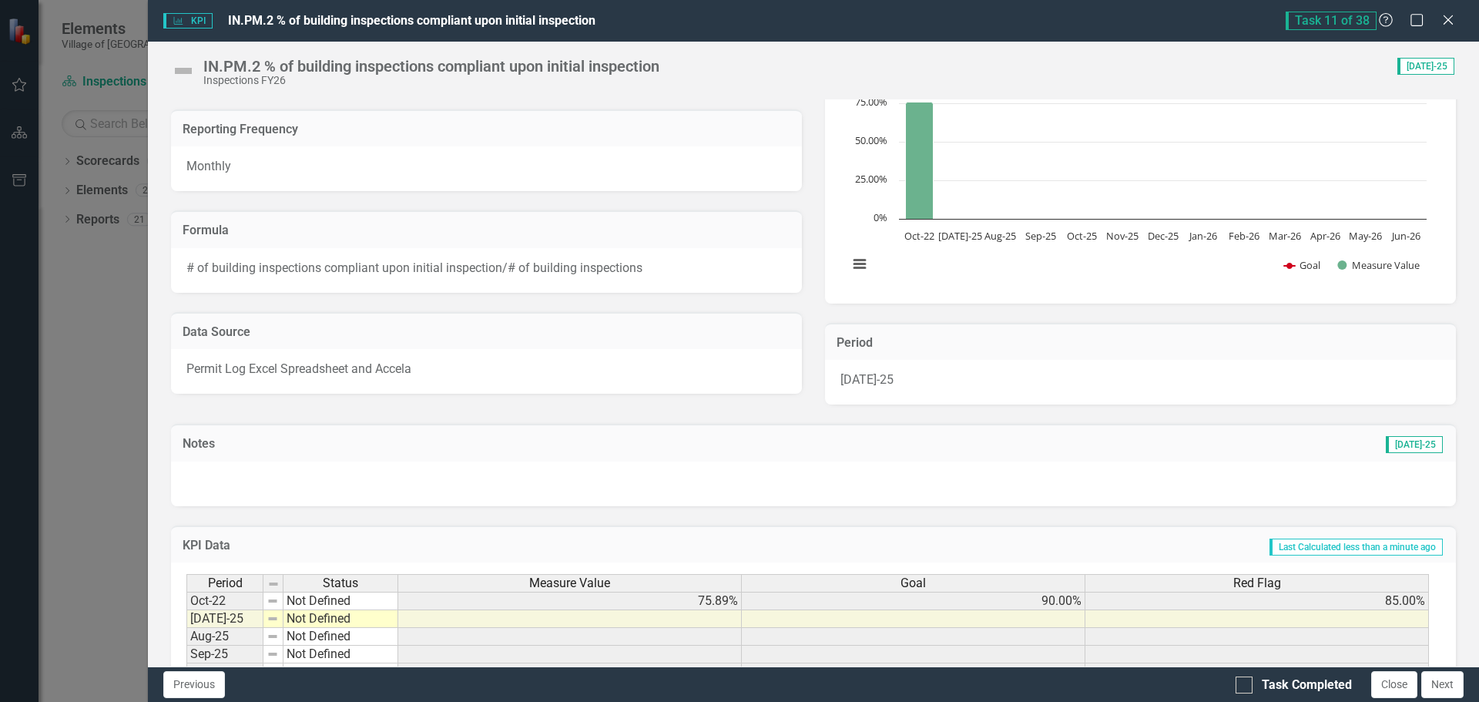
scroll to position [231, 0]
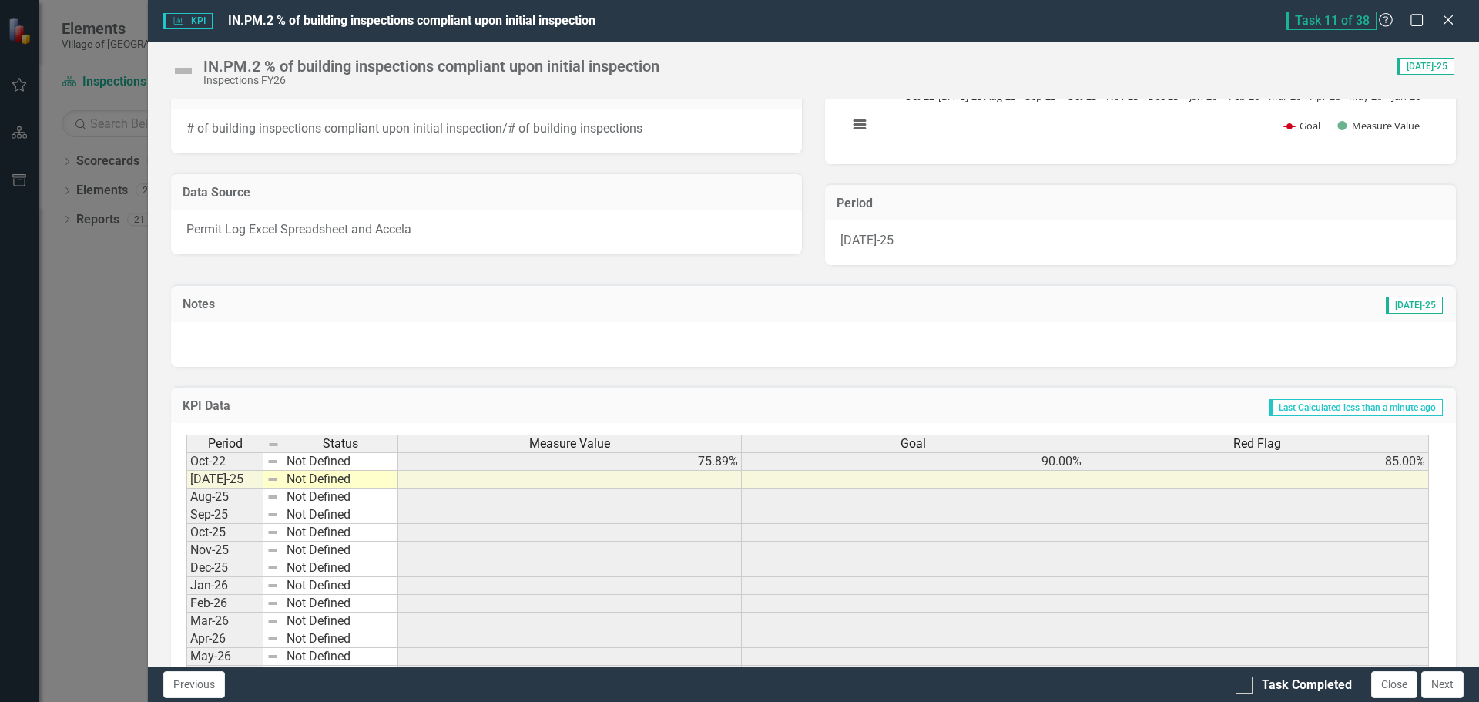
click at [717, 485] on td at bounding box center [570, 480] width 344 height 18
click at [1244, 688] on div at bounding box center [1244, 684] width 17 height 17
click at [1244, 686] on input "Task Completed" at bounding box center [1241, 681] width 10 height 10
checkbox input "true"
click at [1450, 685] on button "Next" at bounding box center [1443, 684] width 42 height 27
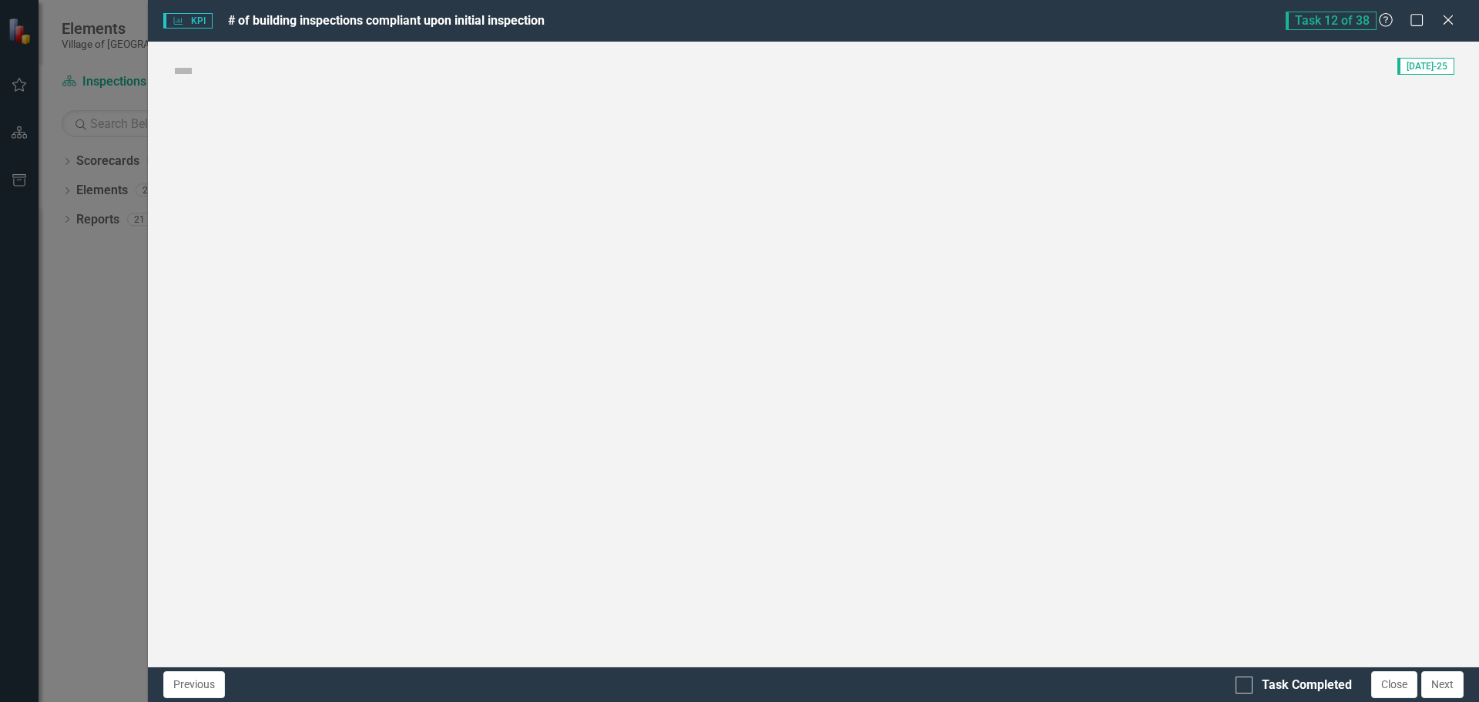
checkbox input "true"
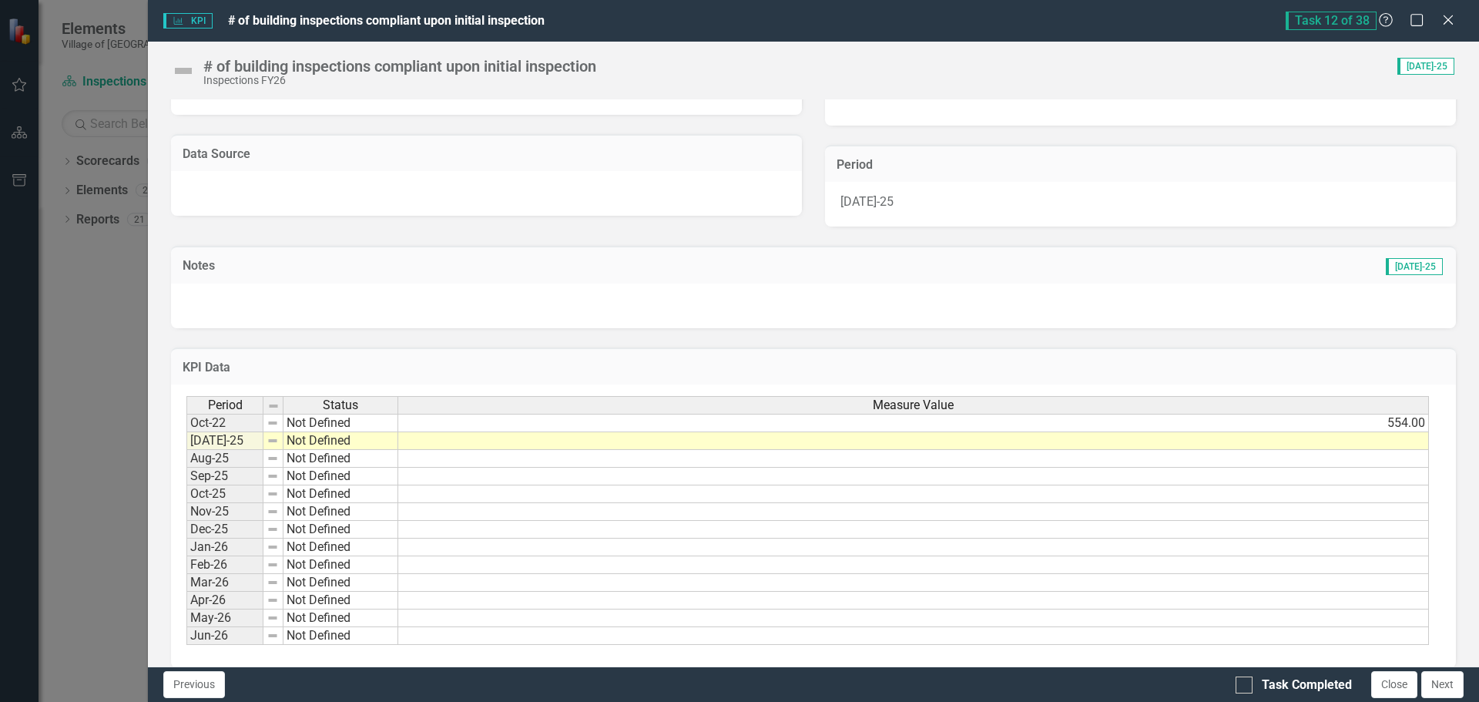
scroll to position [287, 0]
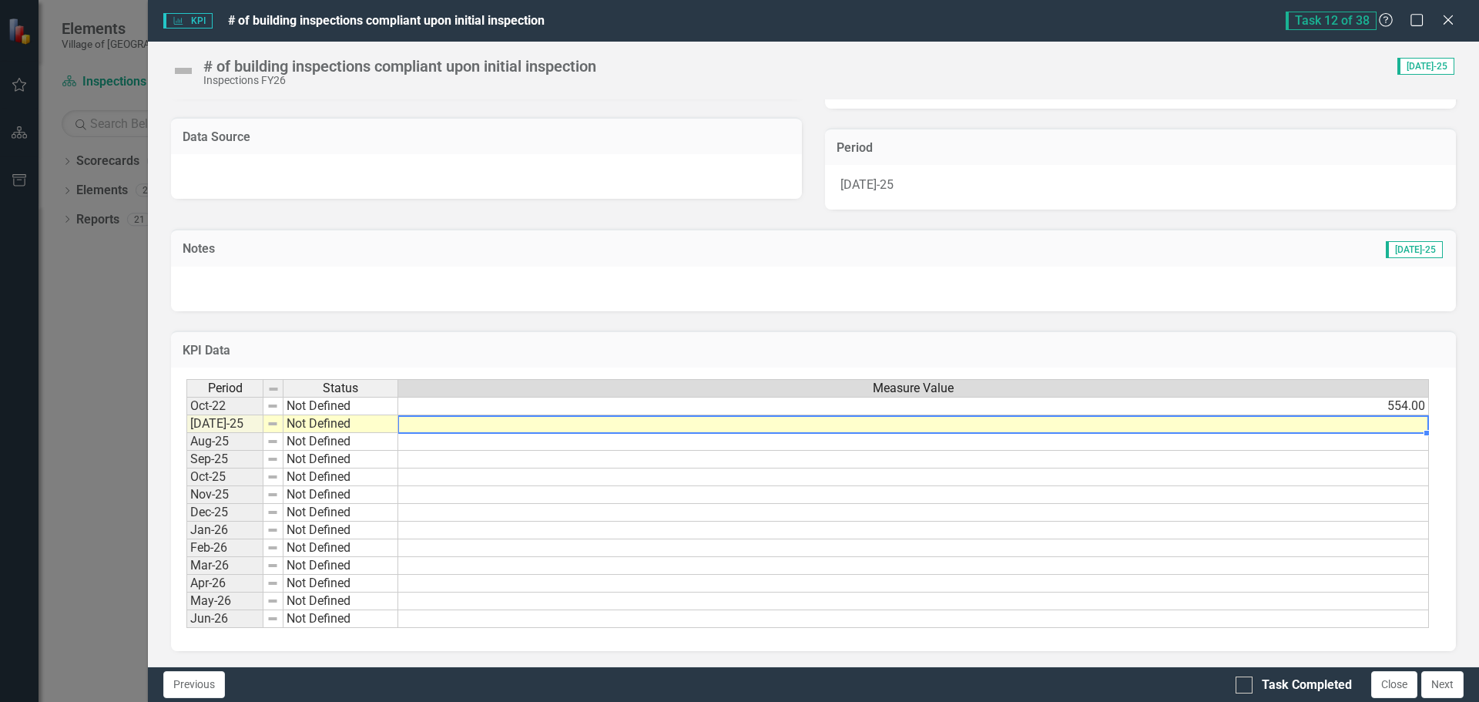
click at [1042, 425] on td at bounding box center [913, 424] width 1031 height 18
